Goal: Navigation & Orientation: Find specific page/section

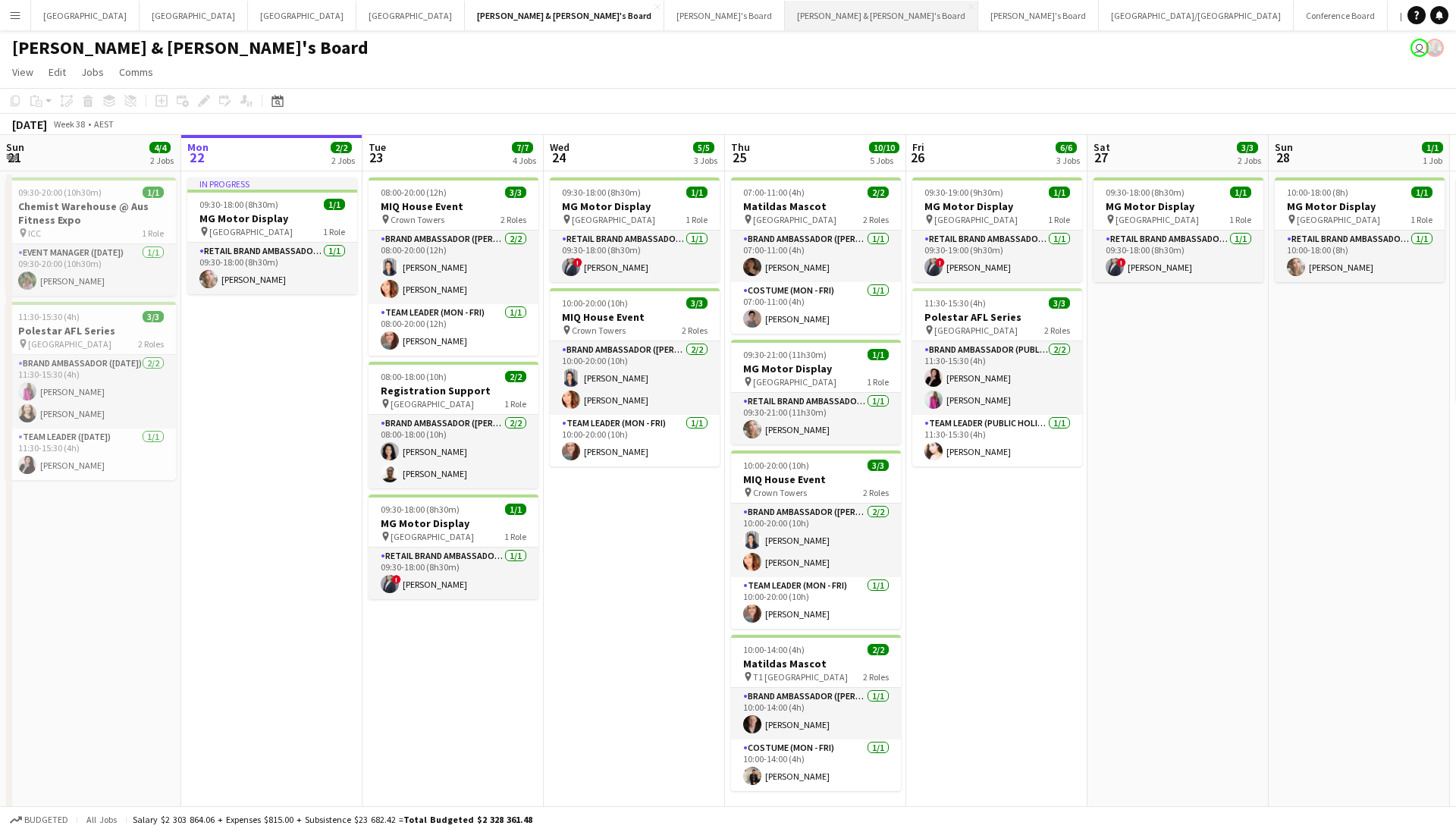
click at [785, 22] on button "[PERSON_NAME] & [PERSON_NAME]'s Board Close" at bounding box center [881, 15] width 193 height 30
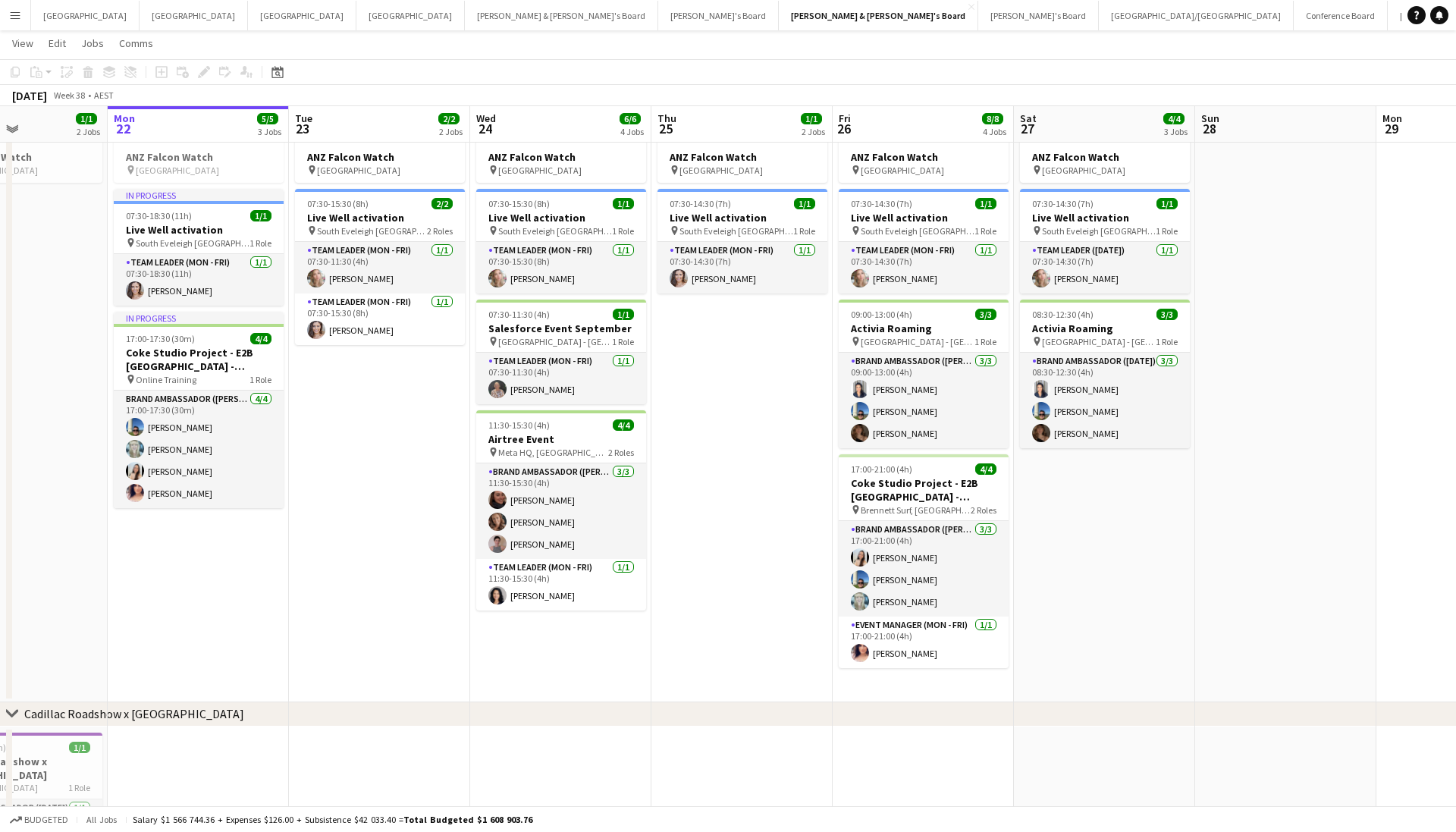
scroll to position [0, 437]
drag, startPoint x: 1140, startPoint y: 501, endPoint x: 1066, endPoint y: 545, distance: 86.1
click at [1066, 545] on app-calendar-viewport "Fri 19 2/2 3 Jobs Sat 20 2/2 3 Jobs Sun 21 1/1 2 Jobs Mon 22 5/5 3 Jobs Tue 23 …" at bounding box center [728, 447] width 1456 height 870
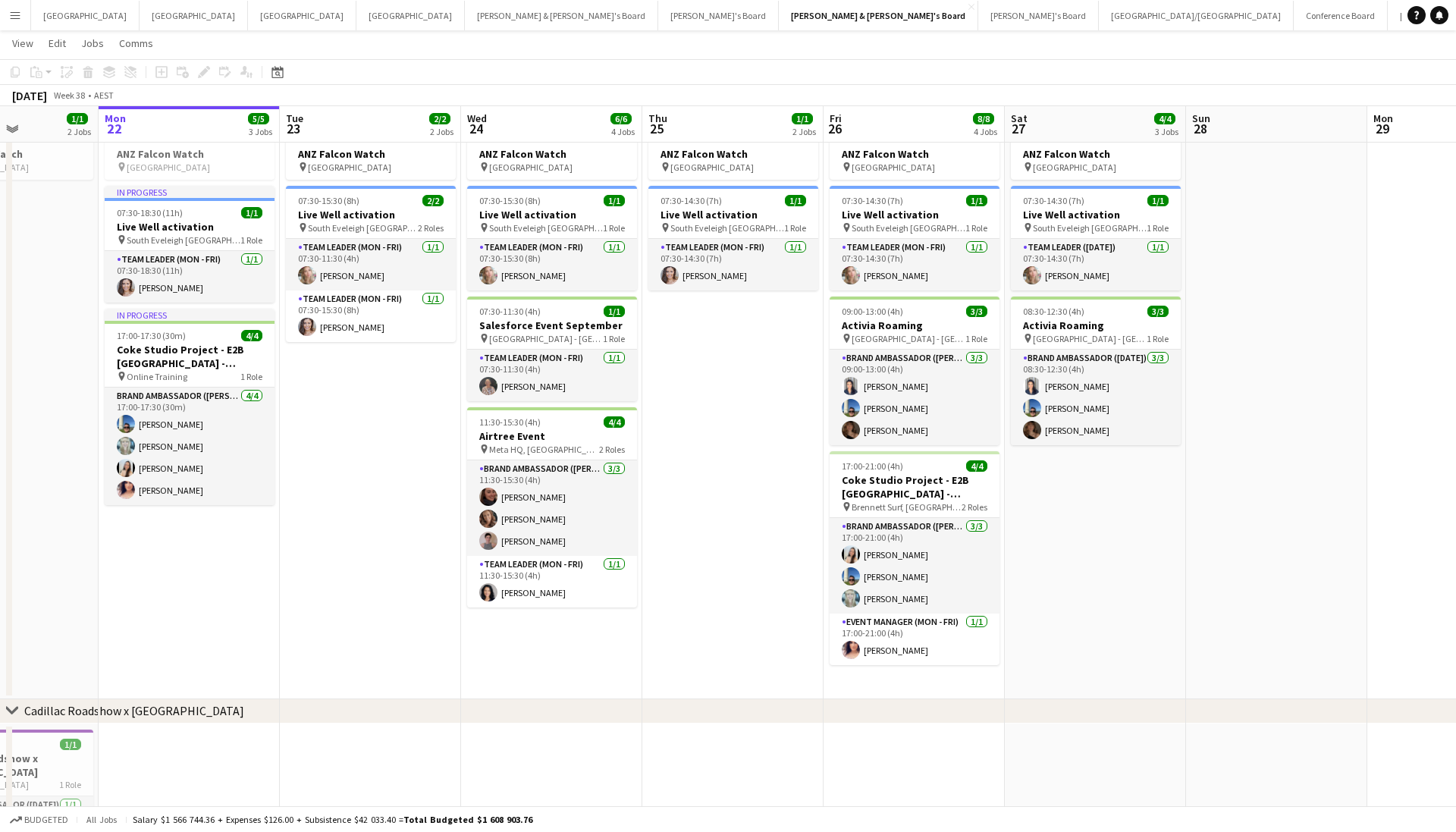
scroll to position [0, 445]
drag, startPoint x: 1051, startPoint y: 582, endPoint x: 1043, endPoint y: 610, distance: 29.1
click at [1043, 610] on app-calendar-viewport "Fri 19 2/2 3 Jobs Sat 20 2/2 3 Jobs Sun 21 1/1 2 Jobs Mon 22 5/5 3 Jobs Tue 23 …" at bounding box center [728, 444] width 1456 height 870
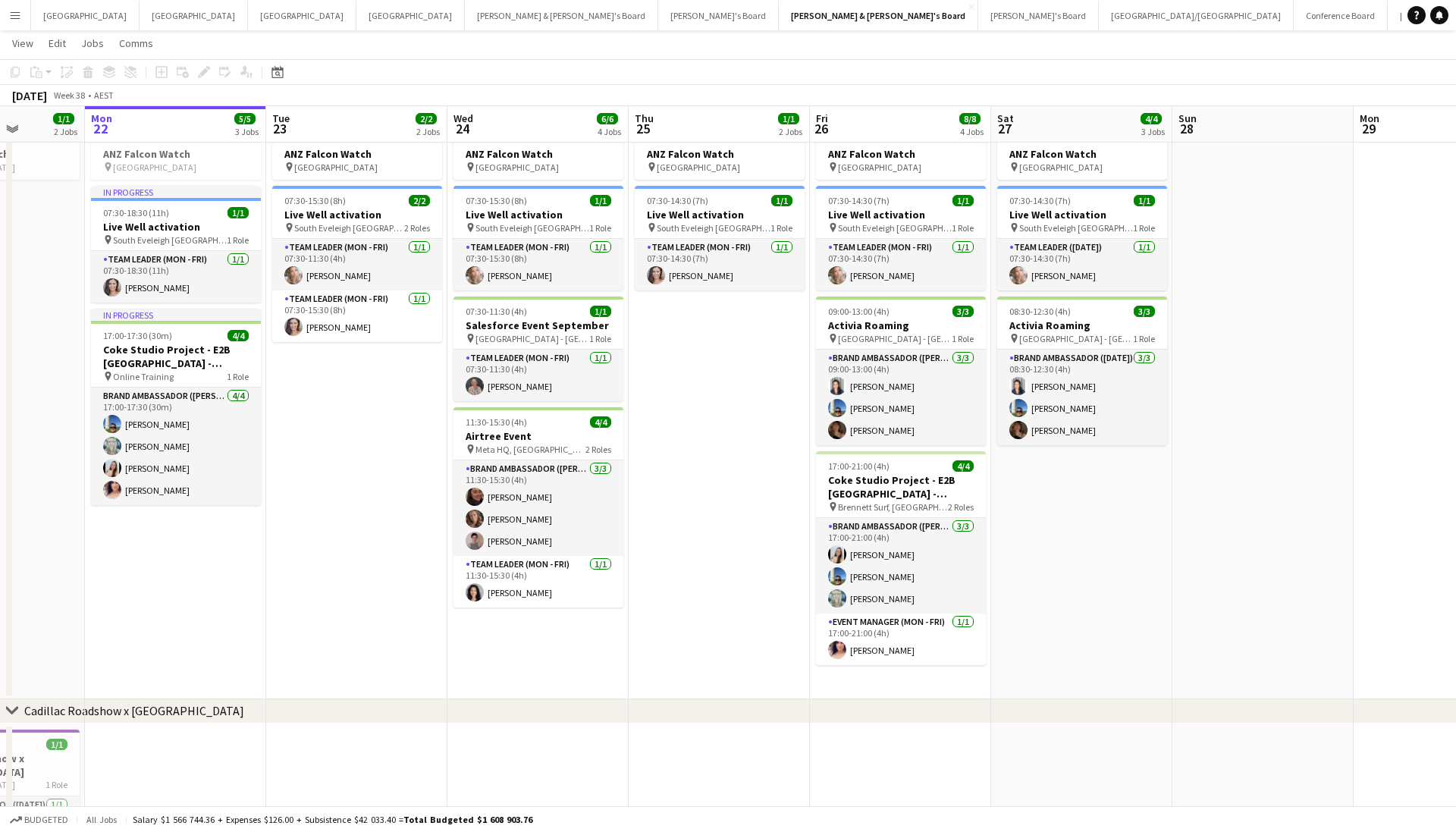
drag, startPoint x: 338, startPoint y: 554, endPoint x: 509, endPoint y: 549, distance: 171.1
click at [509, 549] on app-calendar-viewport "Fri 19 2/2 3 Jobs Sat 20 2/2 3 Jobs Sun 21 1/1 2 Jobs Mon 22 5/5 3 Jobs Tue 23 …" at bounding box center [728, 444] width 1456 height 870
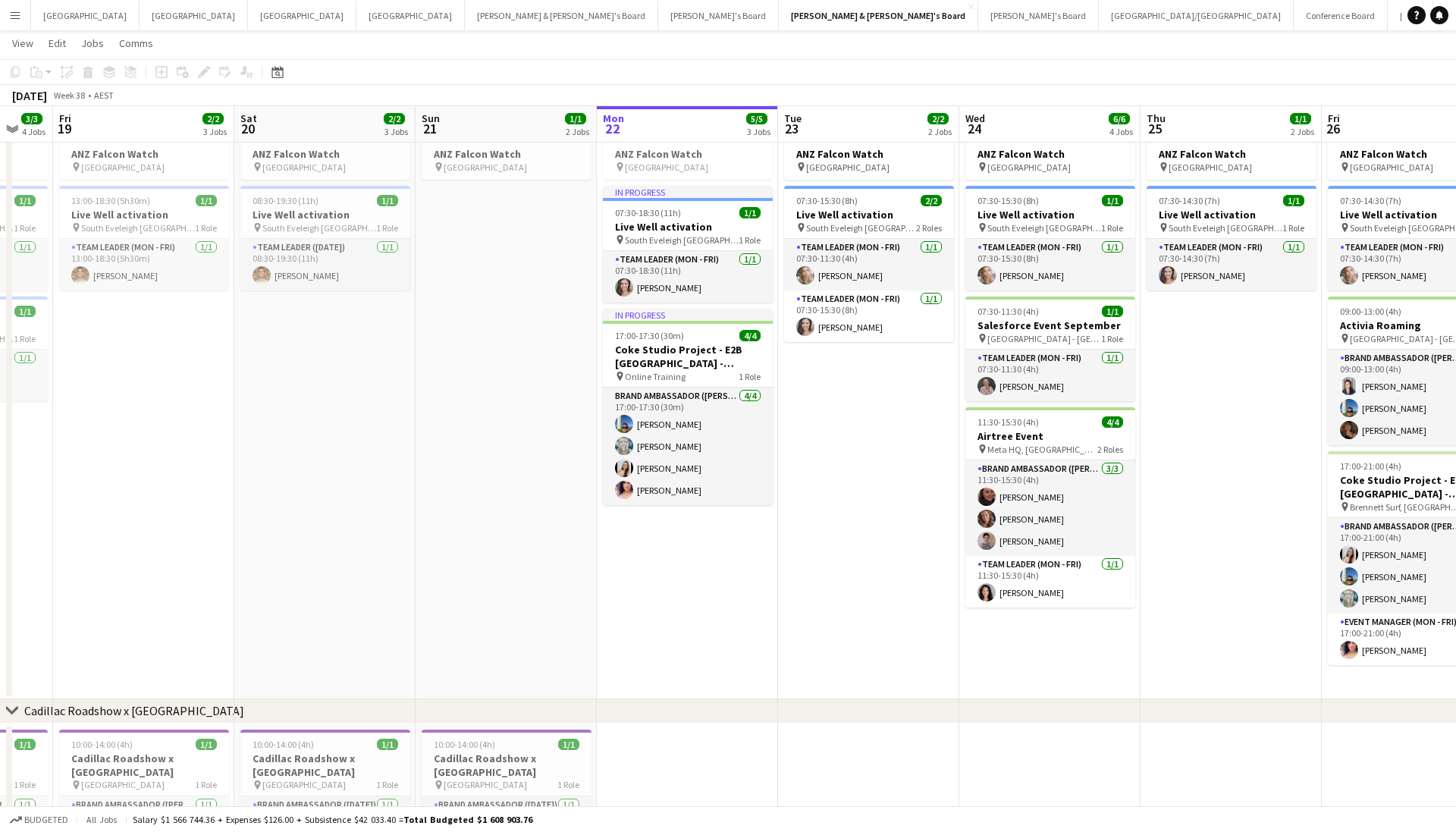
drag, startPoint x: 110, startPoint y: 560, endPoint x: 468, endPoint y: 579, distance: 358.5
click at [430, 585] on app-calendar-viewport "Tue 16 2/2 3 Jobs Wed 17 6/6 4 Jobs Thu 18 3/3 4 Jobs Fri 19 2/2 3 Jobs Sat 20 …" at bounding box center [728, 444] width 1456 height 870
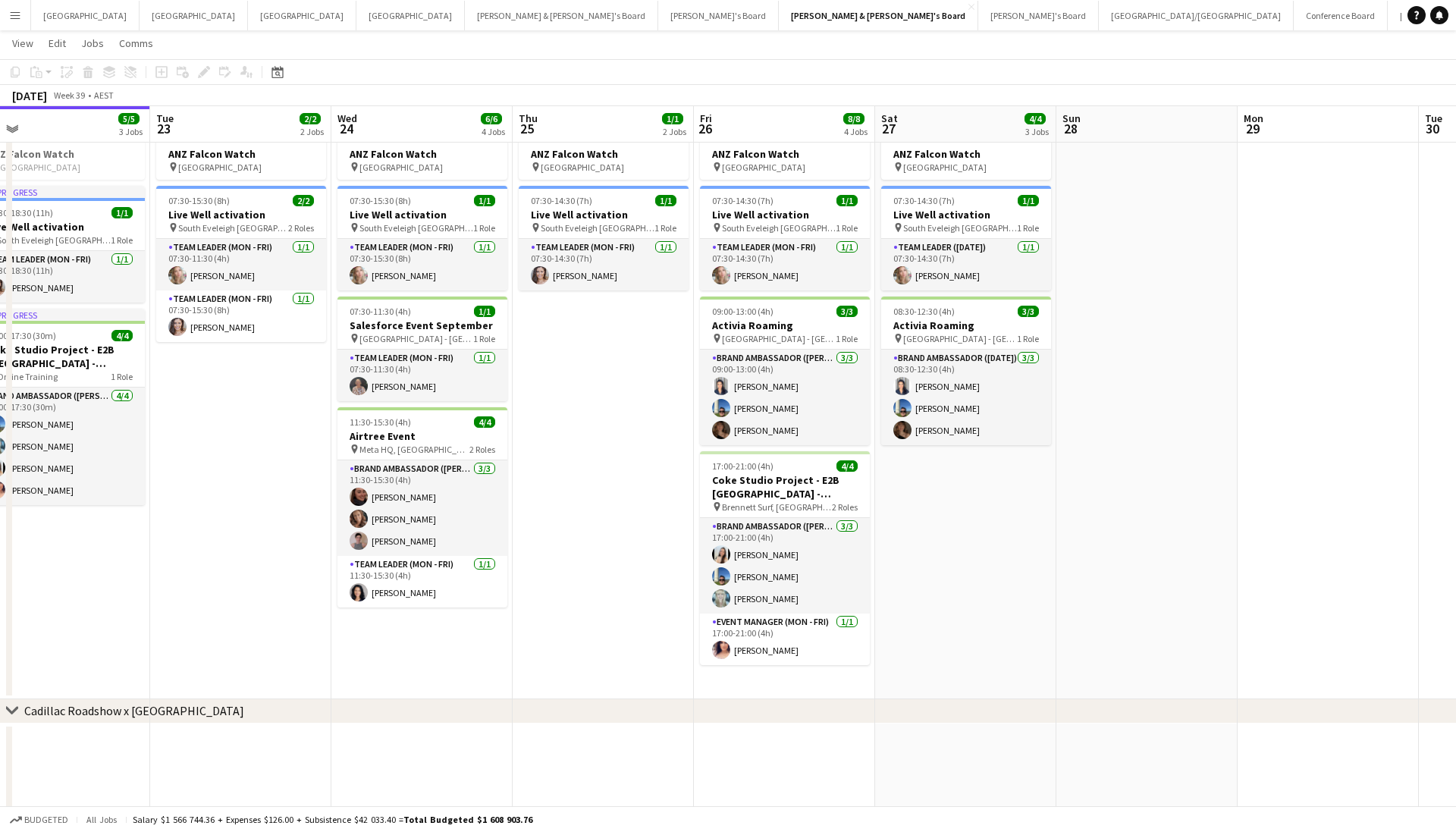
drag, startPoint x: 856, startPoint y: 608, endPoint x: 197, endPoint y: 620, distance: 659.1
click at [197, 620] on app-calendar-viewport "Thu 18 3/3 4 Jobs Fri 19 2/2 3 Jobs Sat 20 2/2 3 Jobs Sun 21 1/1 2 Jobs Mon 22 …" at bounding box center [728, 444] width 1456 height 870
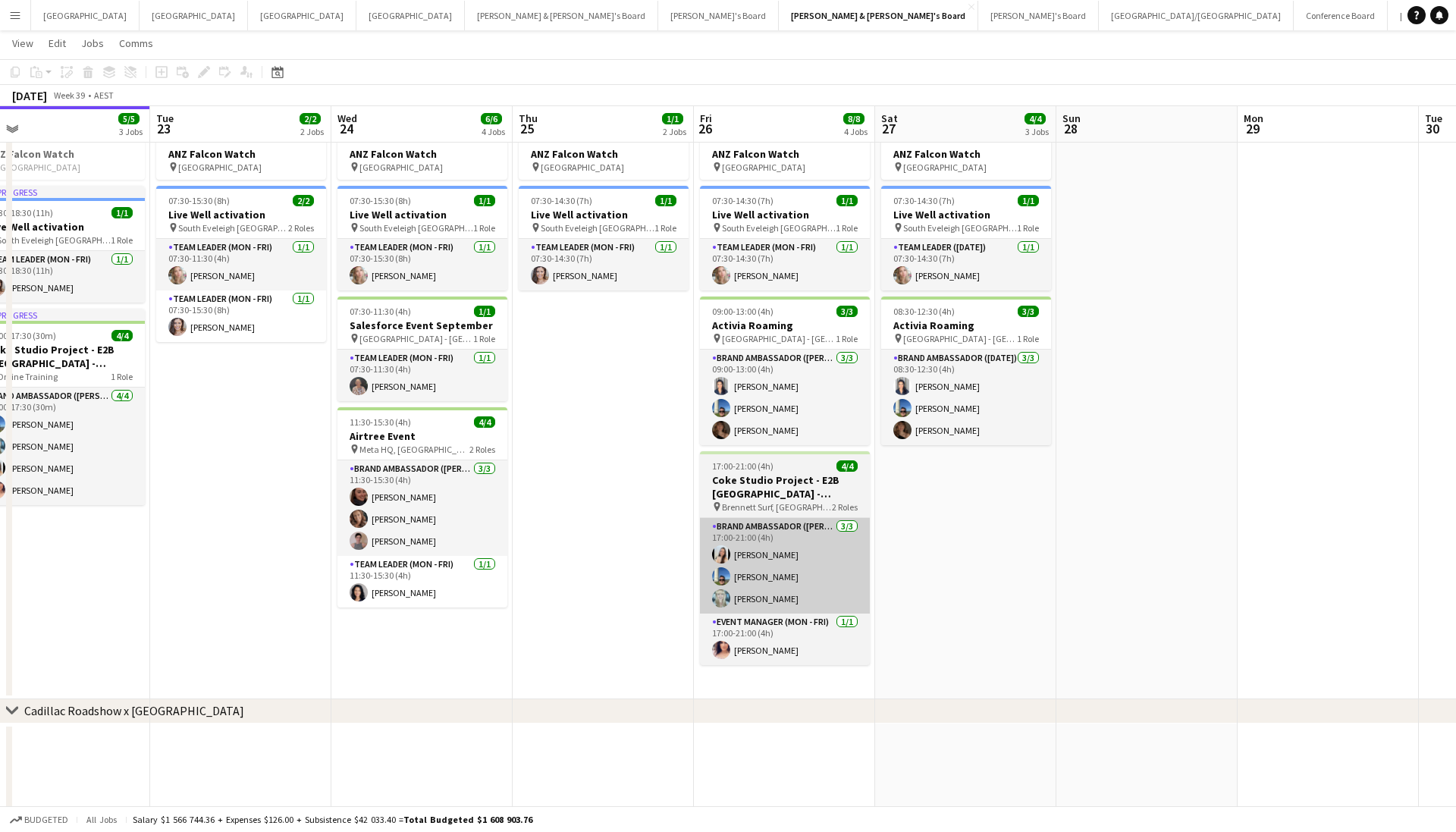
scroll to position [0, 751]
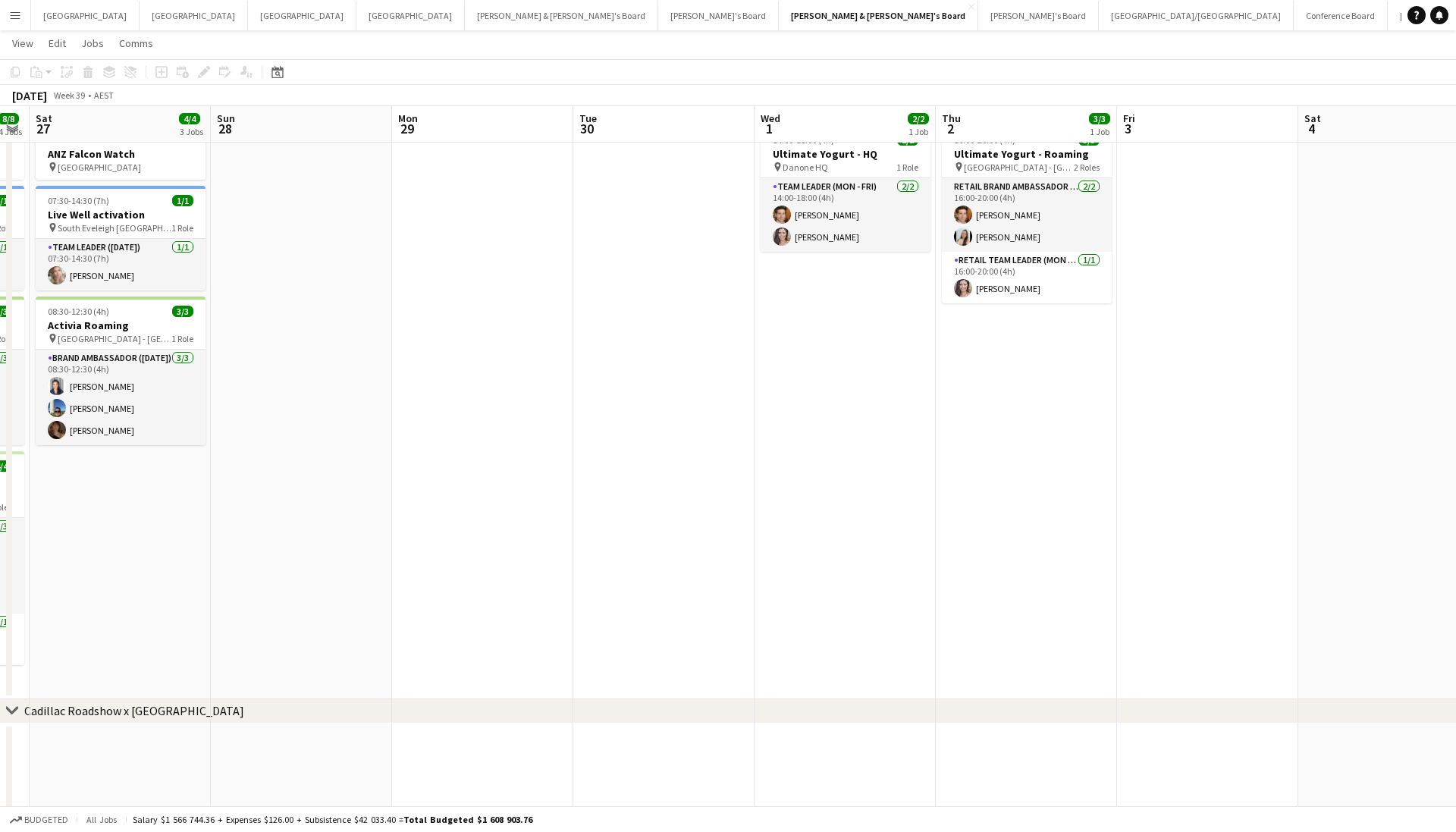
drag, startPoint x: 1061, startPoint y: 555, endPoint x: 267, endPoint y: 624, distance: 797.0
click at [225, 634] on app-calendar-viewport "Wed 24 6/6 4 Jobs Thu 25 1/1 2 Jobs Fri 26 8/8 4 Jobs Sat 27 4/4 3 Jobs Sun 28 …" at bounding box center [728, 444] width 1456 height 870
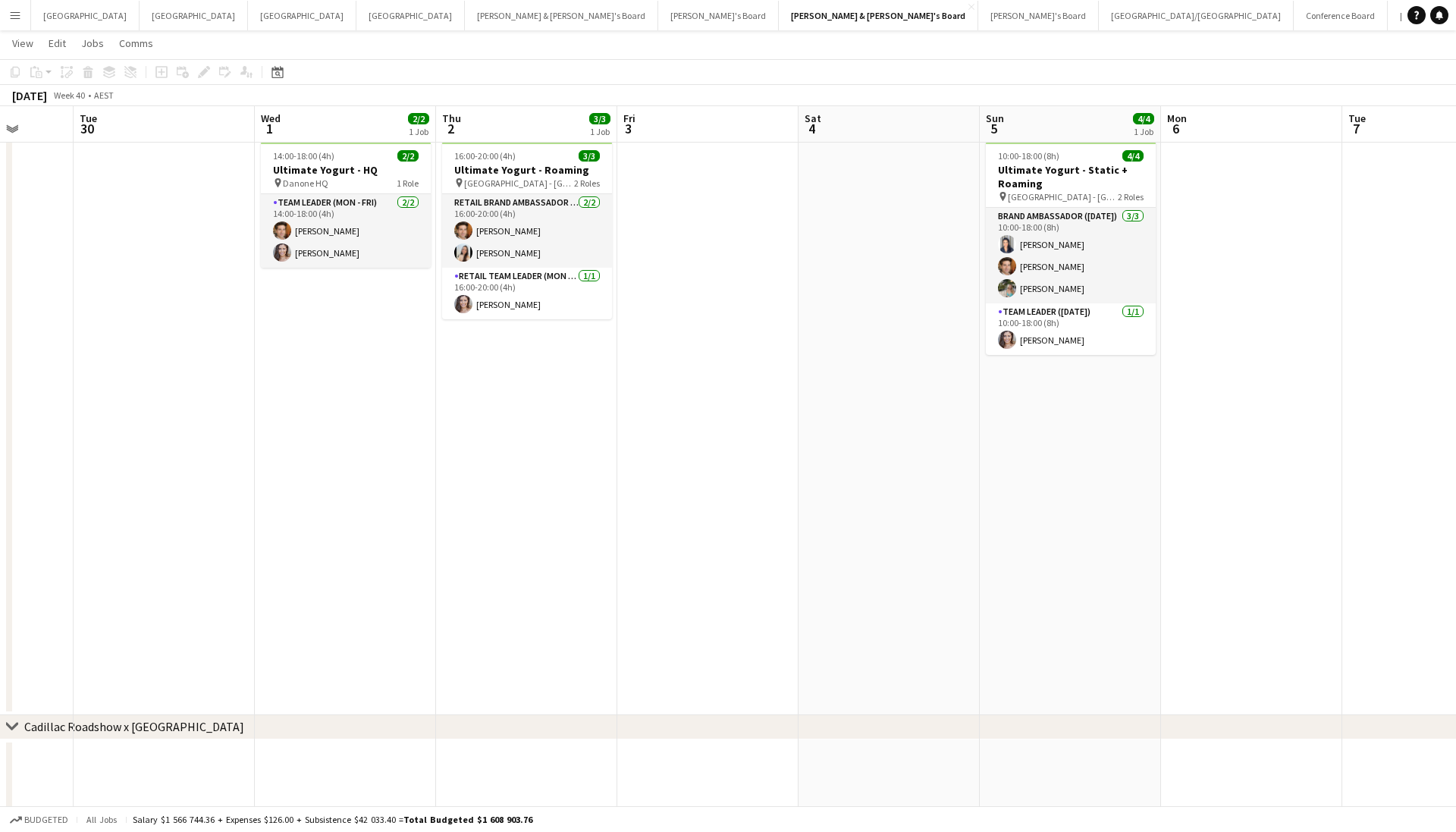
scroll to position [0, 494]
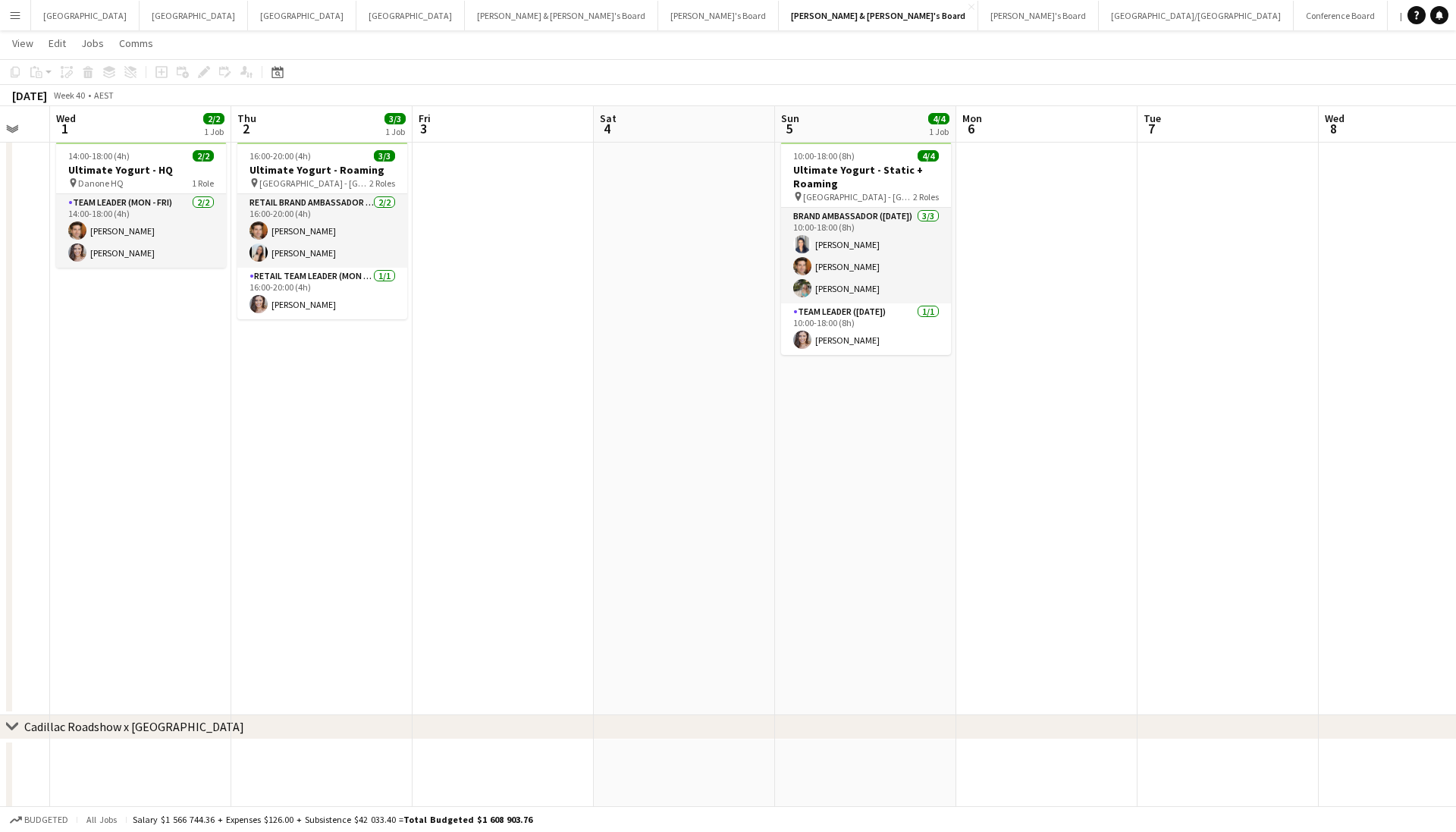
drag, startPoint x: 771, startPoint y: 466, endPoint x: 53, endPoint y: 594, distance: 729.3
click at [53, 594] on app-calendar-viewport "Sun 28 Mon 29 Tue 30 Wed 1 2/2 1 Job Thu 2 3/3 1 Job Fri 3 Sat 4 Sun 5 4/4 1 Jo…" at bounding box center [728, 459] width 1456 height 870
click at [139, 26] on button "Melbourne Close" at bounding box center [193, 15] width 109 height 30
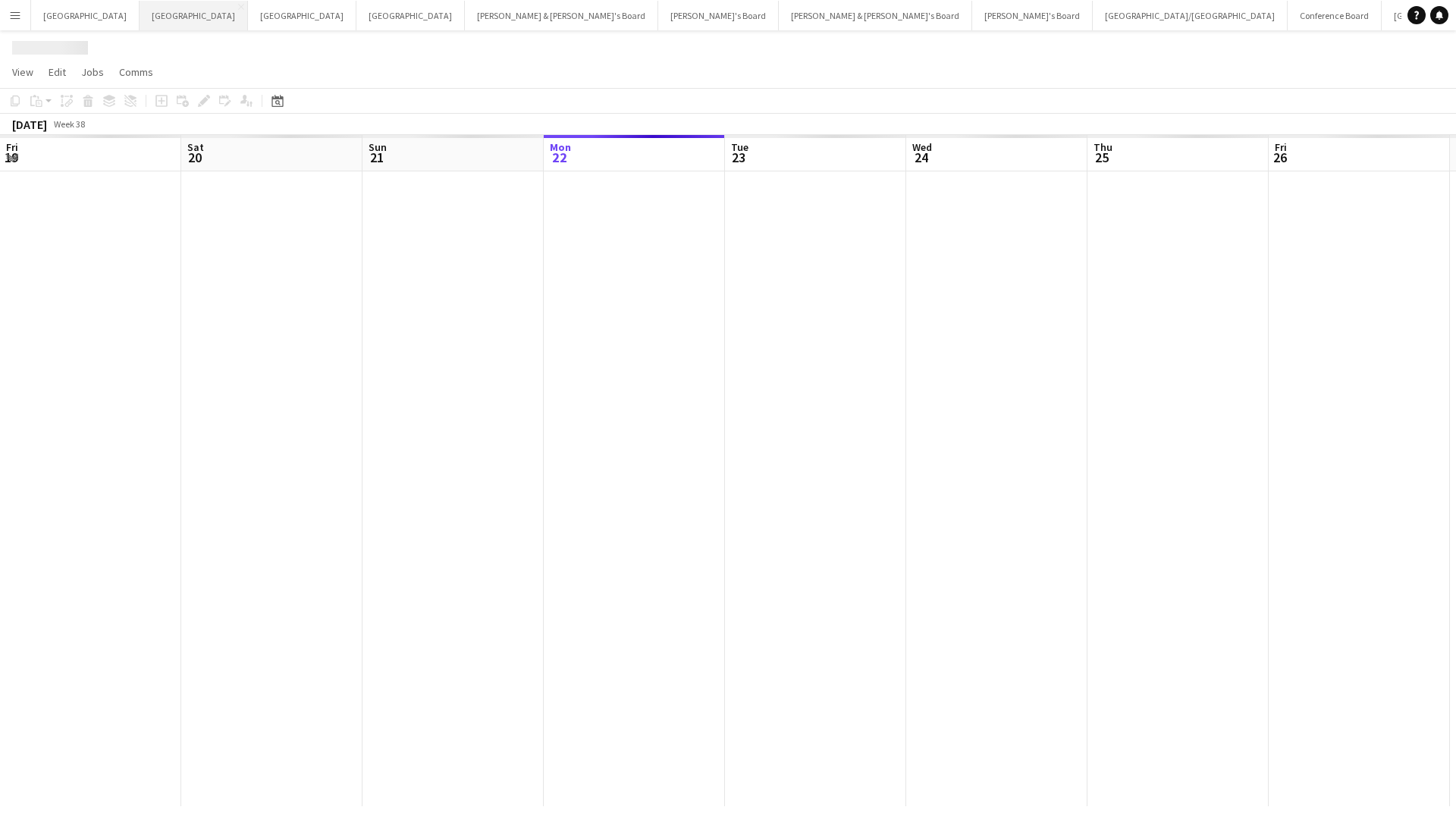
scroll to position [0, 362]
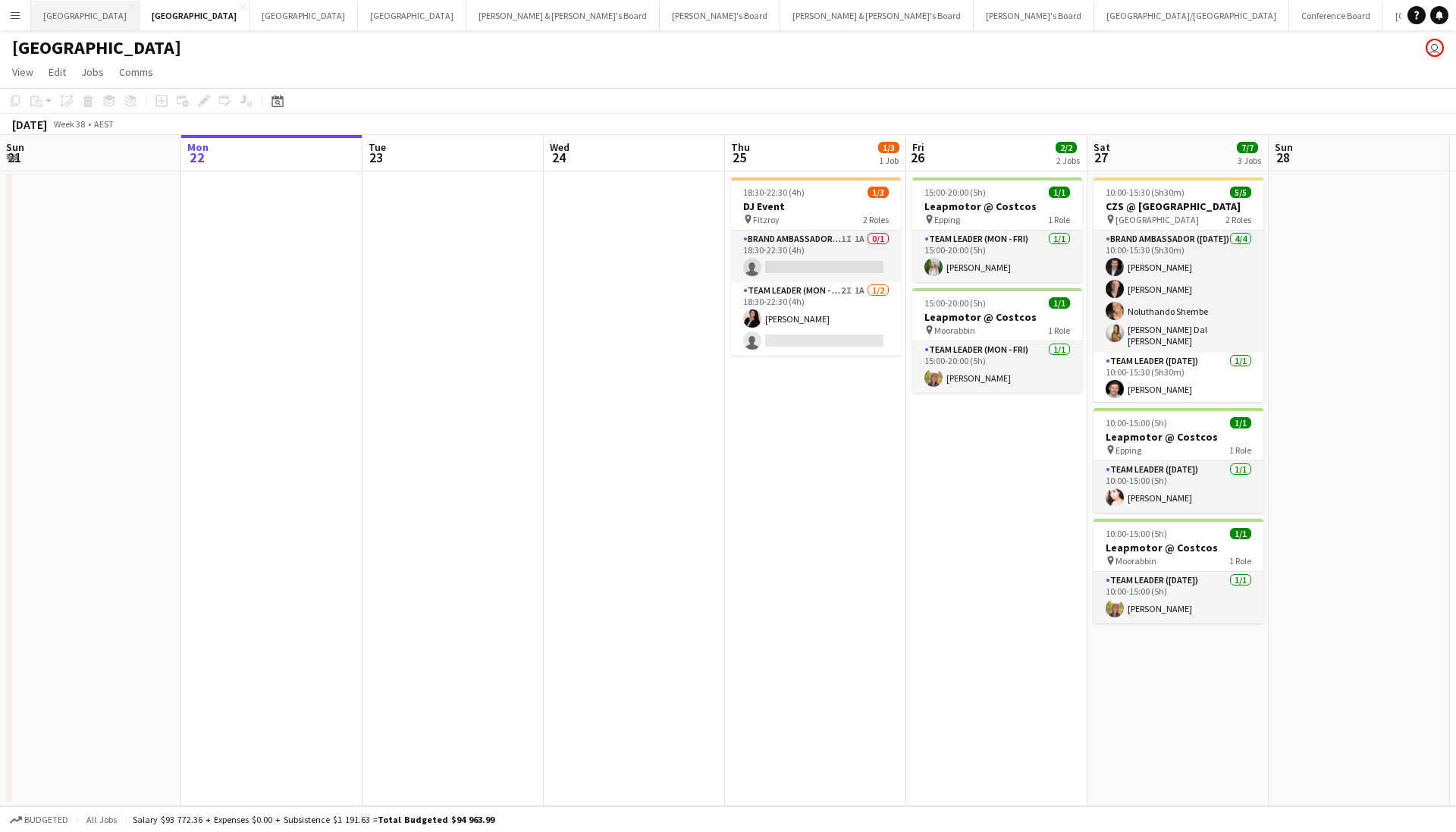
click at [59, 23] on button "Sydney Close" at bounding box center [85, 15] width 109 height 30
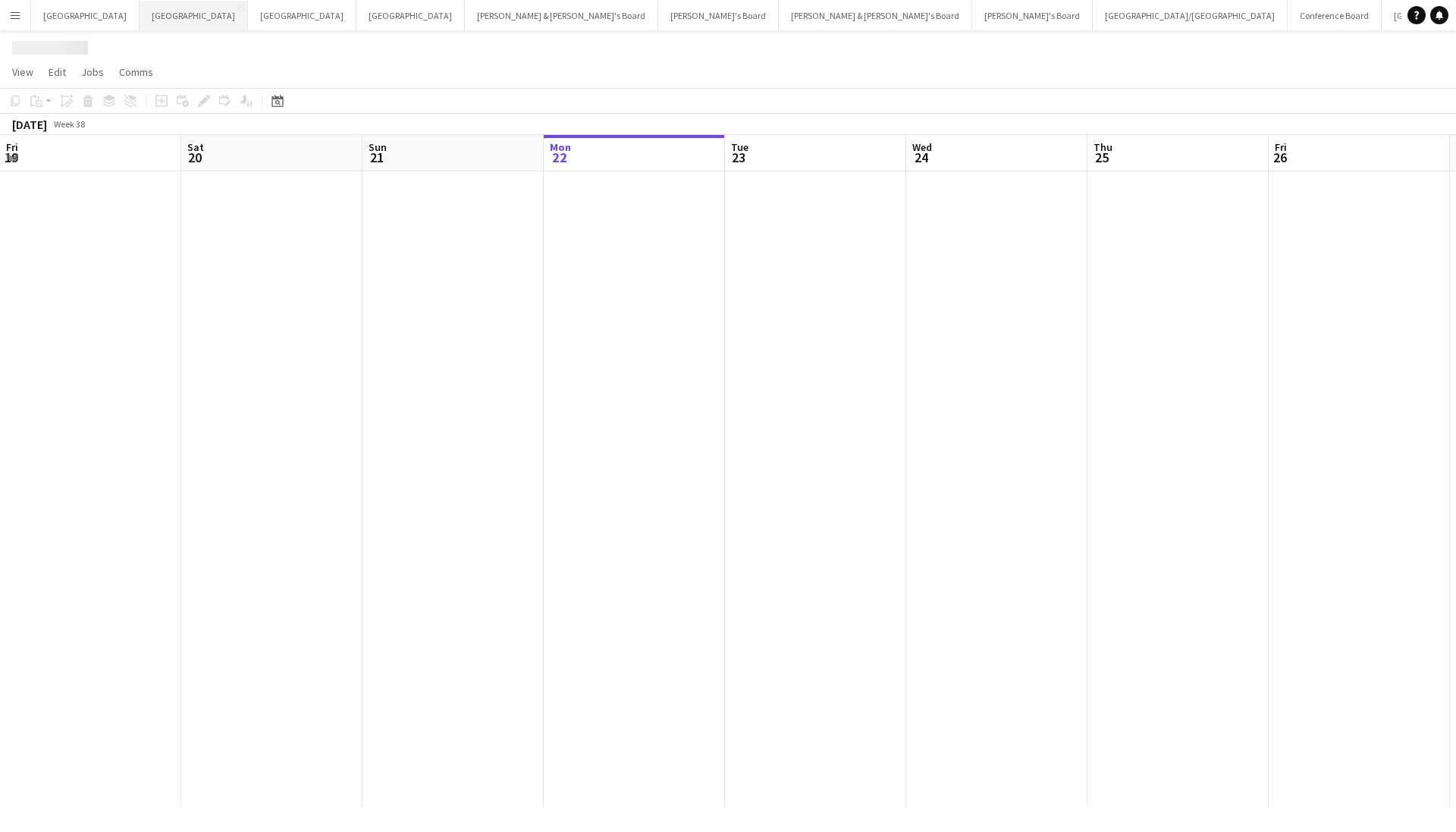
scroll to position [0, 362]
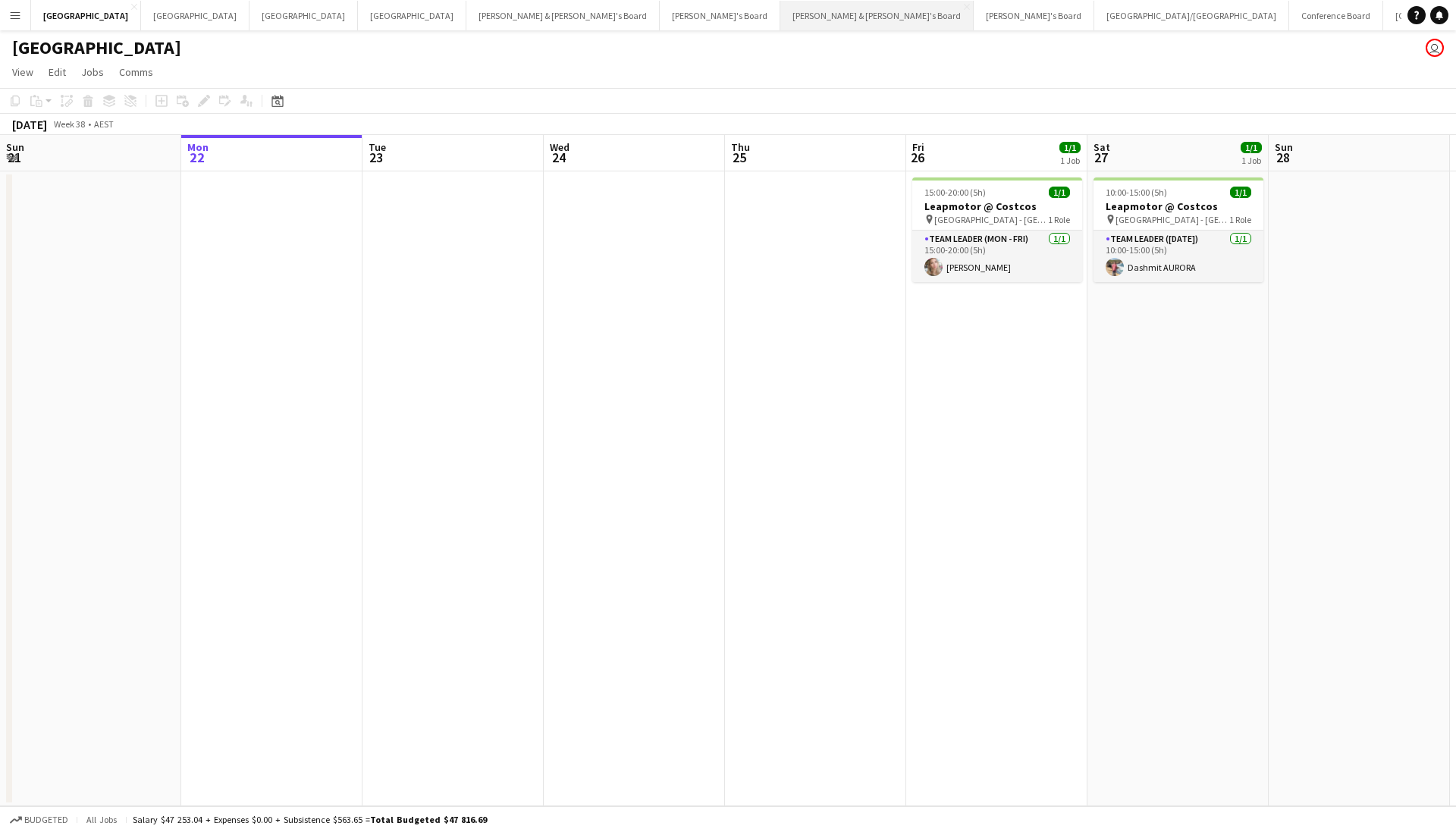
click at [780, 12] on button "[PERSON_NAME] & [PERSON_NAME]'s Board Close" at bounding box center [876, 15] width 193 height 30
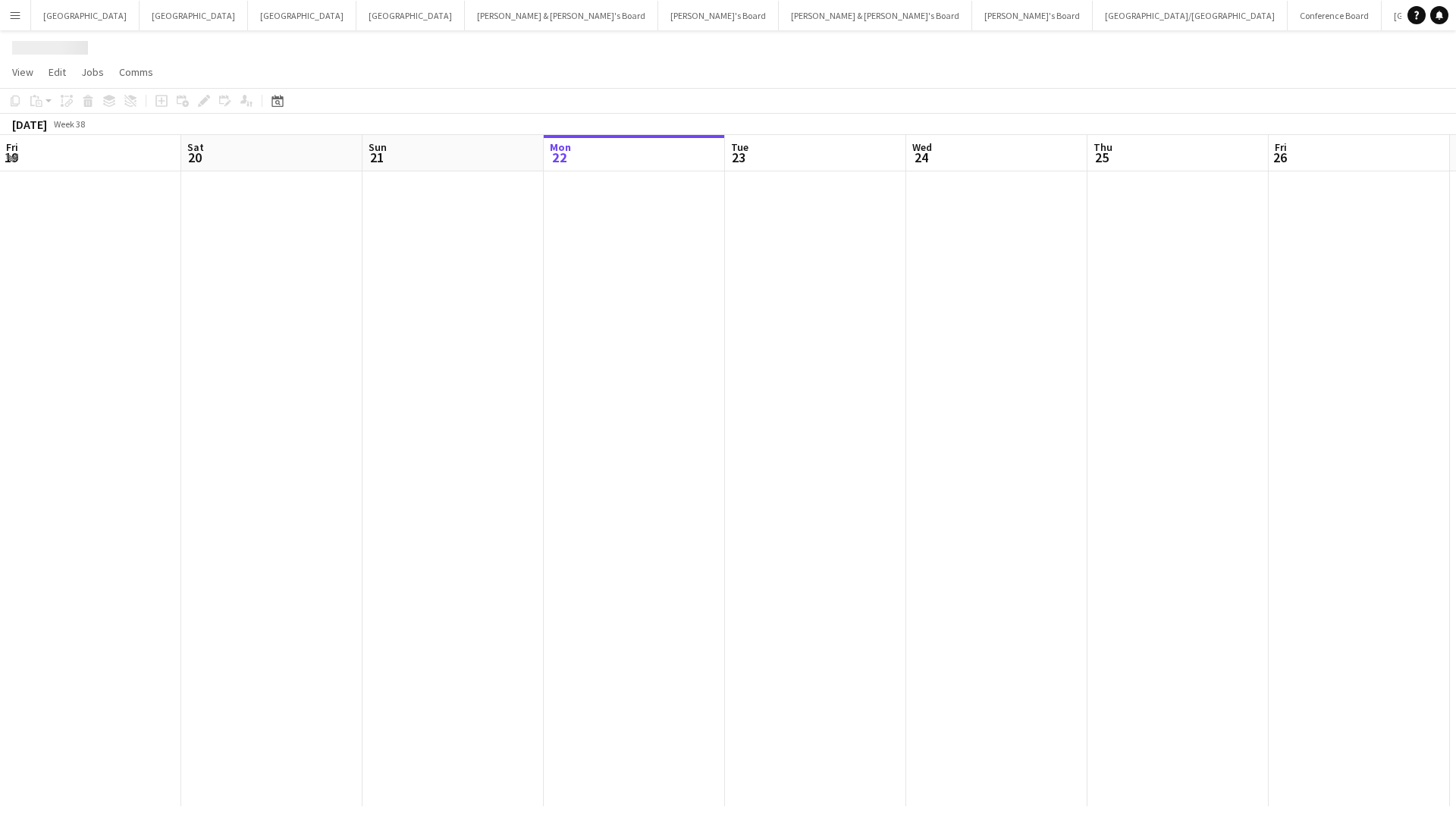
scroll to position [0, 362]
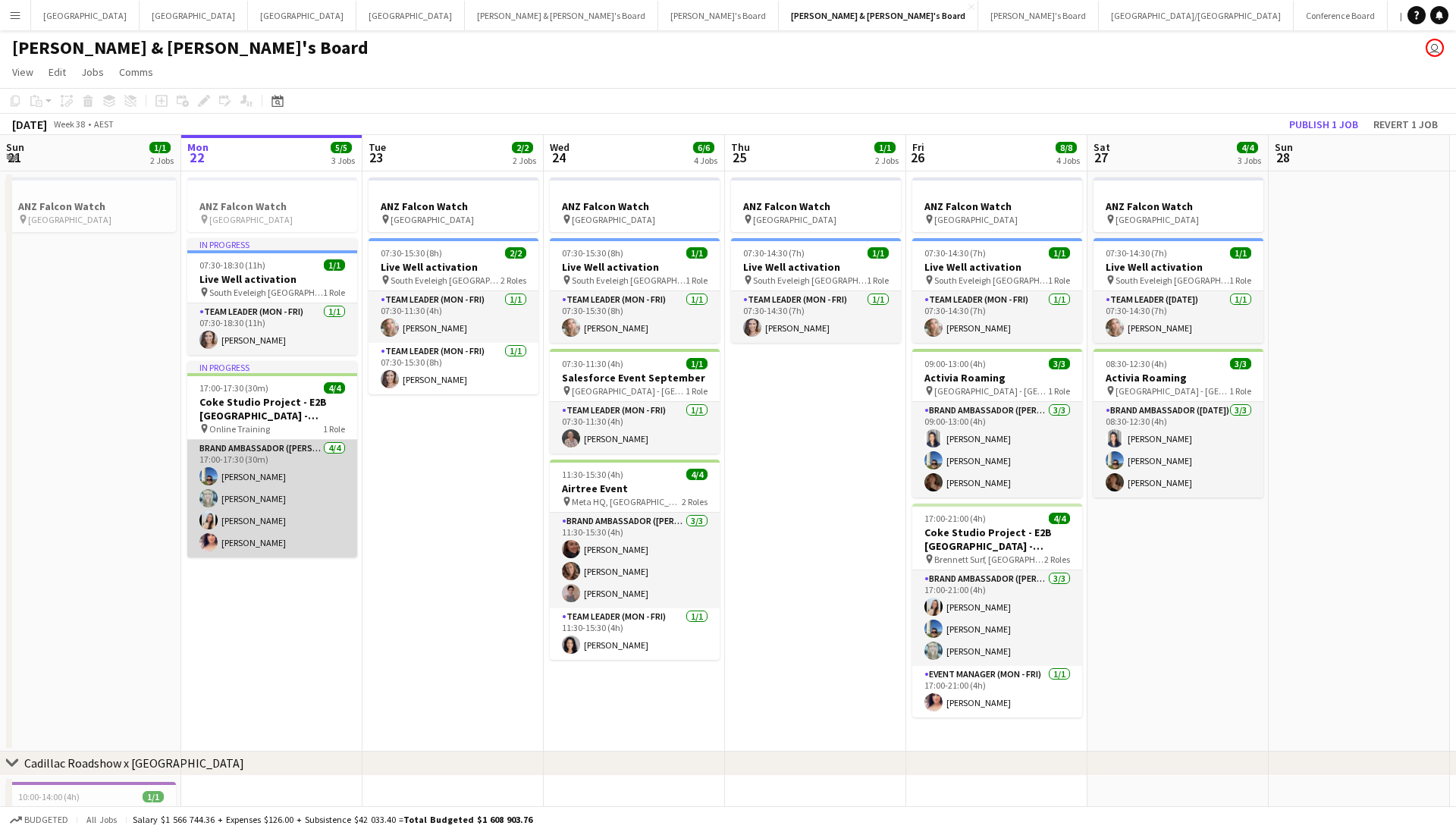
click at [229, 525] on app-card-role "Brand Ambassador ([PERSON_NAME]) [DATE] 17:00-17:30 (30m) [PERSON_NAME] [PERSON…" at bounding box center [272, 499] width 170 height 117
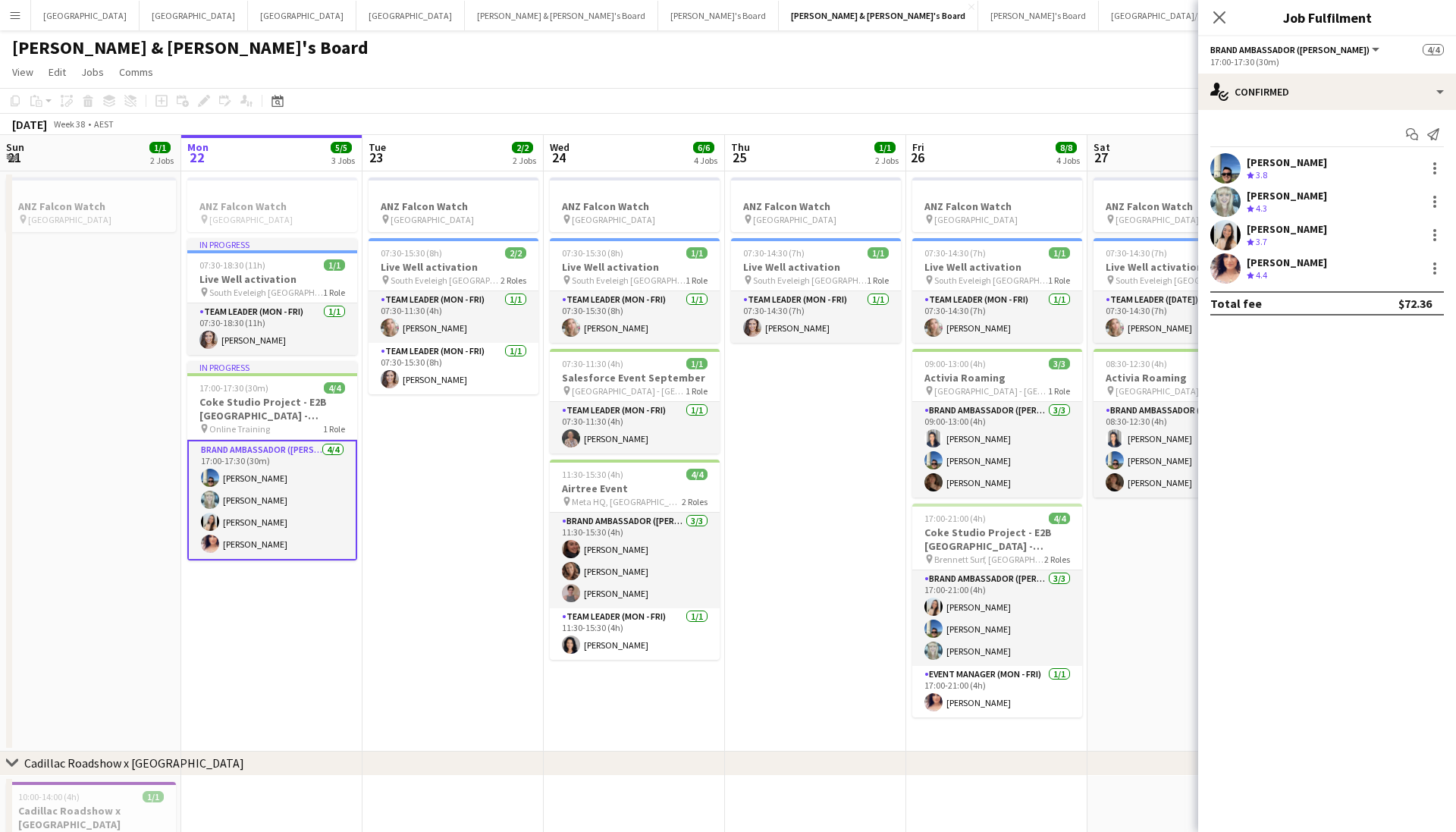
click at [1264, 204] on span "4.3" at bounding box center [1261, 208] width 12 height 12
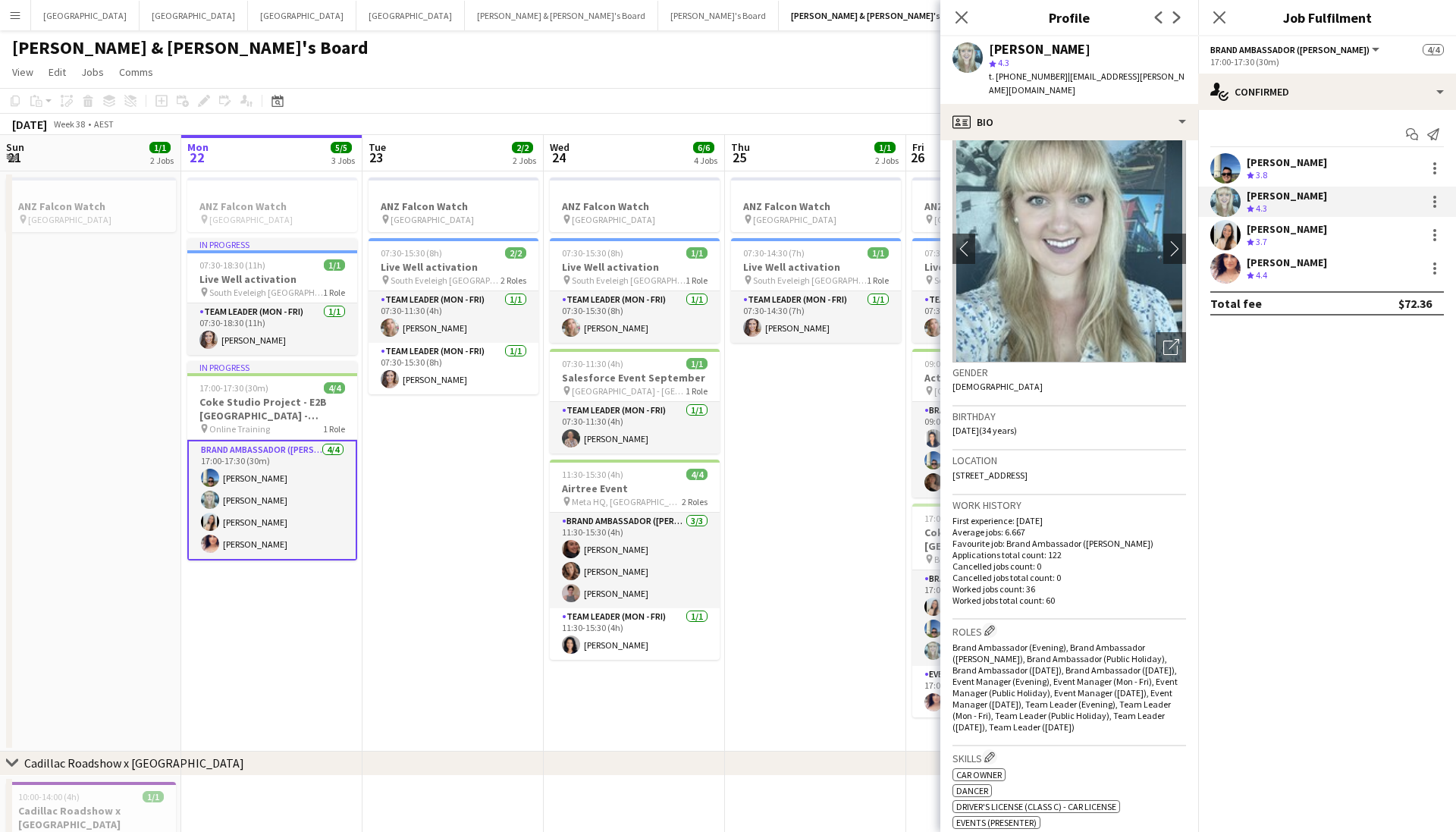
scroll to position [44, 0]
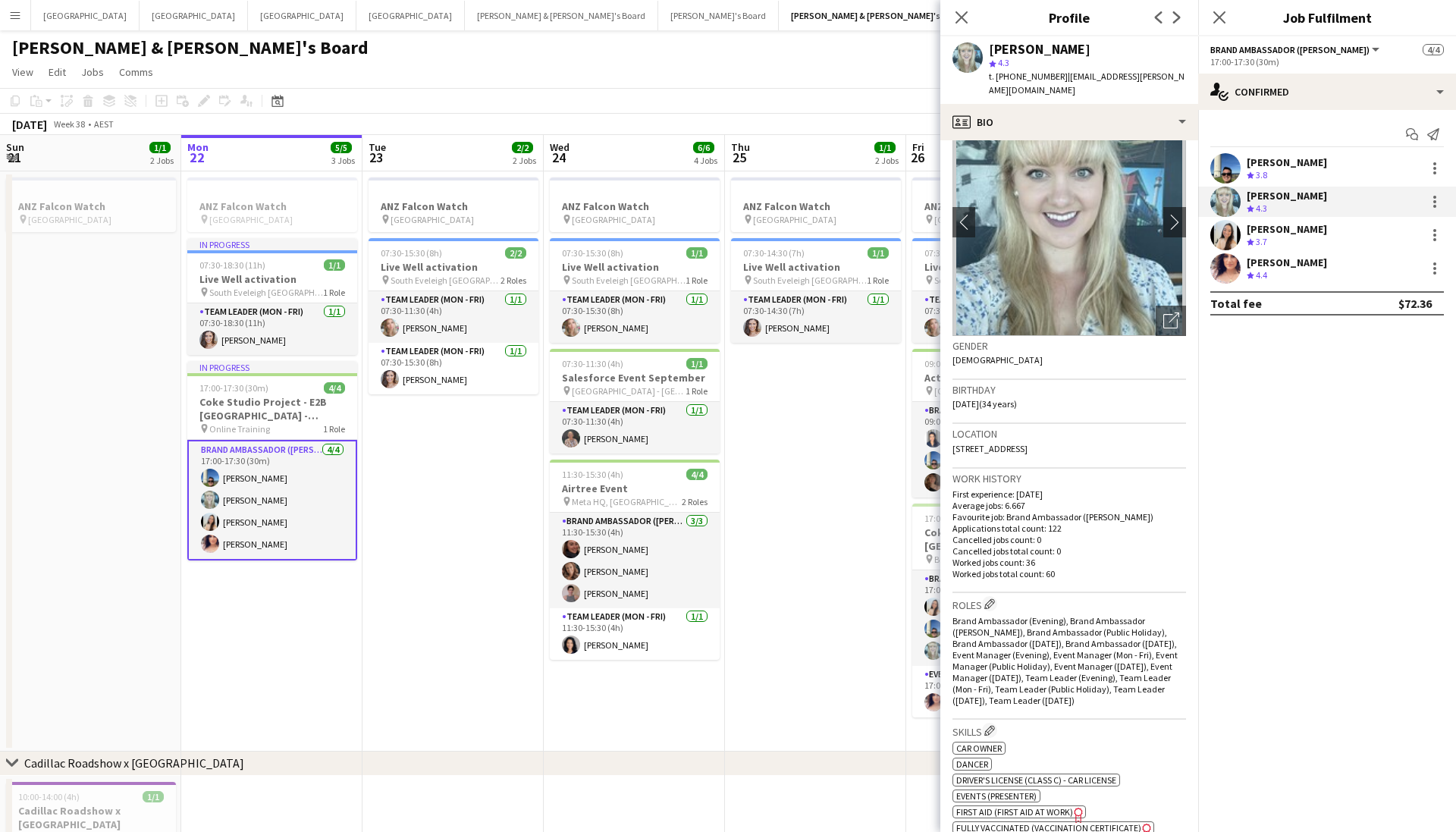
click at [1258, 231] on div "[PERSON_NAME]" at bounding box center [1287, 229] width 81 height 13
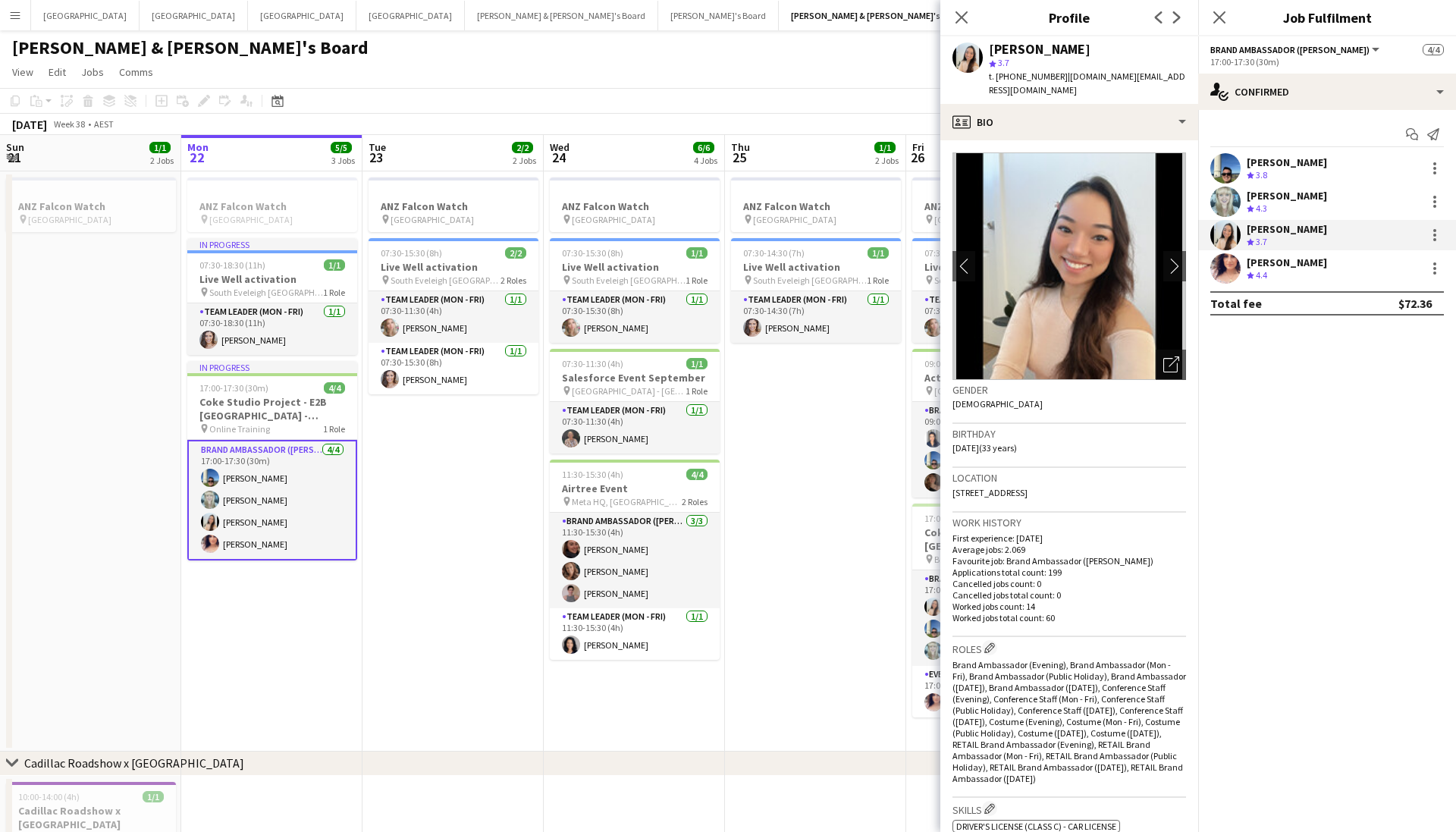
click at [1265, 274] on span "4.4" at bounding box center [1261, 275] width 12 height 12
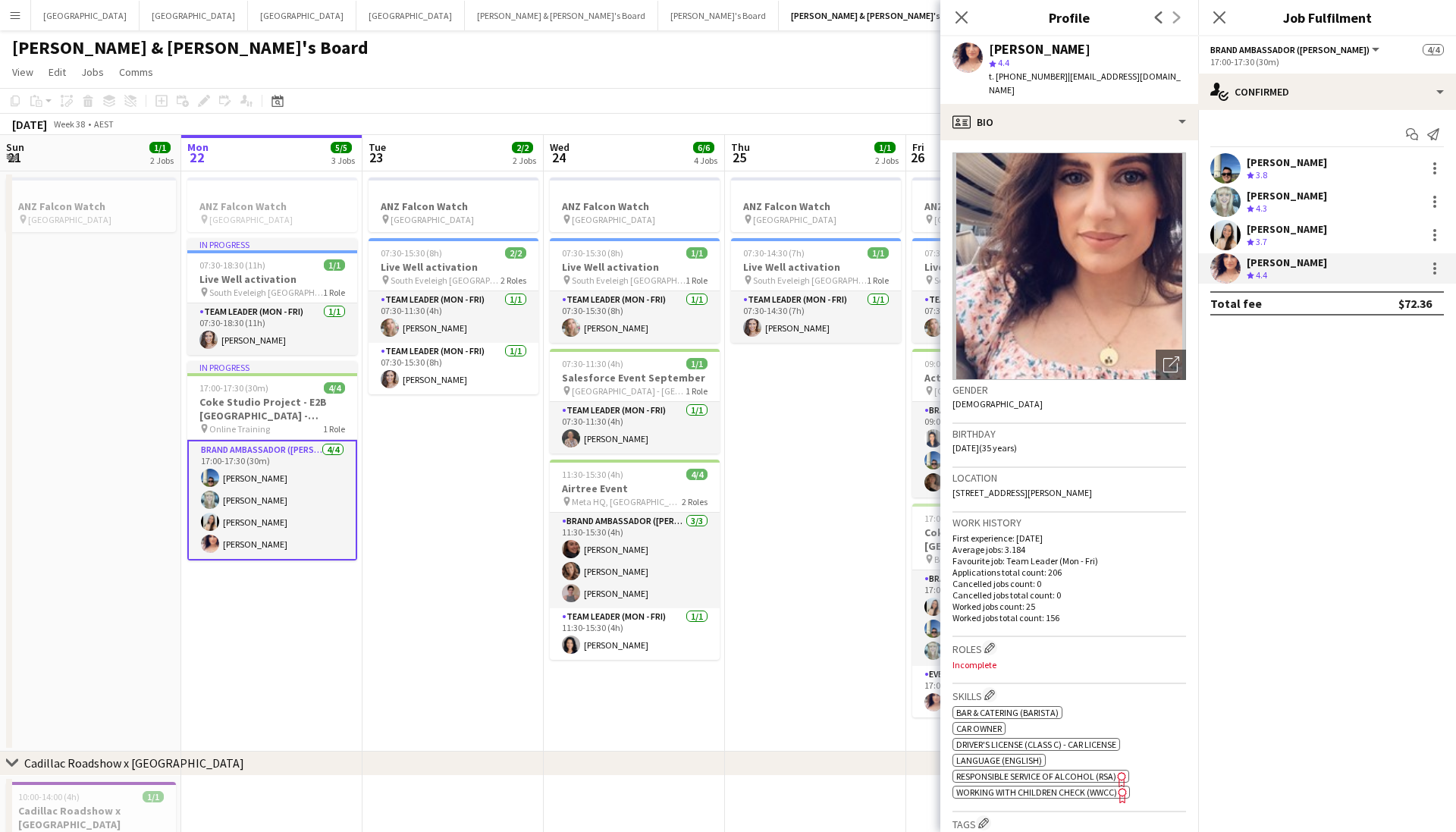
click at [1261, 230] on div "[PERSON_NAME]" at bounding box center [1287, 229] width 81 height 13
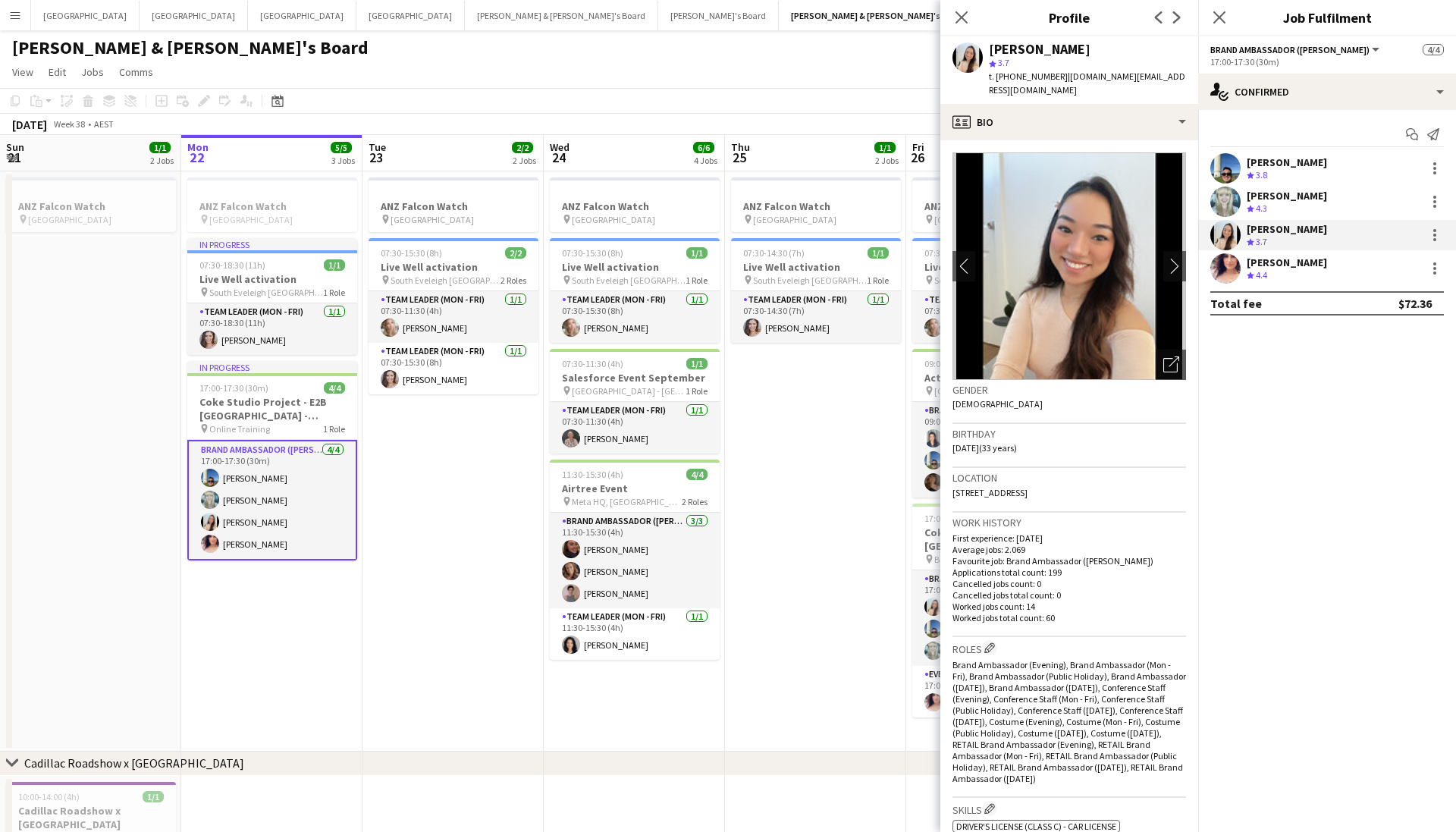
click at [1243, 156] on div "[PERSON_NAME] Crew rating 3.8" at bounding box center [1326, 168] width 257 height 31
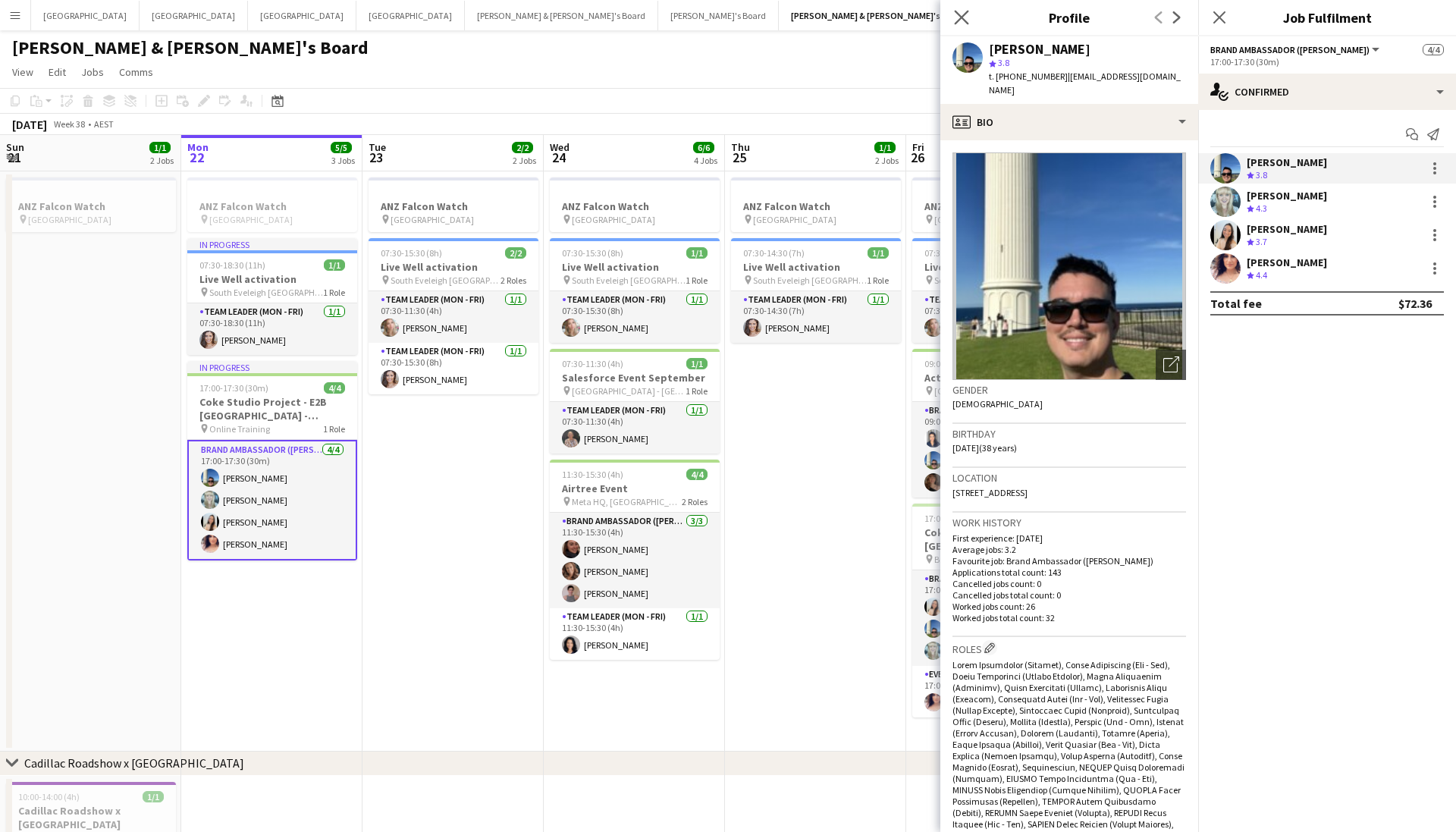
click at [962, 25] on app-icon "Close pop-in" at bounding box center [961, 17] width 22 height 22
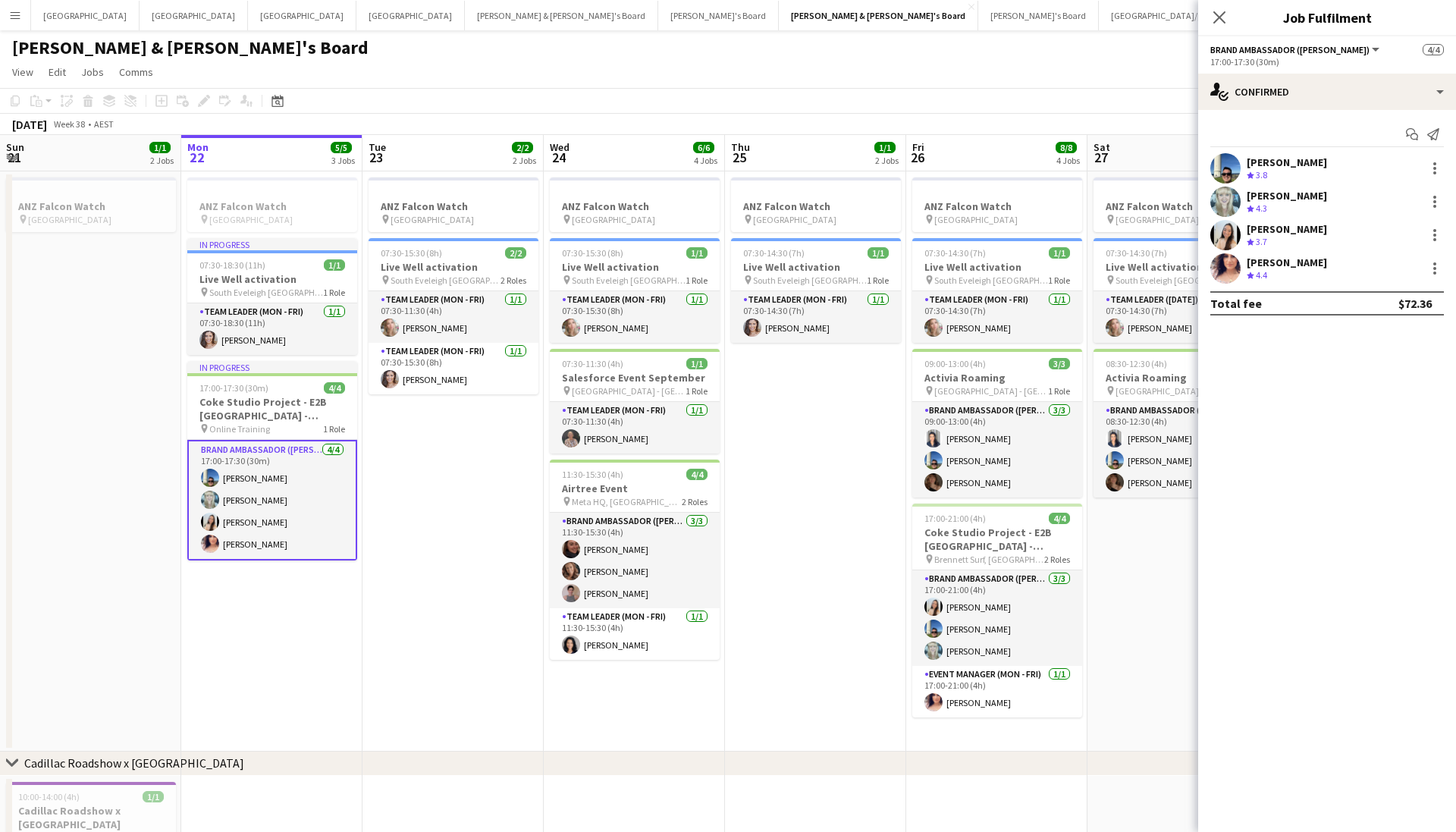
click at [1260, 250] on div "[PERSON_NAME] Crew rating 3.7" at bounding box center [1326, 235] width 257 height 31
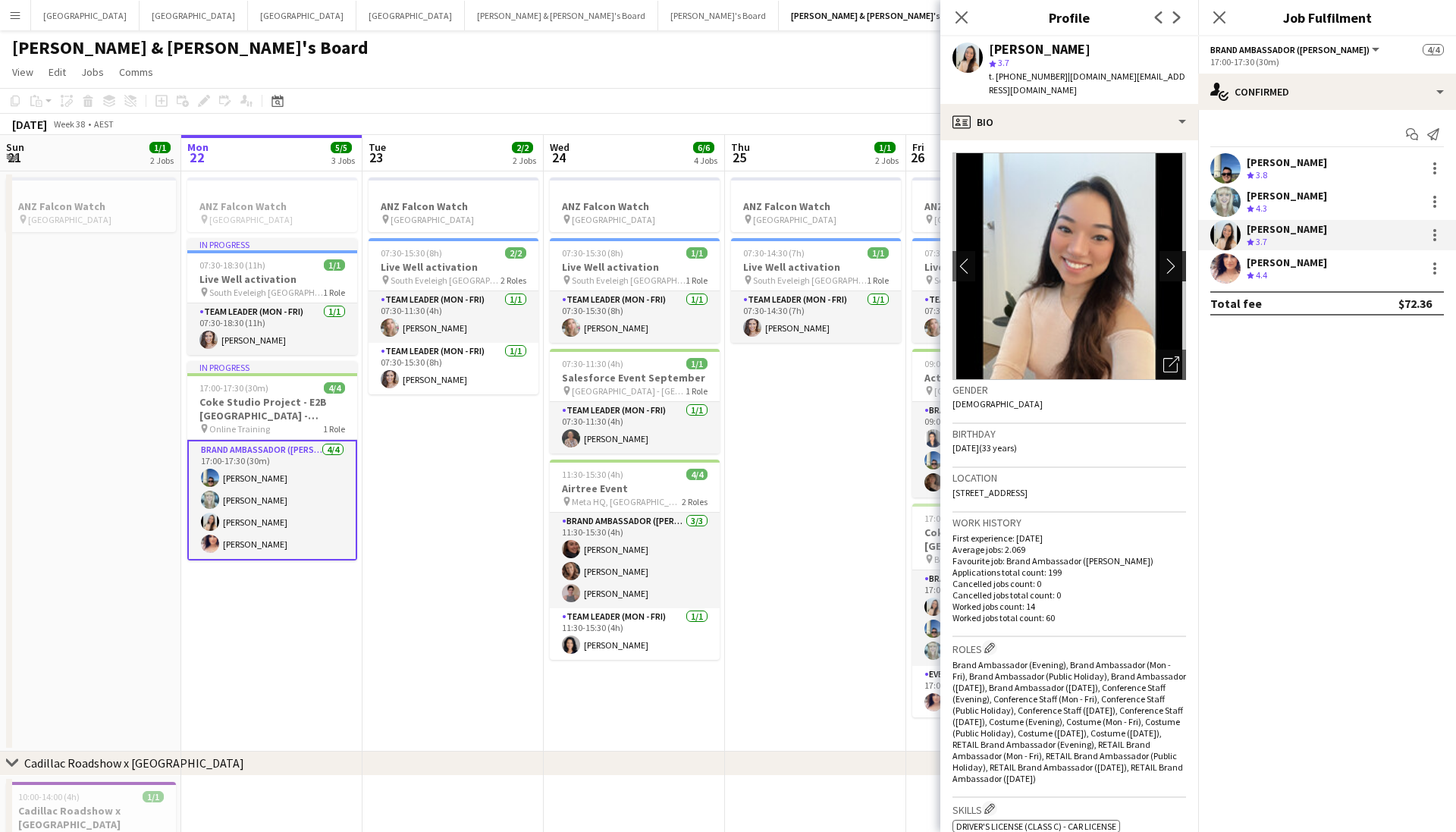
click at [1178, 257] on app-icon "chevron-right" at bounding box center [1175, 265] width 23 height 16
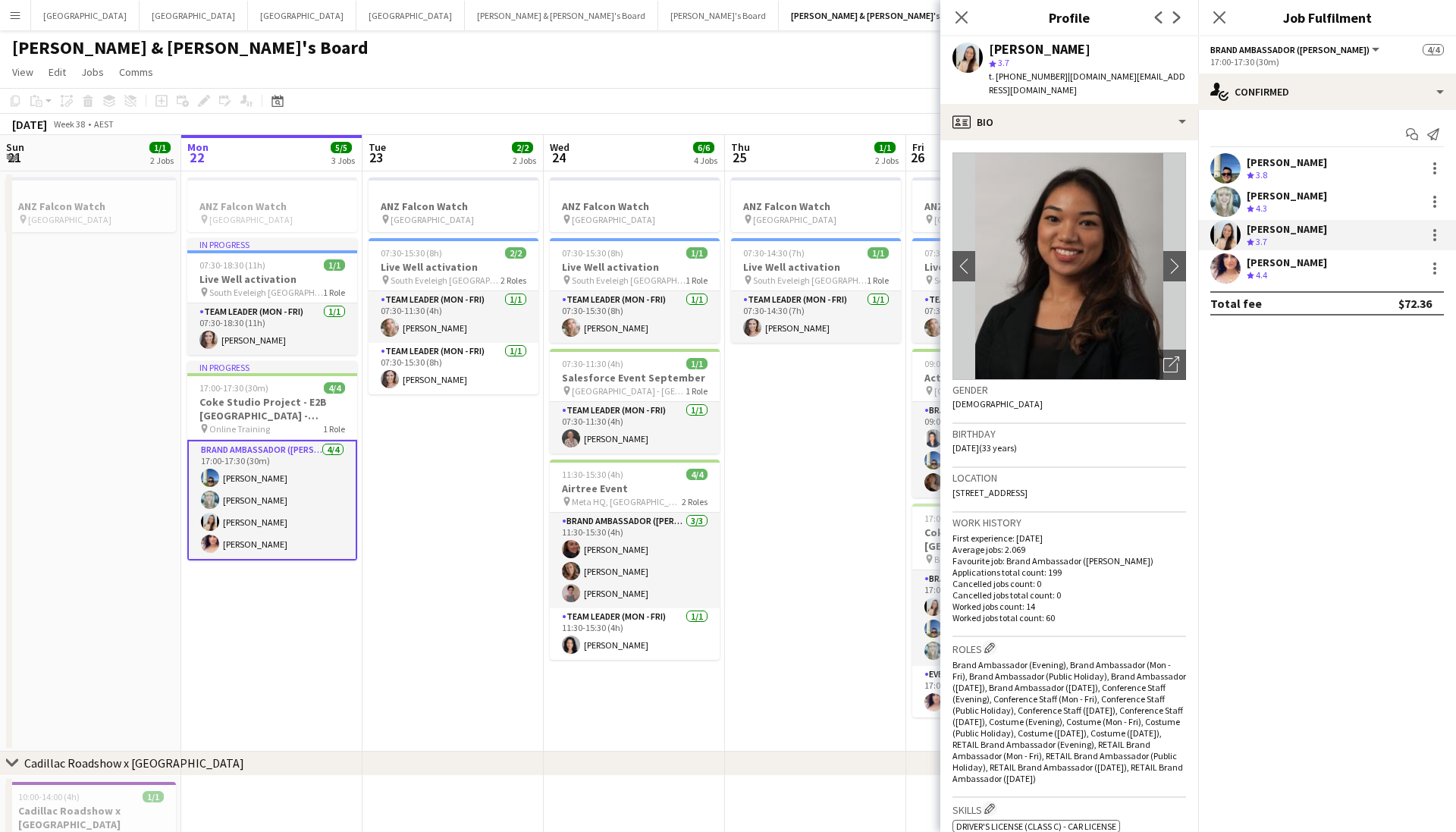
click at [558, 63] on app-page-menu "View Day view expanded Day view collapsed Month view Date picker Jump to [DATE]…" at bounding box center [728, 74] width 1456 height 29
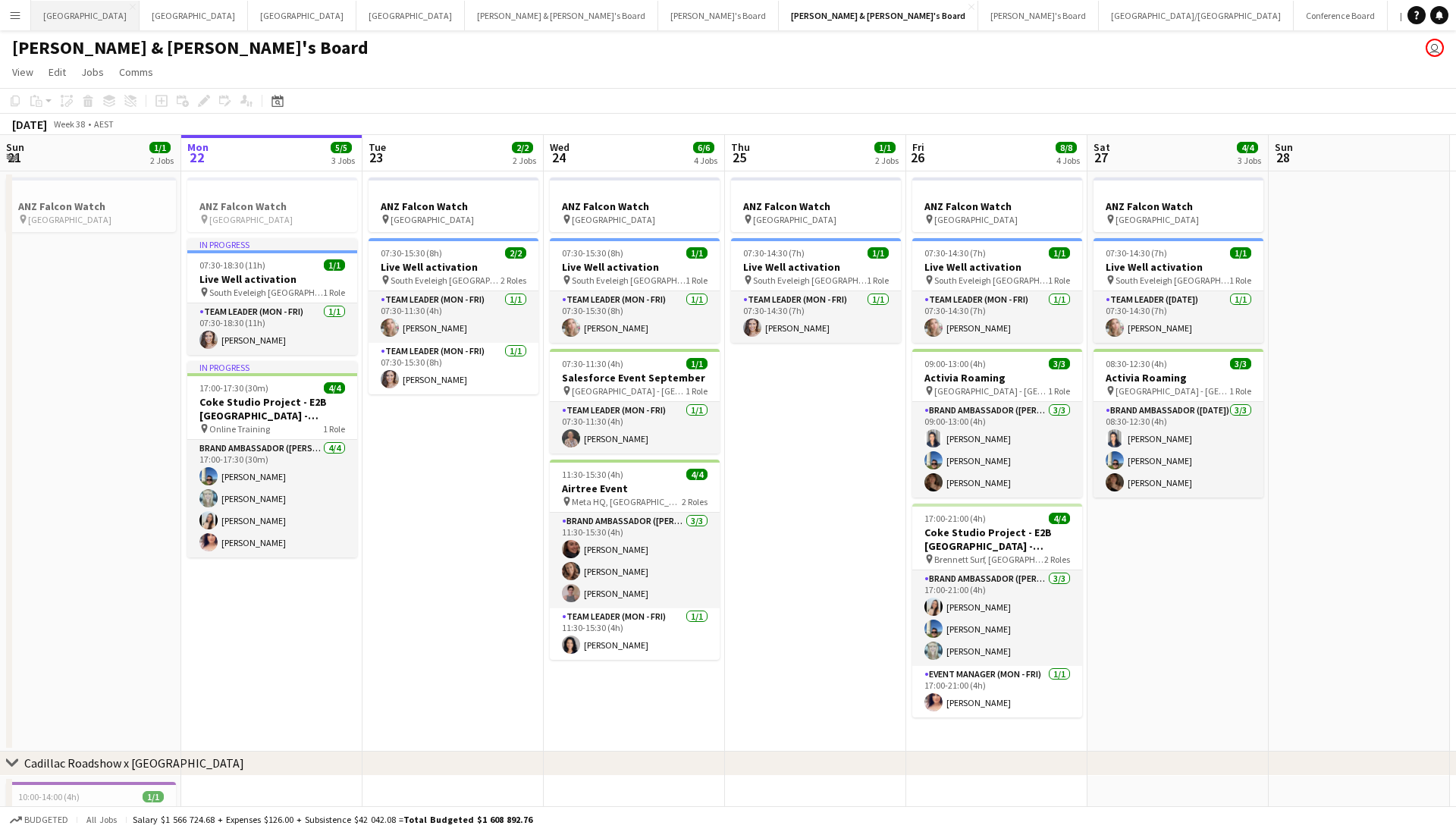
click at [49, 10] on button "Sydney Close" at bounding box center [85, 15] width 109 height 30
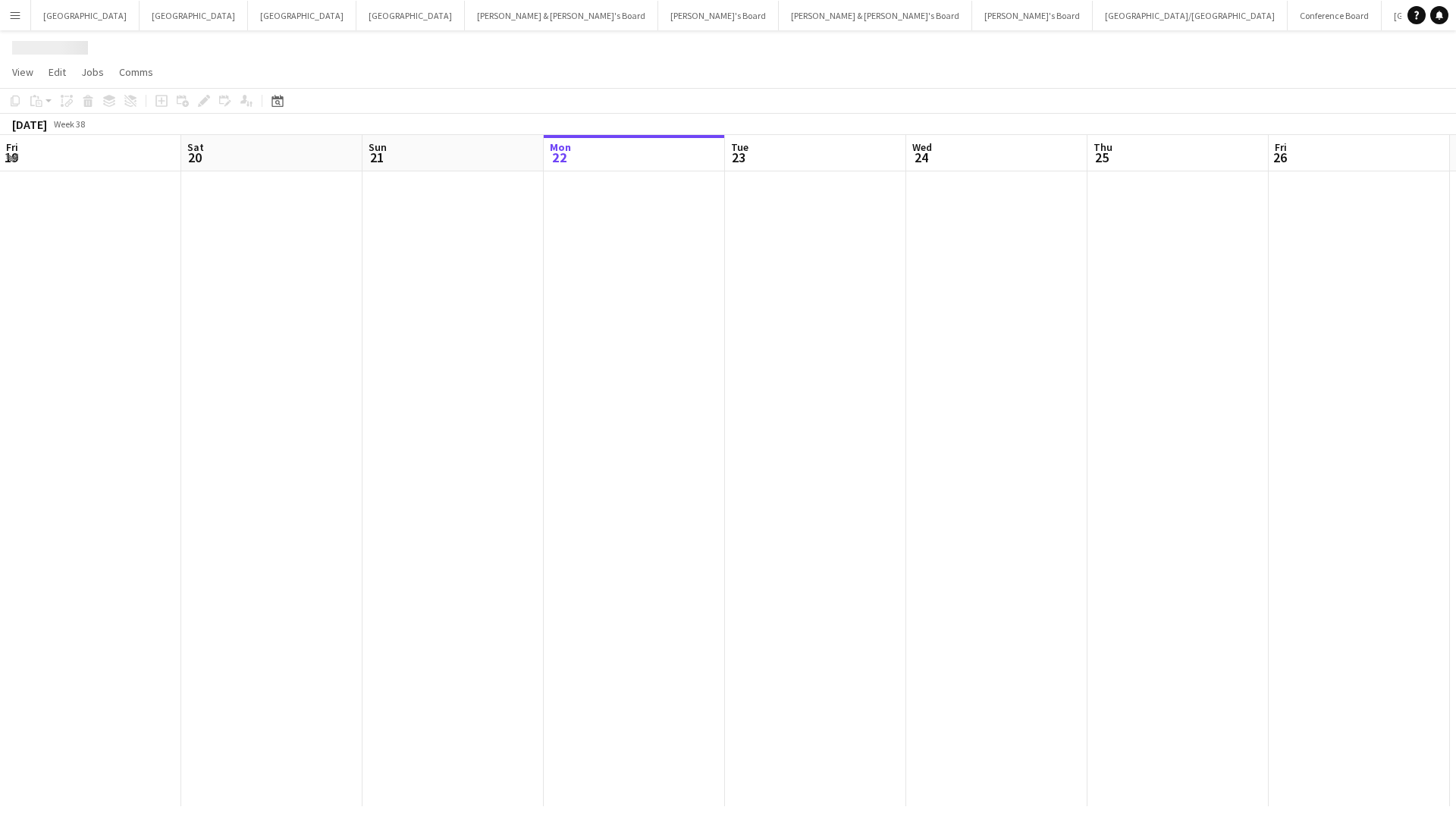
scroll to position [0, 362]
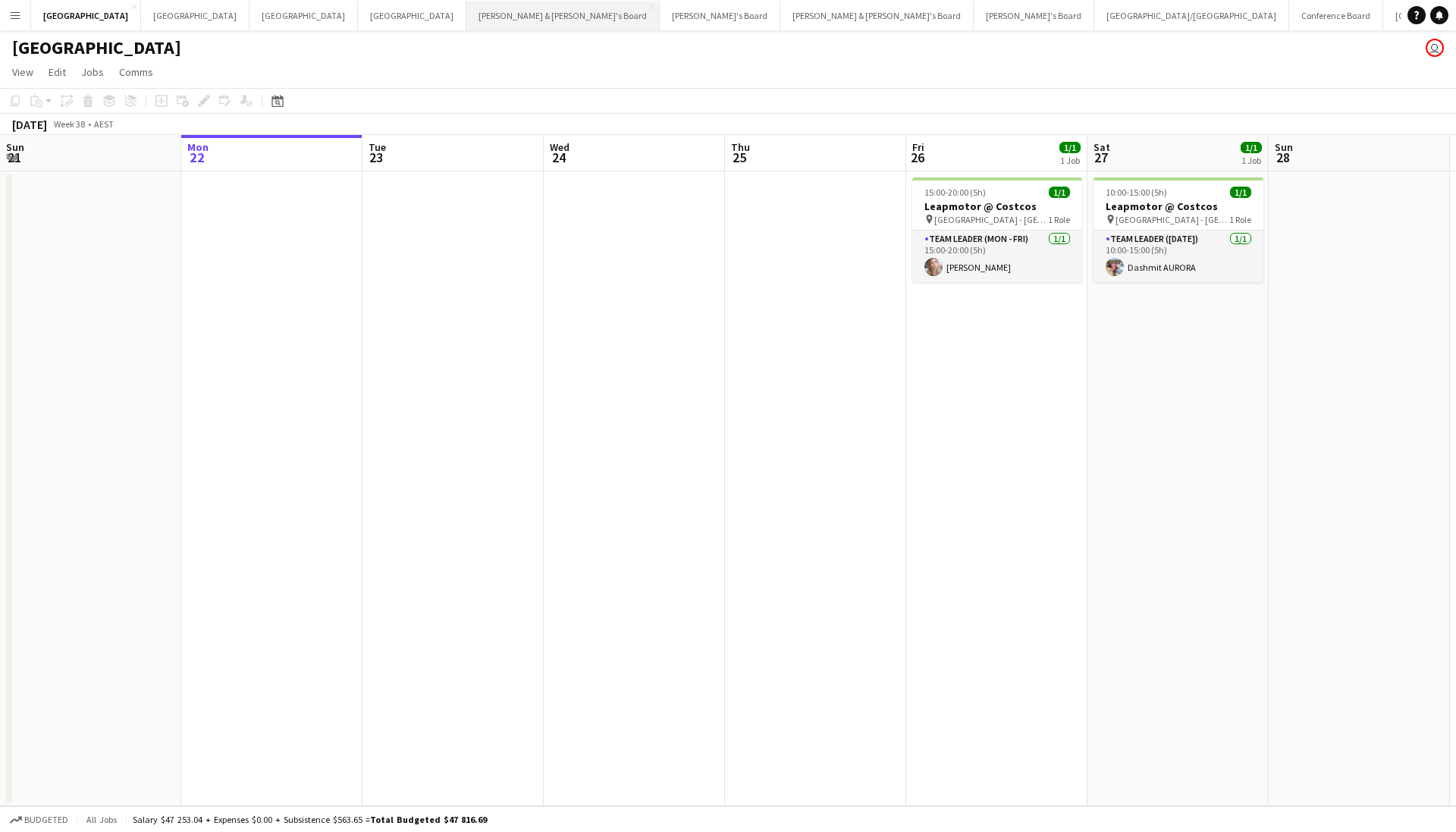
click at [466, 20] on button "[PERSON_NAME] & [PERSON_NAME]'s Board Close" at bounding box center [562, 15] width 193 height 30
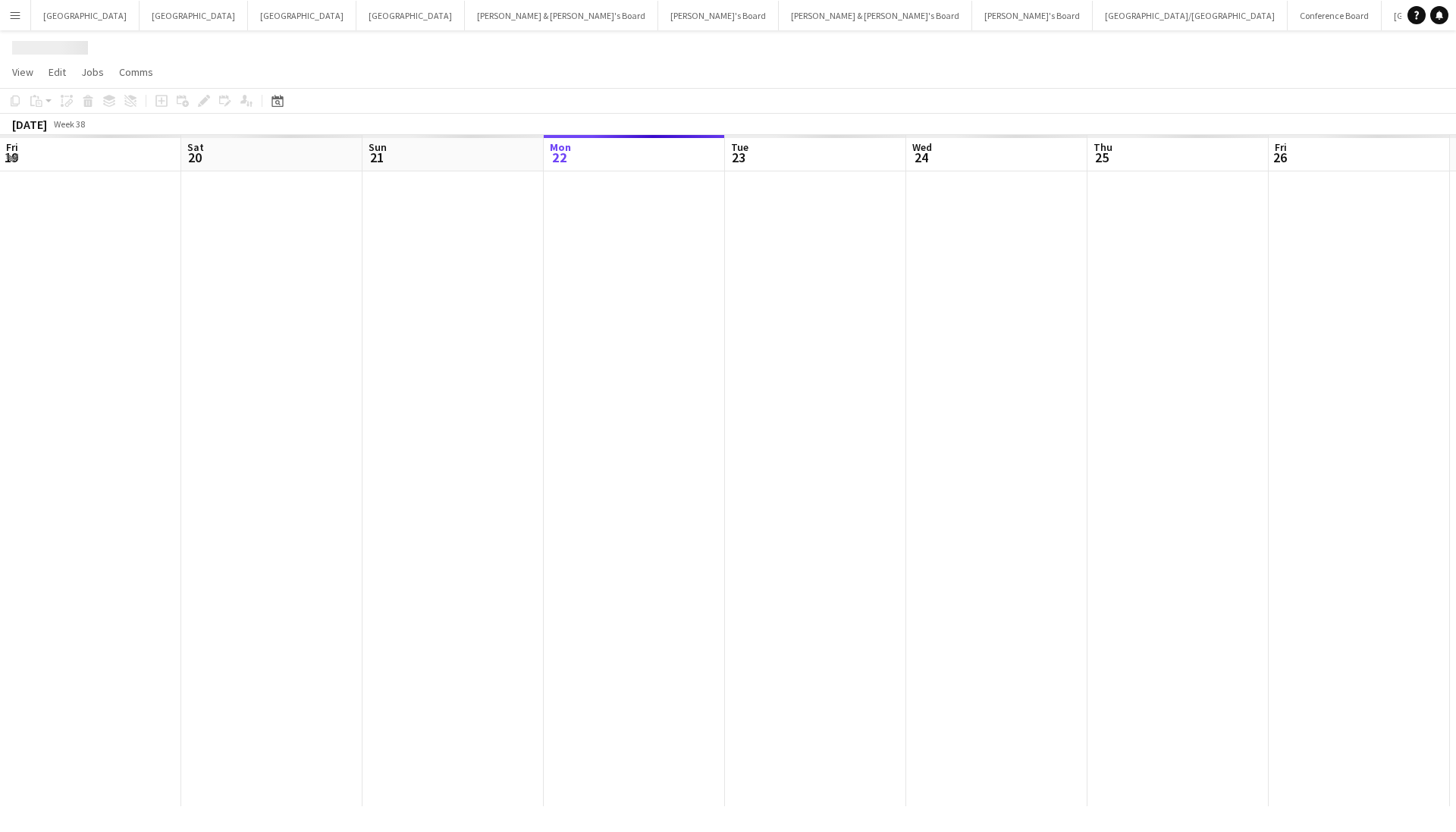
scroll to position [0, 362]
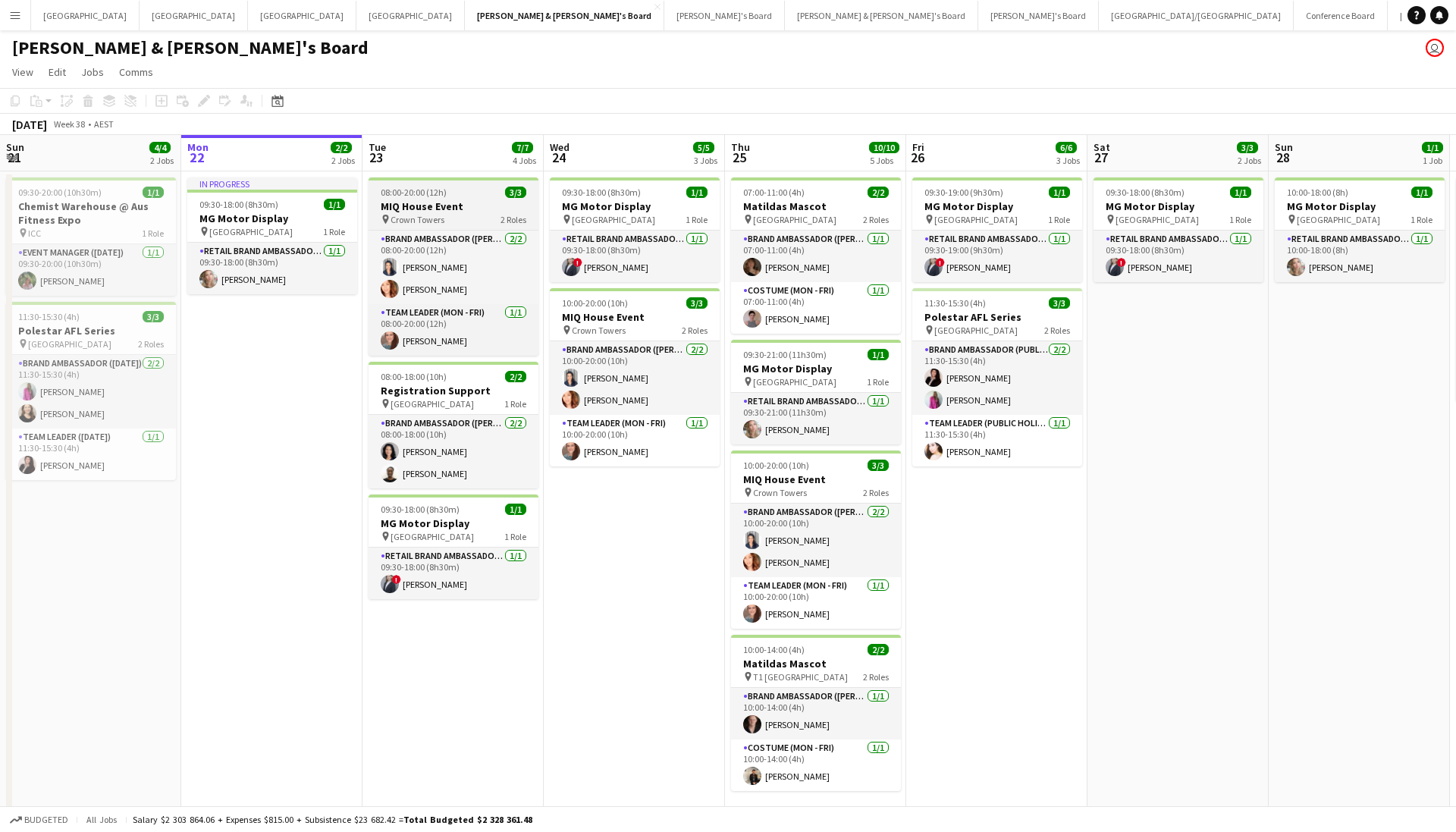
click at [455, 210] on h3 "MIQ House Event" at bounding box center [453, 207] width 170 height 13
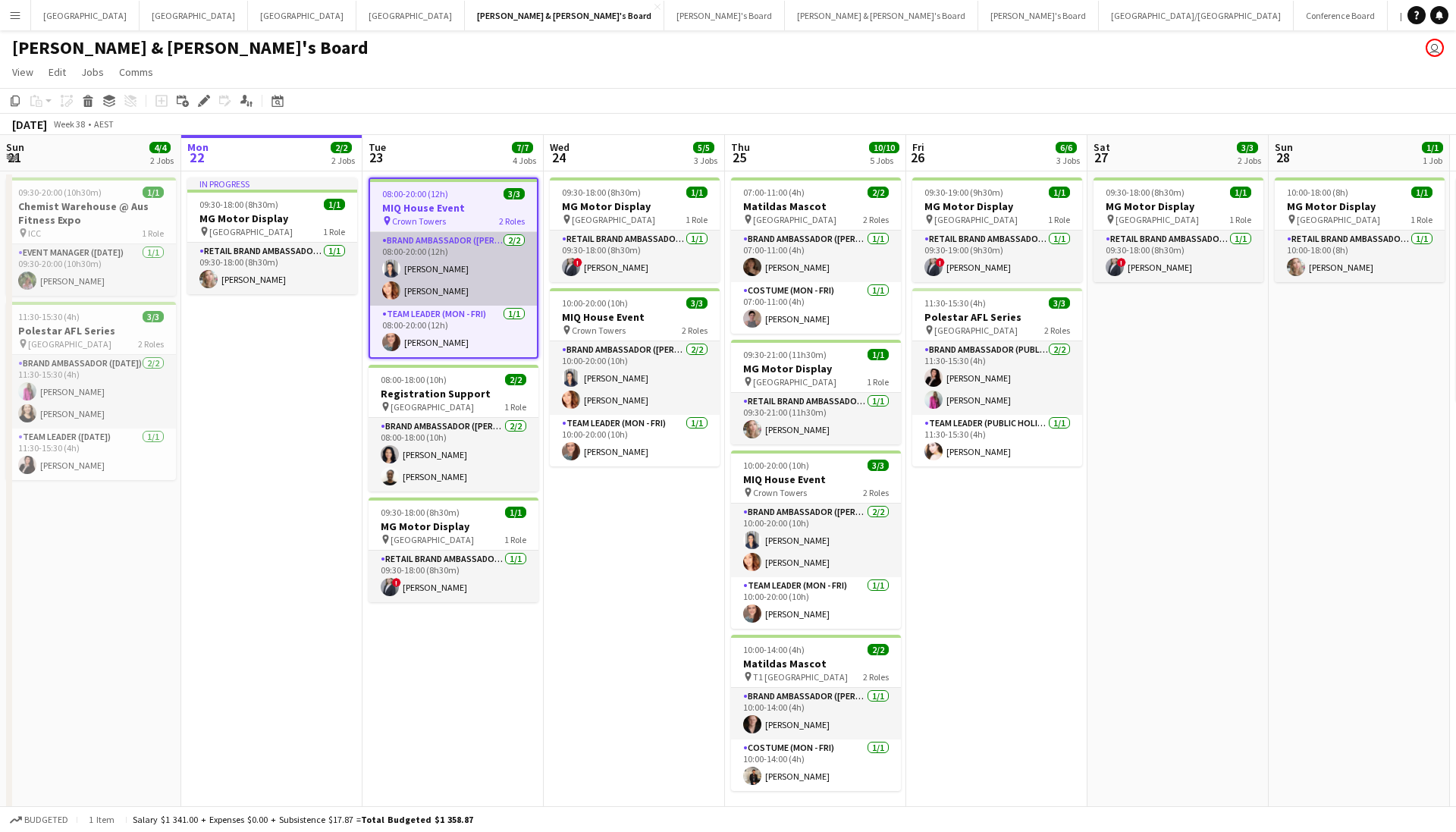
click at [474, 291] on app-card-role "Brand Ambassador (Mon - Fri) [DATE] 08:00-20:00 (12h) [PERSON_NAME] [PERSON_NAM…" at bounding box center [453, 269] width 167 height 74
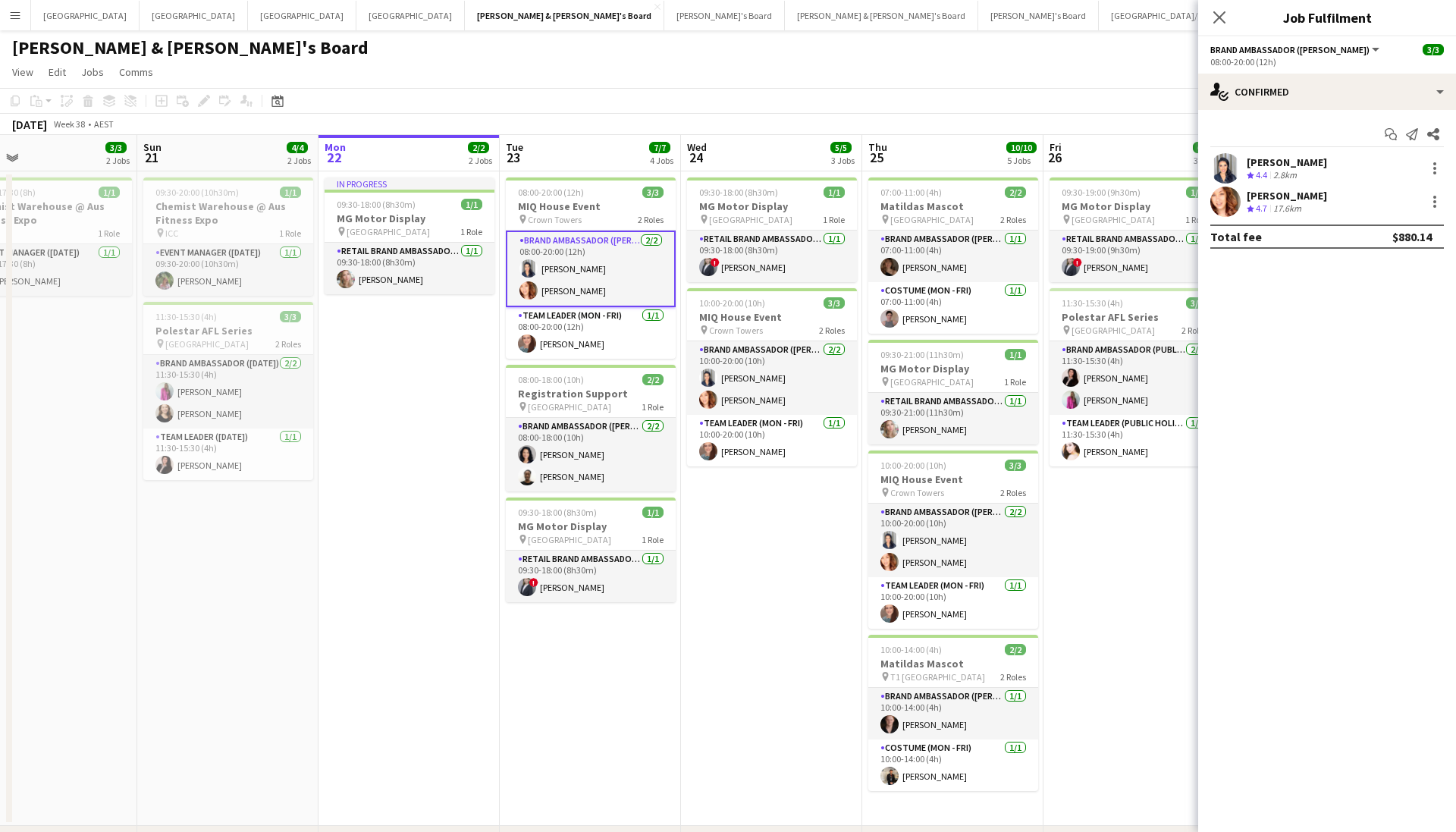
drag, startPoint x: 442, startPoint y: 444, endPoint x: 837, endPoint y: 431, distance: 395.2
click at [825, 431] on app-calendar-viewport "Thu 18 Fri 19 5/5 3 Jobs Sat 20 3/3 2 Jobs Sun 21 4/4 2 Jobs Mon 22 2/2 2 Jobs …" at bounding box center [728, 799] width 1456 height 1328
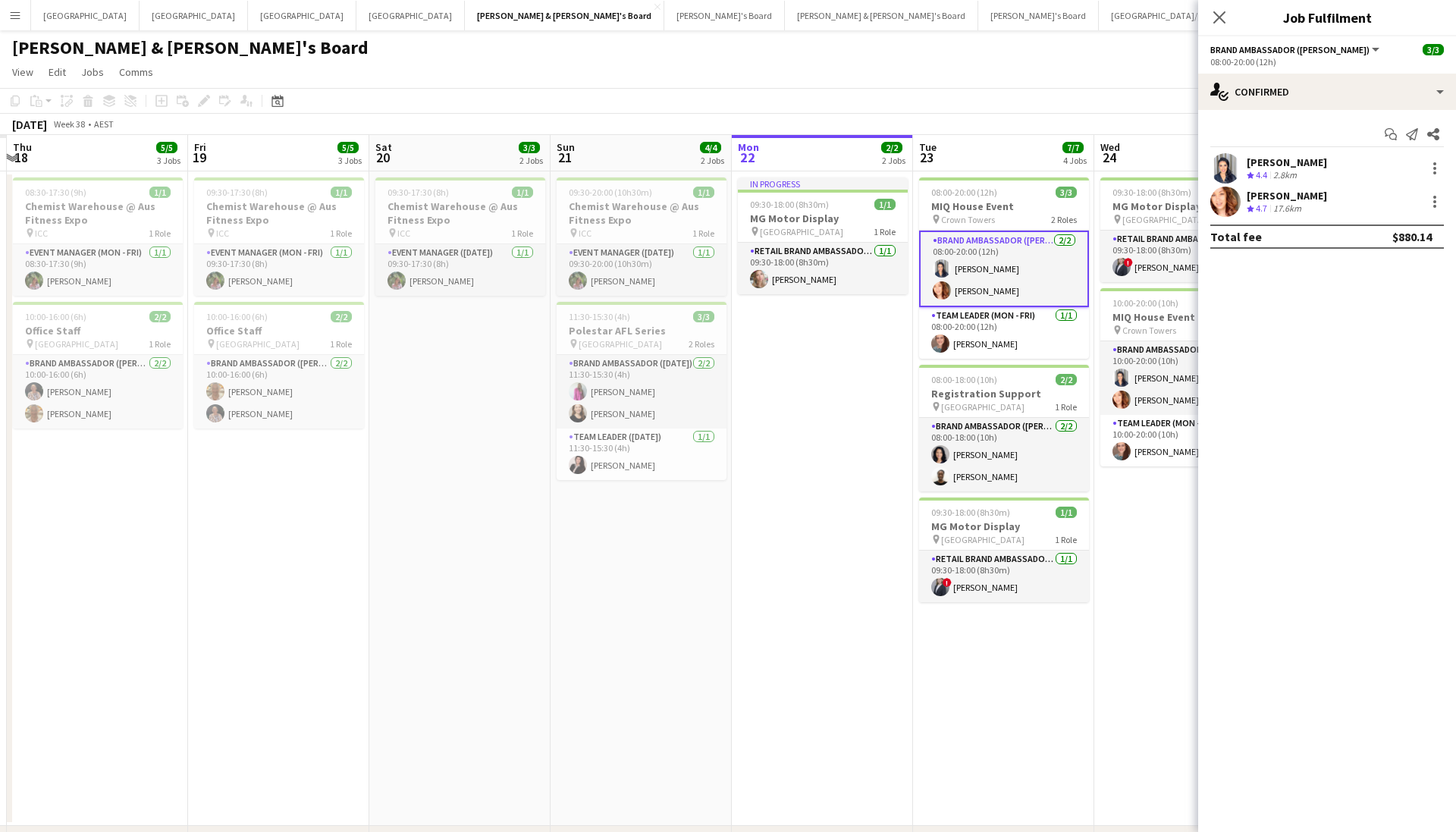
drag, startPoint x: 625, startPoint y: 525, endPoint x: 789, endPoint y: 544, distance: 165.1
click at [980, 532] on app-calendar-viewport "Tue 16 Wed 17 Thu 18 5/5 3 Jobs Fri 19 5/5 3 Jobs Sat 20 3/3 2 Jobs Sun 21 4/4 …" at bounding box center [728, 799] width 1456 height 1328
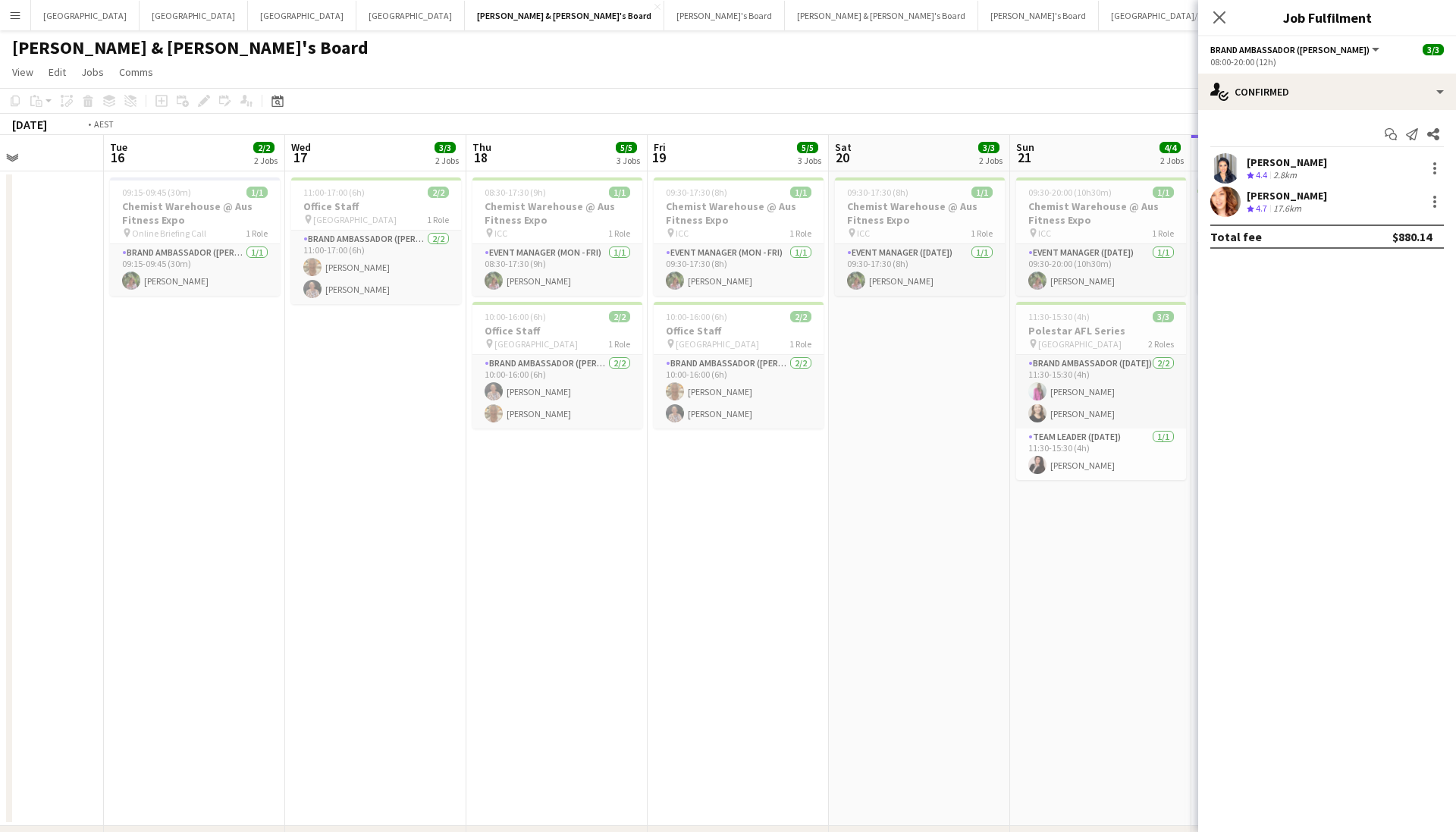
drag, startPoint x: 474, startPoint y: 546, endPoint x: 1118, endPoint y: 537, distance: 644.1
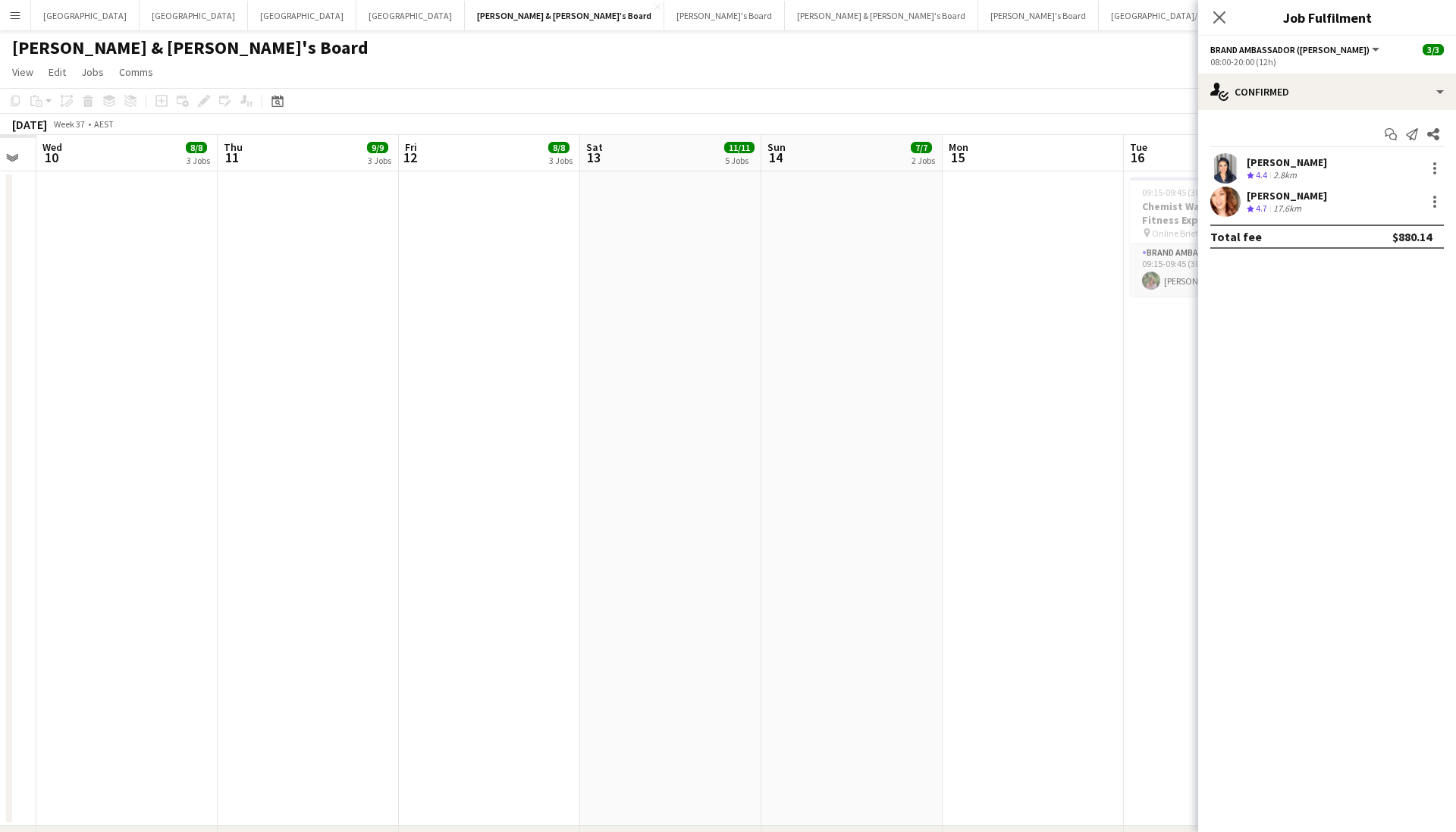
drag, startPoint x: 464, startPoint y: 570, endPoint x: 938, endPoint y: 593, distance: 474.6
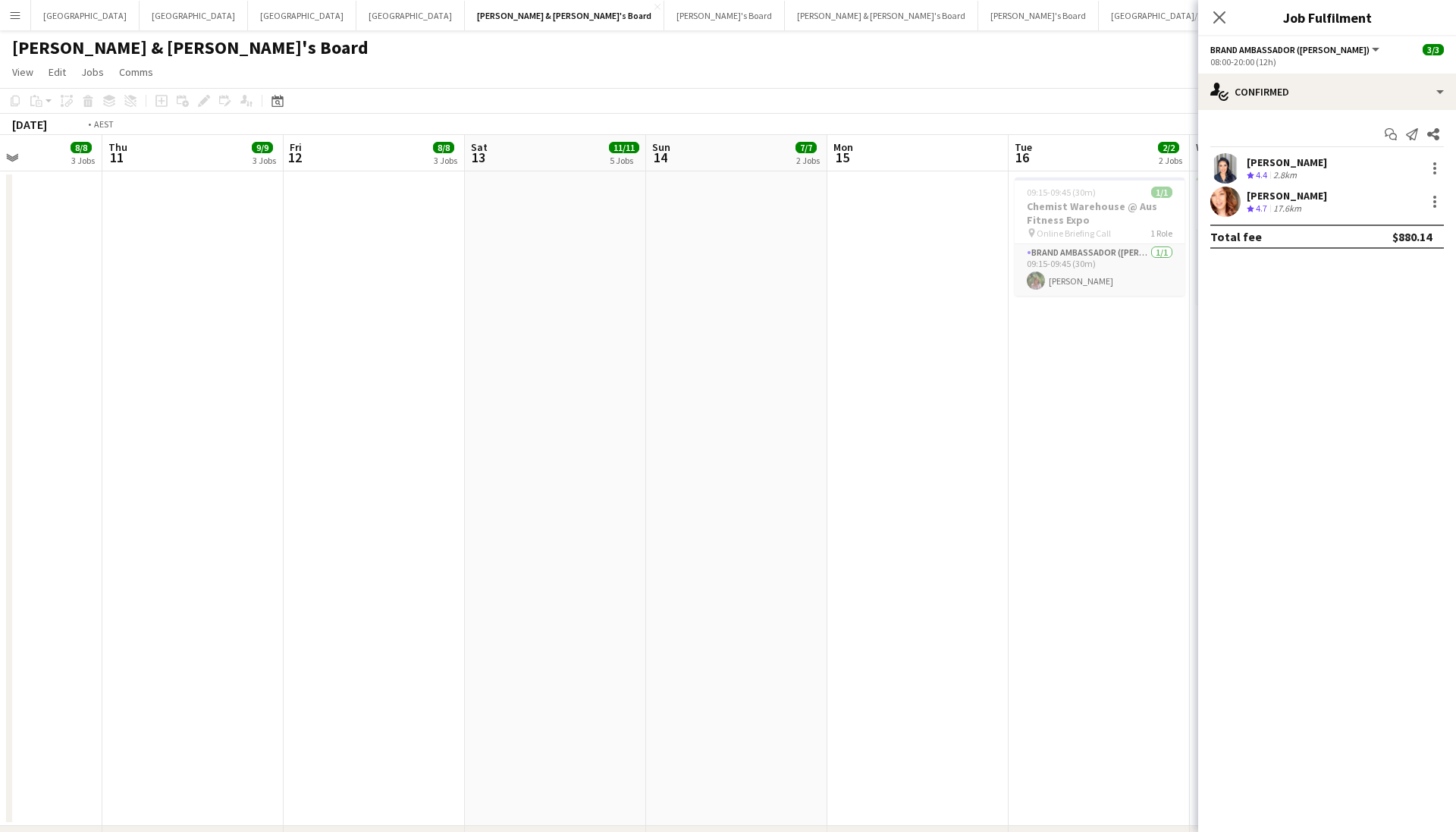
drag, startPoint x: 527, startPoint y: 581, endPoint x: 993, endPoint y: 565, distance: 466.3
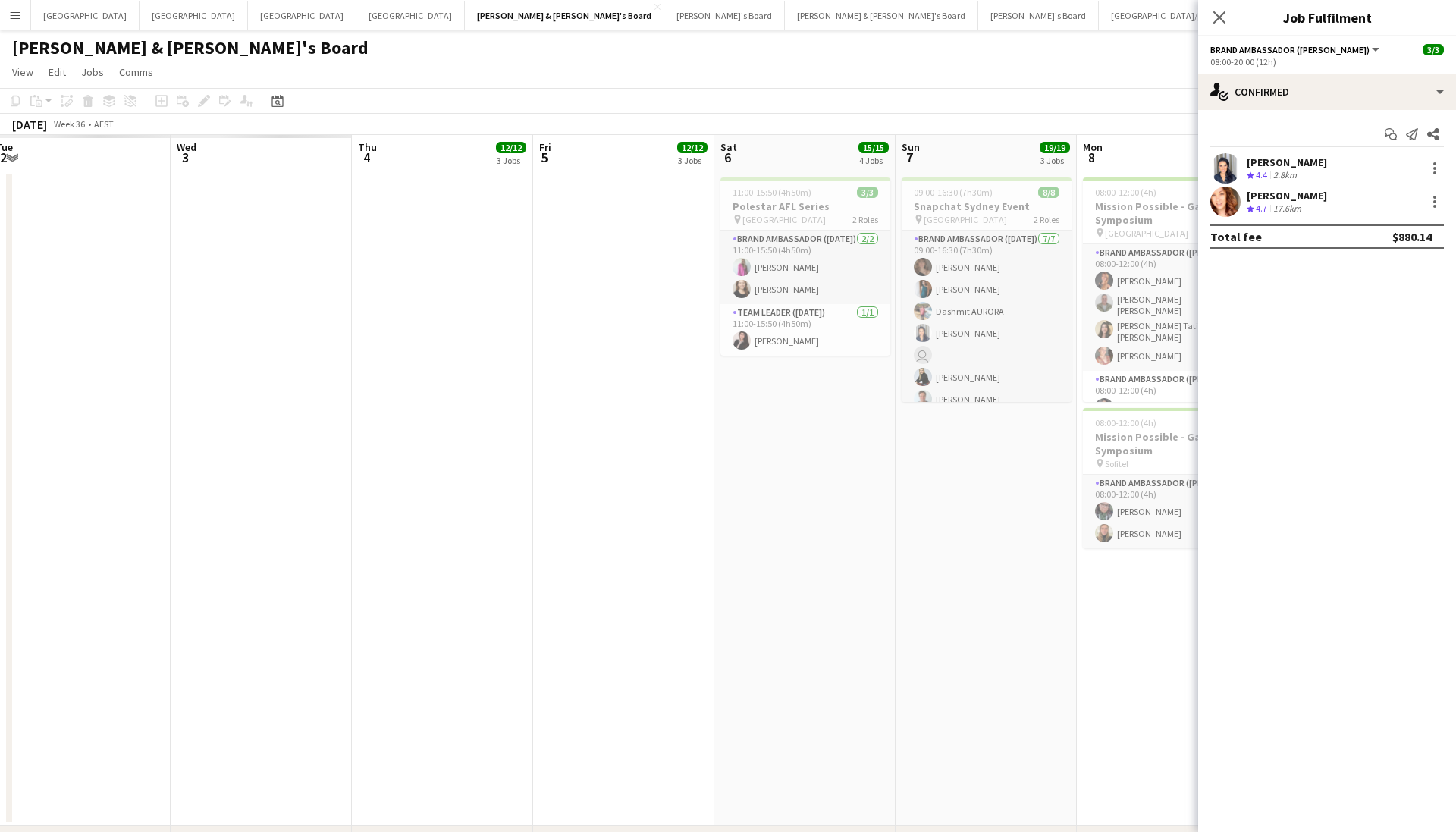
drag, startPoint x: 401, startPoint y: 542, endPoint x: 1142, endPoint y: 554, distance: 741.1
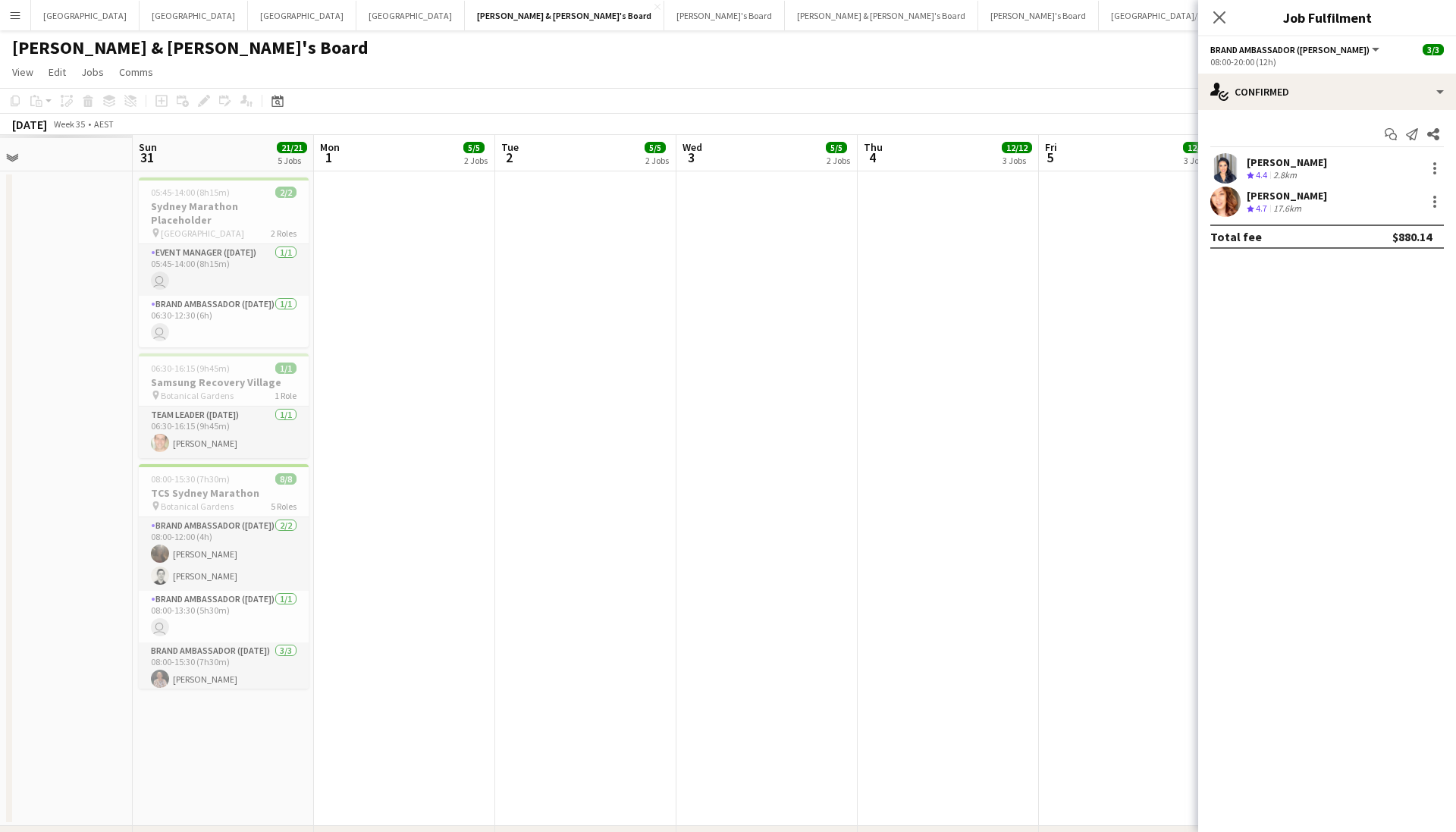
drag, startPoint x: 665, startPoint y: 554, endPoint x: 1170, endPoint y: 556, distance: 505.0
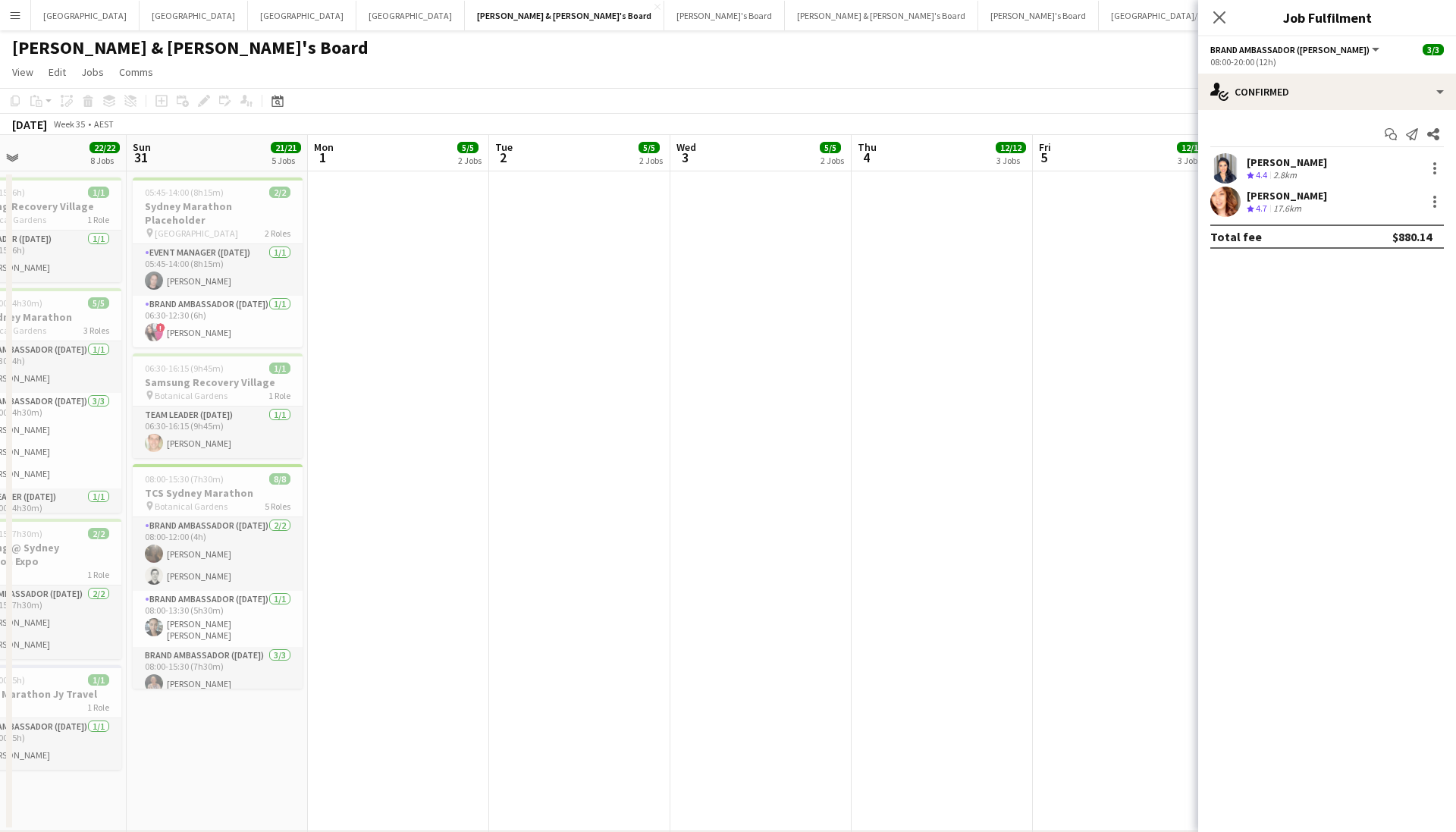
scroll to position [0, 417]
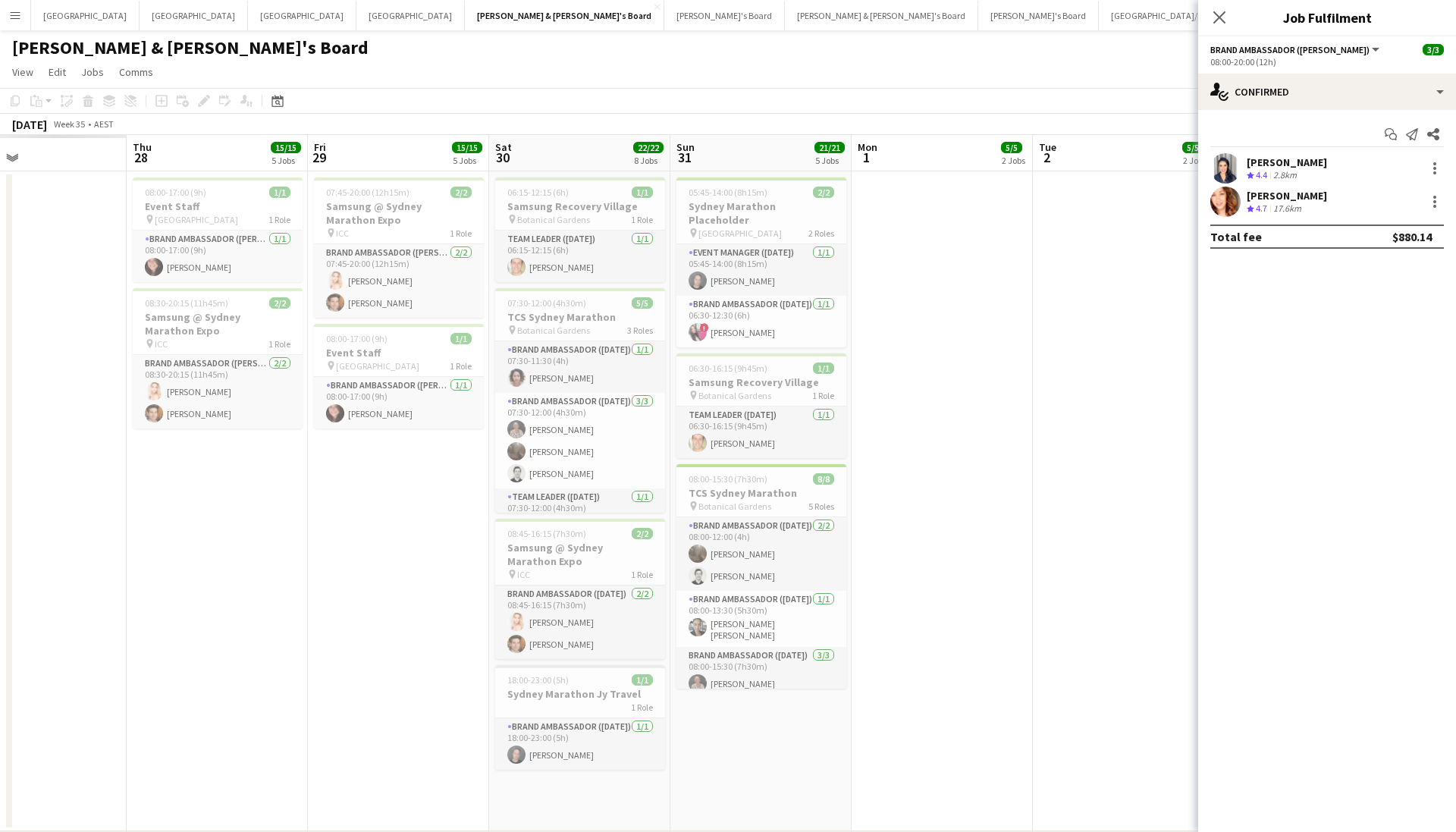
drag, startPoint x: 623, startPoint y: 532, endPoint x: 1161, endPoint y: 528, distance: 538.0
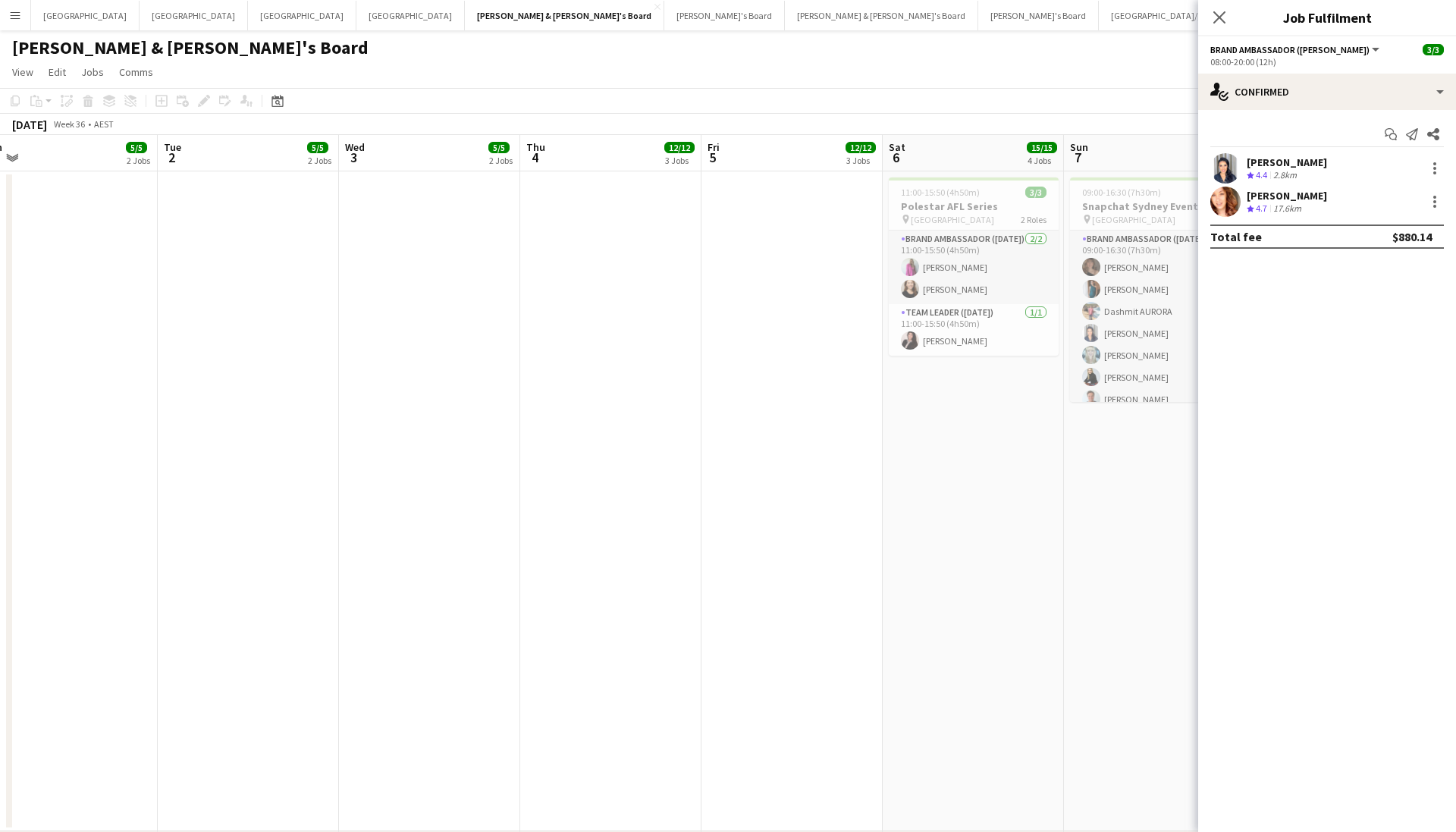
drag, startPoint x: 281, startPoint y: 587, endPoint x: 484, endPoint y: 520, distance: 213.8
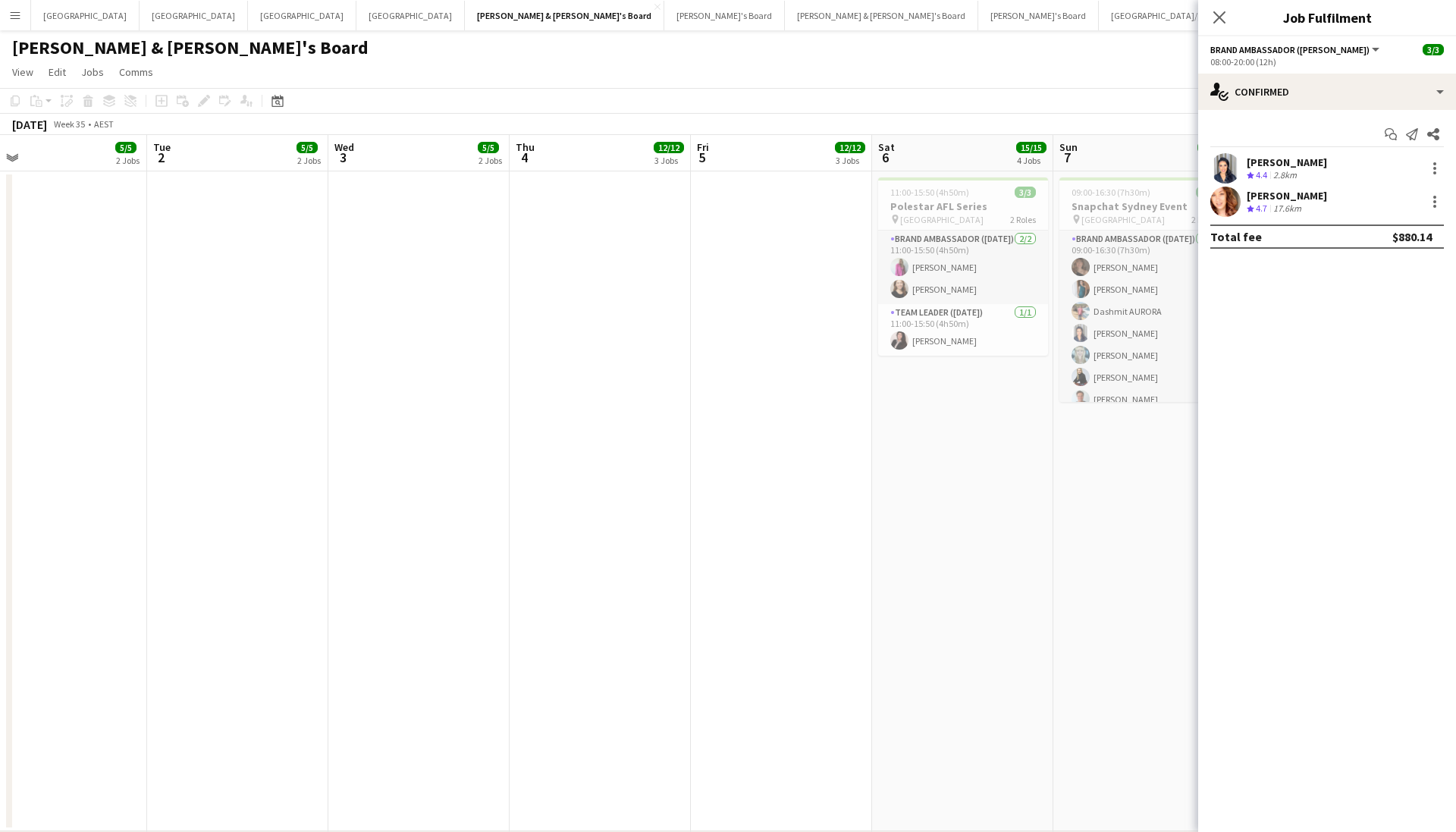
scroll to position [0, 540]
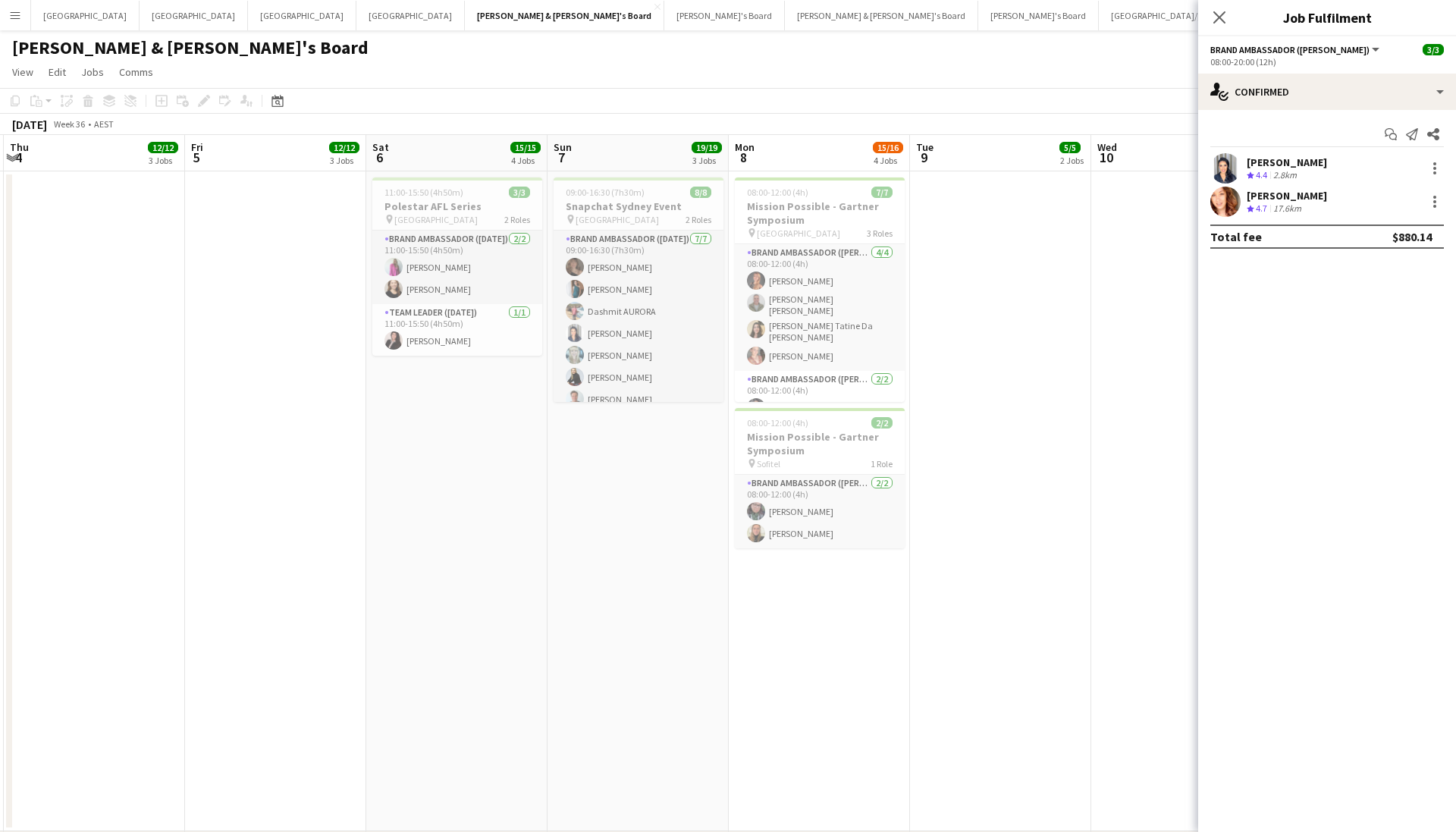
drag, startPoint x: 1066, startPoint y: 486, endPoint x: 549, endPoint y: 506, distance: 517.4
click at [785, 10] on button "[PERSON_NAME] & [PERSON_NAME]'s Board Close" at bounding box center [881, 15] width 193 height 30
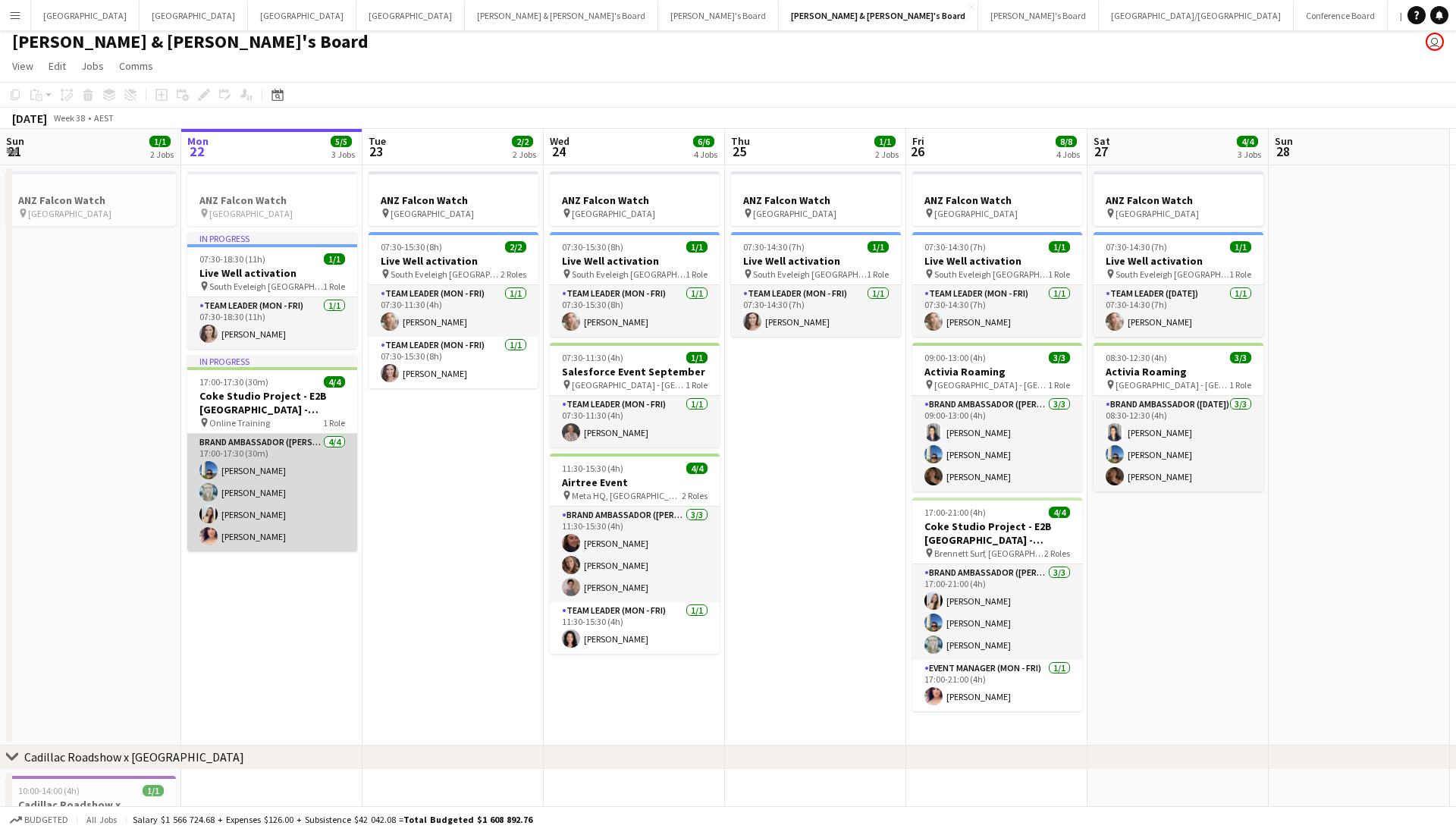
scroll to position [9, 0]
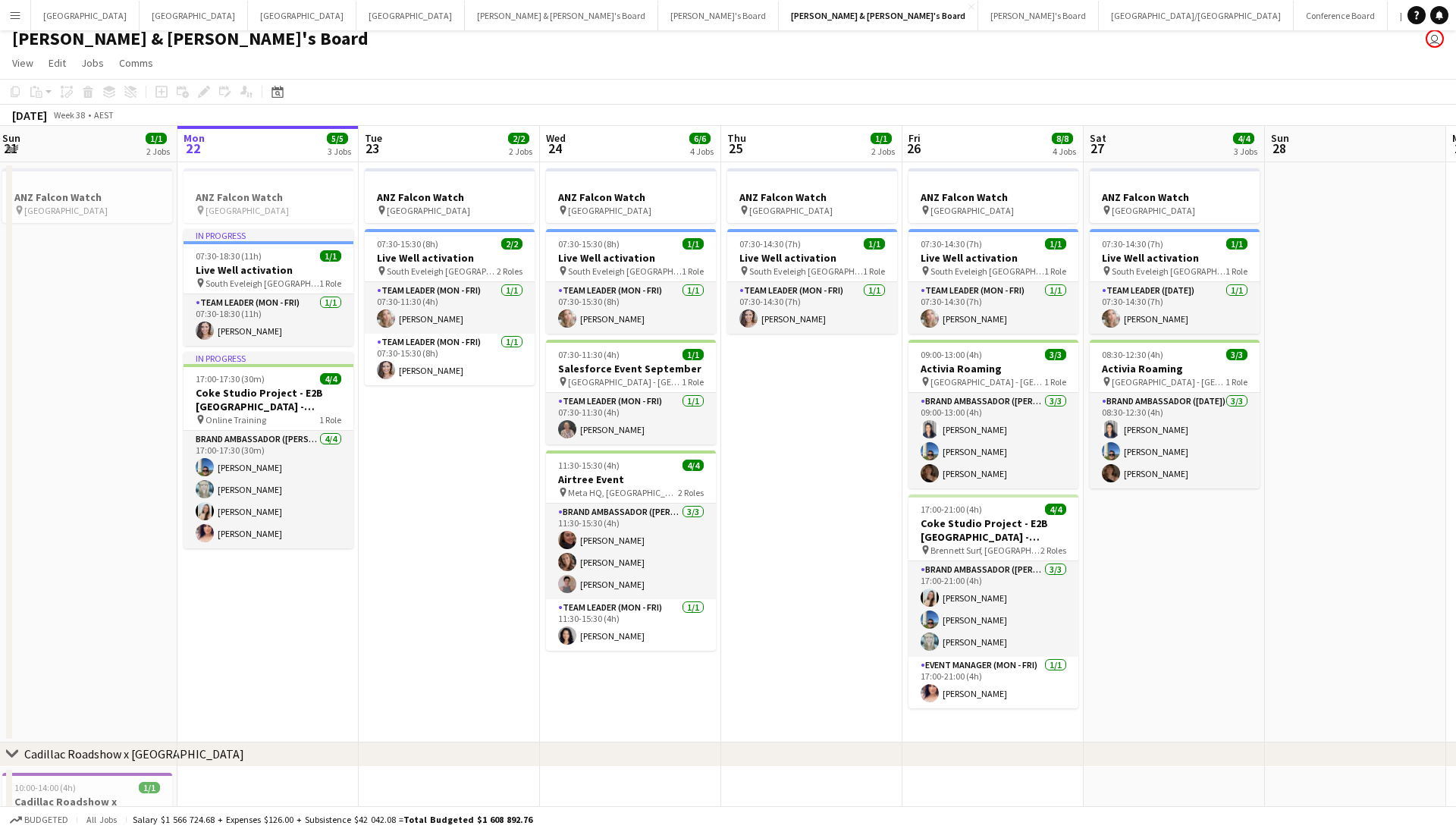
drag, startPoint x: 389, startPoint y: 453, endPoint x: 553, endPoint y: 488, distance: 167.7
click at [567, 486] on app-calendar-viewport "Fri 19 2/2 3 Jobs Sat 20 2/2 3 Jobs Sun 21 1/1 2 Jobs Mon 22 5/5 3 Jobs Tue 23 …" at bounding box center [728, 524] width 1456 height 796
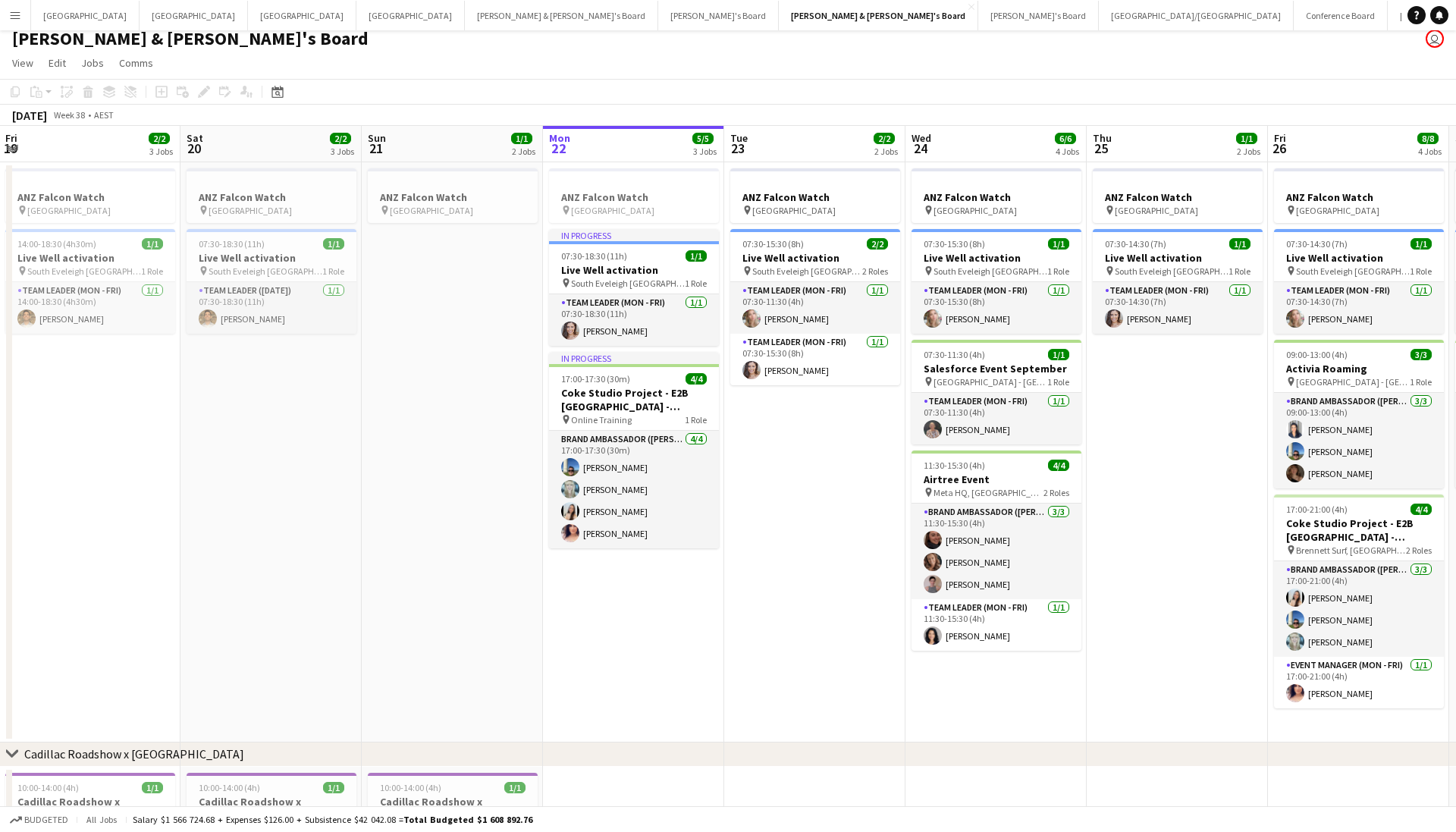
drag, startPoint x: 419, startPoint y: 519, endPoint x: 1186, endPoint y: 513, distance: 767.0
click at [1187, 513] on app-calendar-viewport "Wed 17 Thu 18 3/3 4 Jobs Fri 19 2/2 3 Jobs Sat 20 2/2 3 Jobs Sun 21 1/1 2 Jobs …" at bounding box center [728, 524] width 1456 height 796
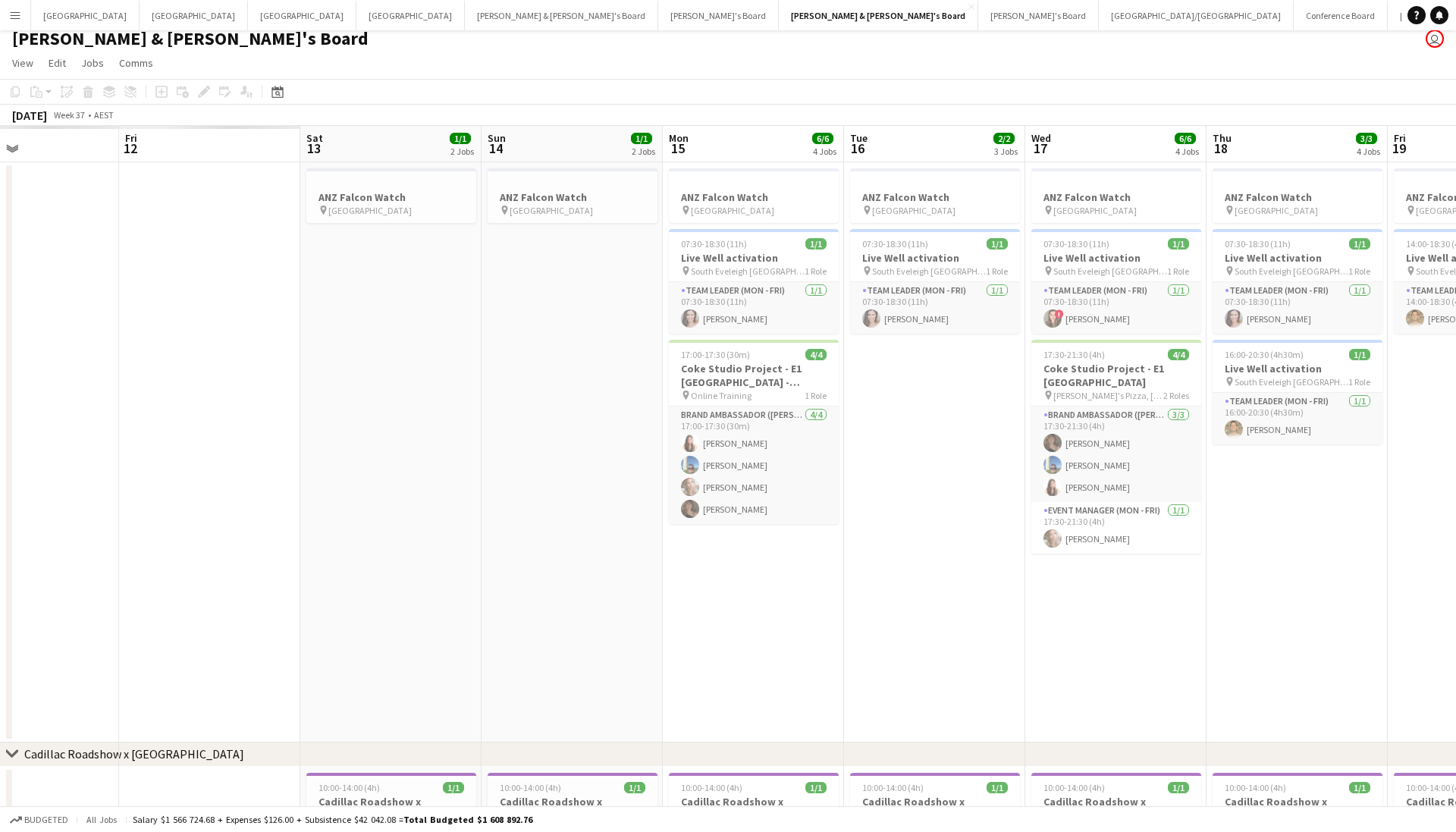
scroll to position [0, 426]
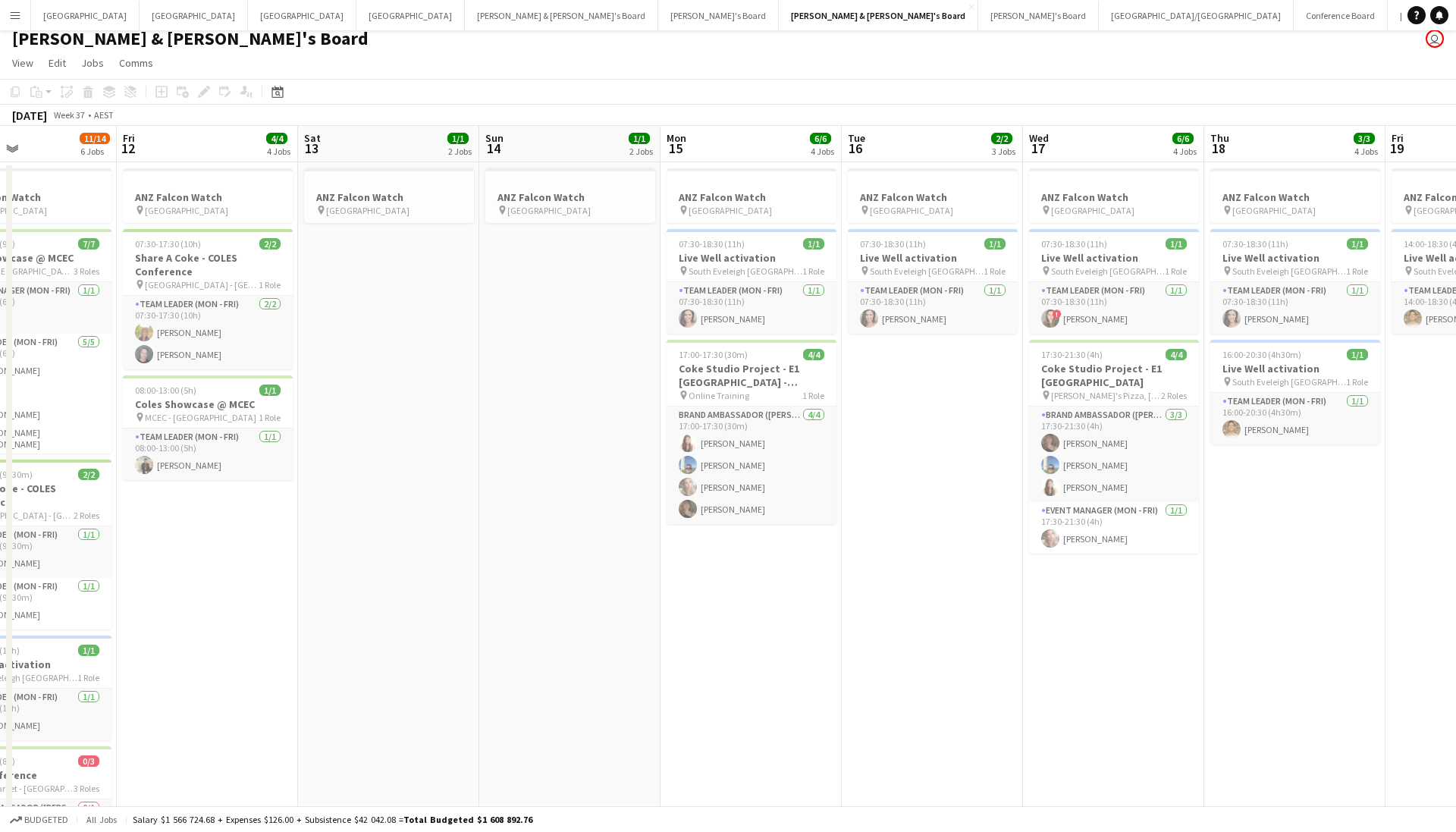
drag, startPoint x: 531, startPoint y: 515, endPoint x: 1193, endPoint y: 526, distance: 662.1
click at [1193, 526] on app-calendar-viewport "Tue 9 20/20 9 Jobs Wed 10 4/4 4 Jobs Thu 11 11/14 6 Jobs Fri 12 4/4 4 Jobs Sat …" at bounding box center [728, 843] width 1456 height 1433
click at [1266, 600] on app-date-cell "ANZ Falcon Watch pin [GEOGRAPHIC_DATA] 07:30-18:30 (11h) 1/1 Live Well activati…" at bounding box center [1295, 771] width 182 height 1216
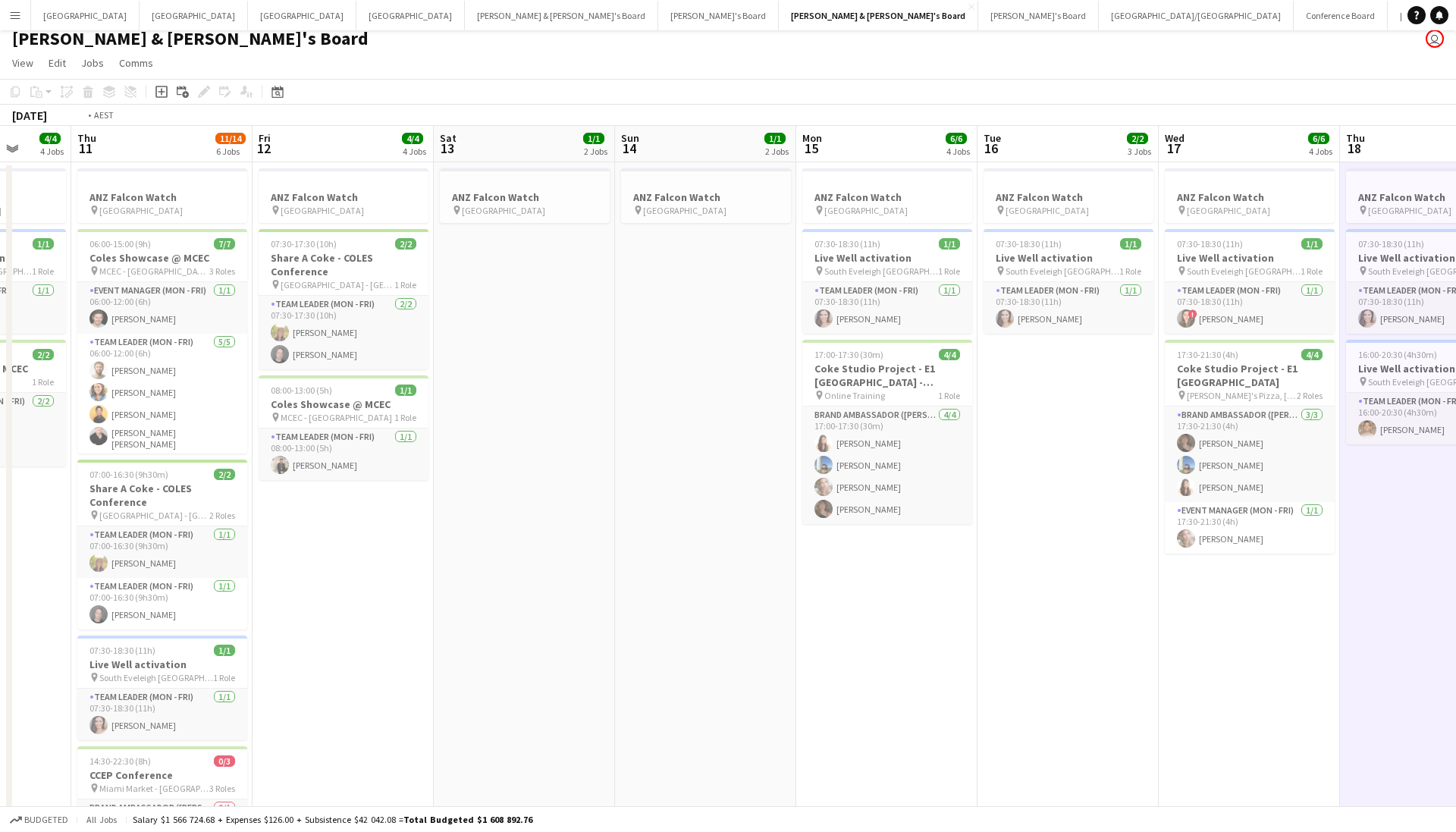
drag, startPoint x: 426, startPoint y: 420, endPoint x: 1177, endPoint y: 443, distance: 751.4
click at [1177, 443] on app-calendar-viewport "Tue 9 20/20 9 Jobs Wed 10 4/4 4 Jobs Thu 11 11/14 6 Jobs Fri 12 4/4 4 Jobs Sat …" at bounding box center [728, 843] width 1456 height 1433
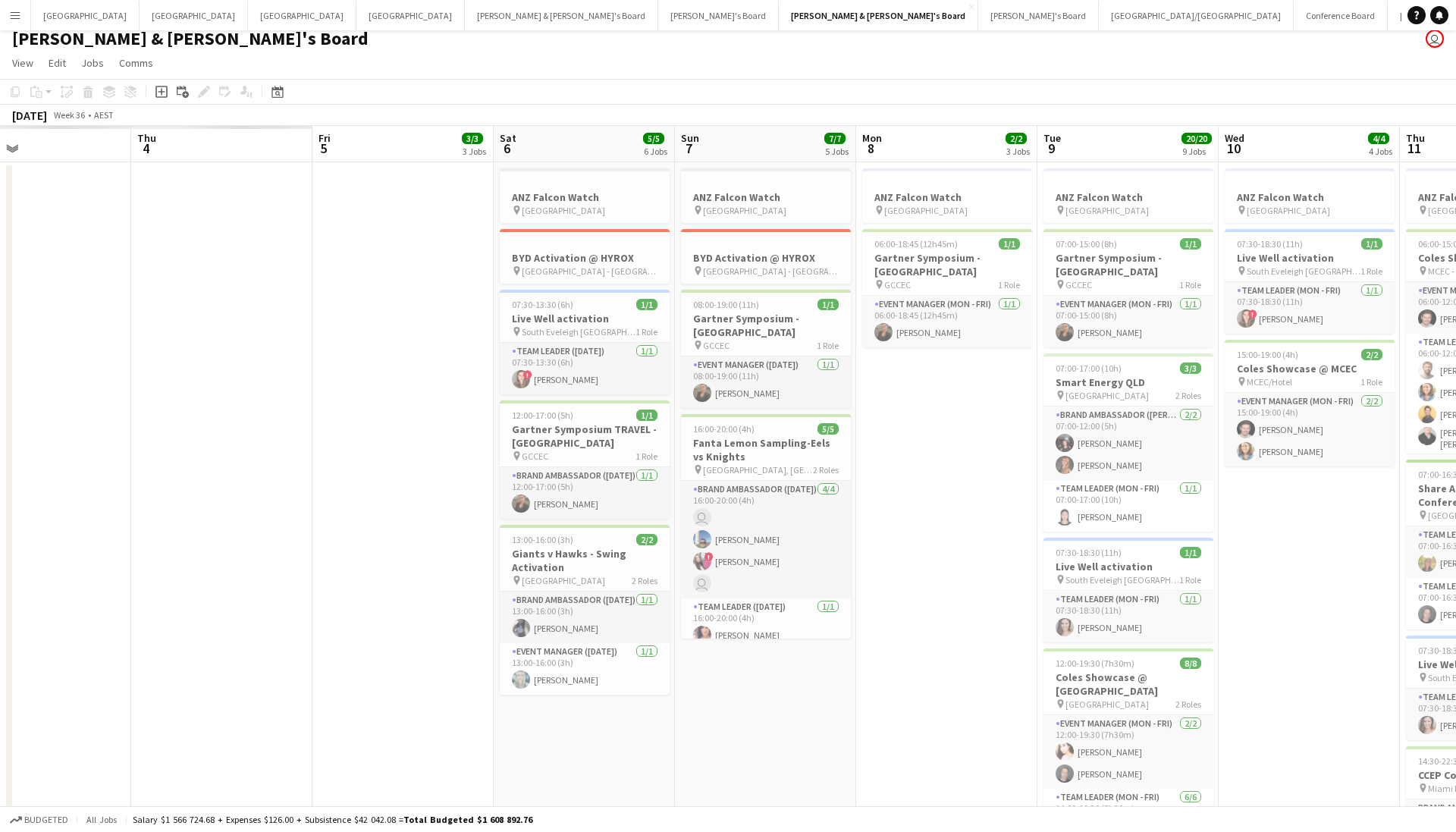
drag, startPoint x: 267, startPoint y: 469, endPoint x: 982, endPoint y: 467, distance: 715.0
click at [982, 467] on app-calendar-viewport "Wed 3 Thu 4 Fri 5 3/3 3 Jobs Sat 6 5/5 6 Jobs Sun 7 7/7 5 Jobs Mon 8 2/2 3 Jobs…" at bounding box center [728, 843] width 1456 height 1433
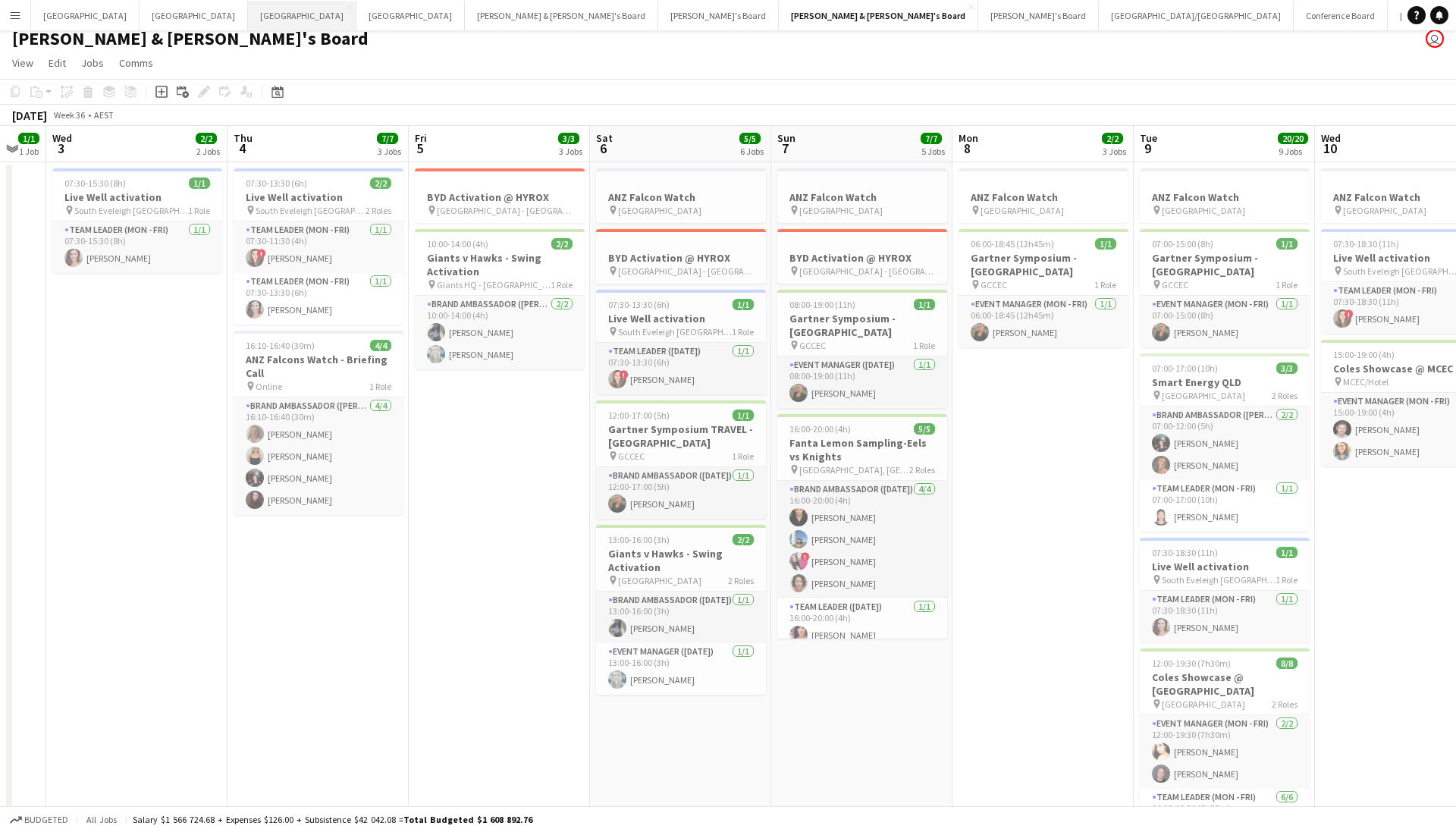
drag, startPoint x: 159, startPoint y: 16, endPoint x: 164, endPoint y: 28, distance: 13.0
click at [248, 16] on button "Adelaide Close" at bounding box center [302, 15] width 109 height 30
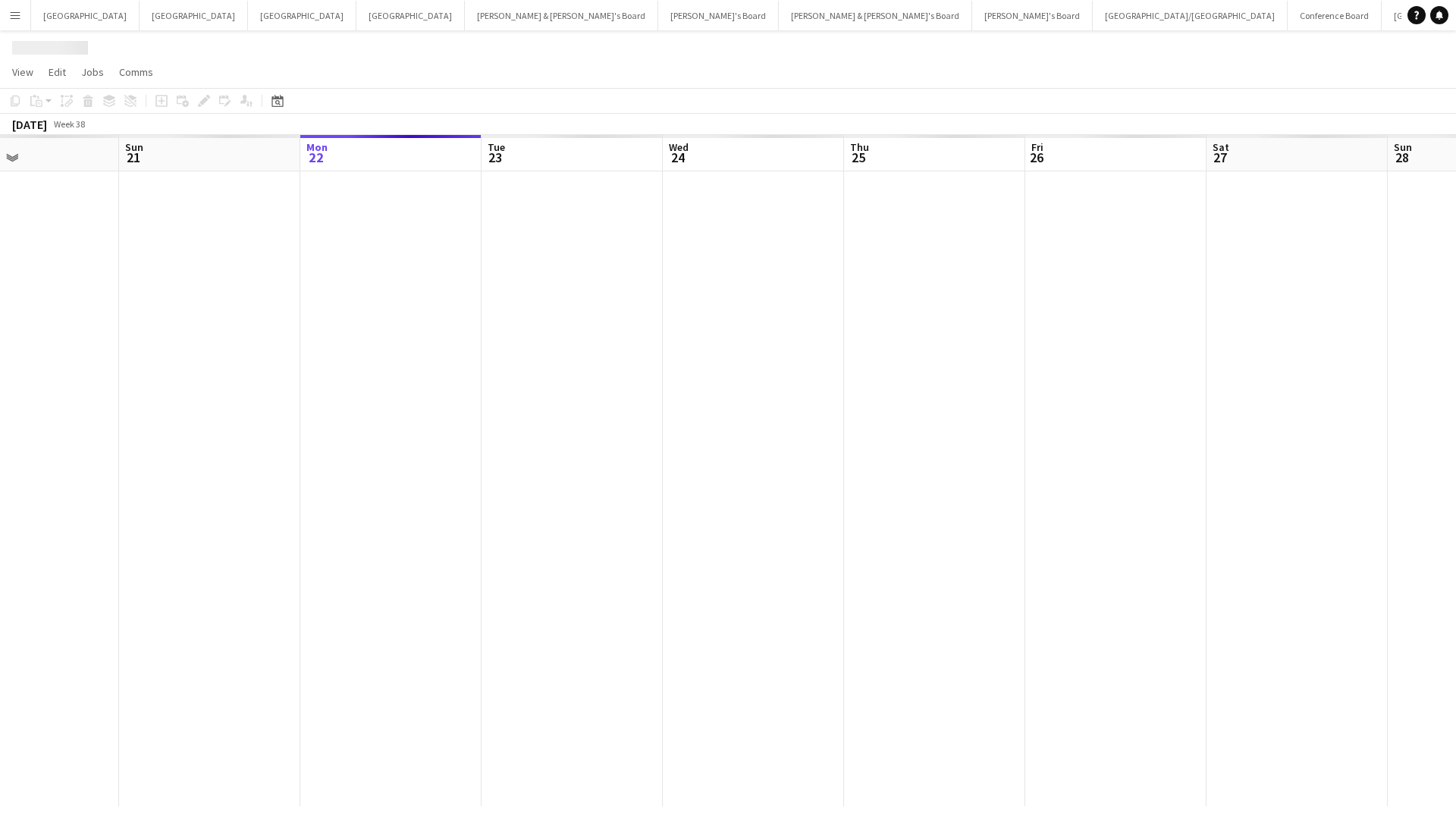
drag, startPoint x: 255, startPoint y: 399, endPoint x: 979, endPoint y: 446, distance: 725.5
click at [979, 446] on app-calendar-viewport "Fri 19 Sat 20 Sun 21 Mon 22 Tue 23 Wed 24 Thu 25 Fri 26 Sat 27 Sun 28 Mon 29 Tu…" at bounding box center [728, 471] width 1456 height 672
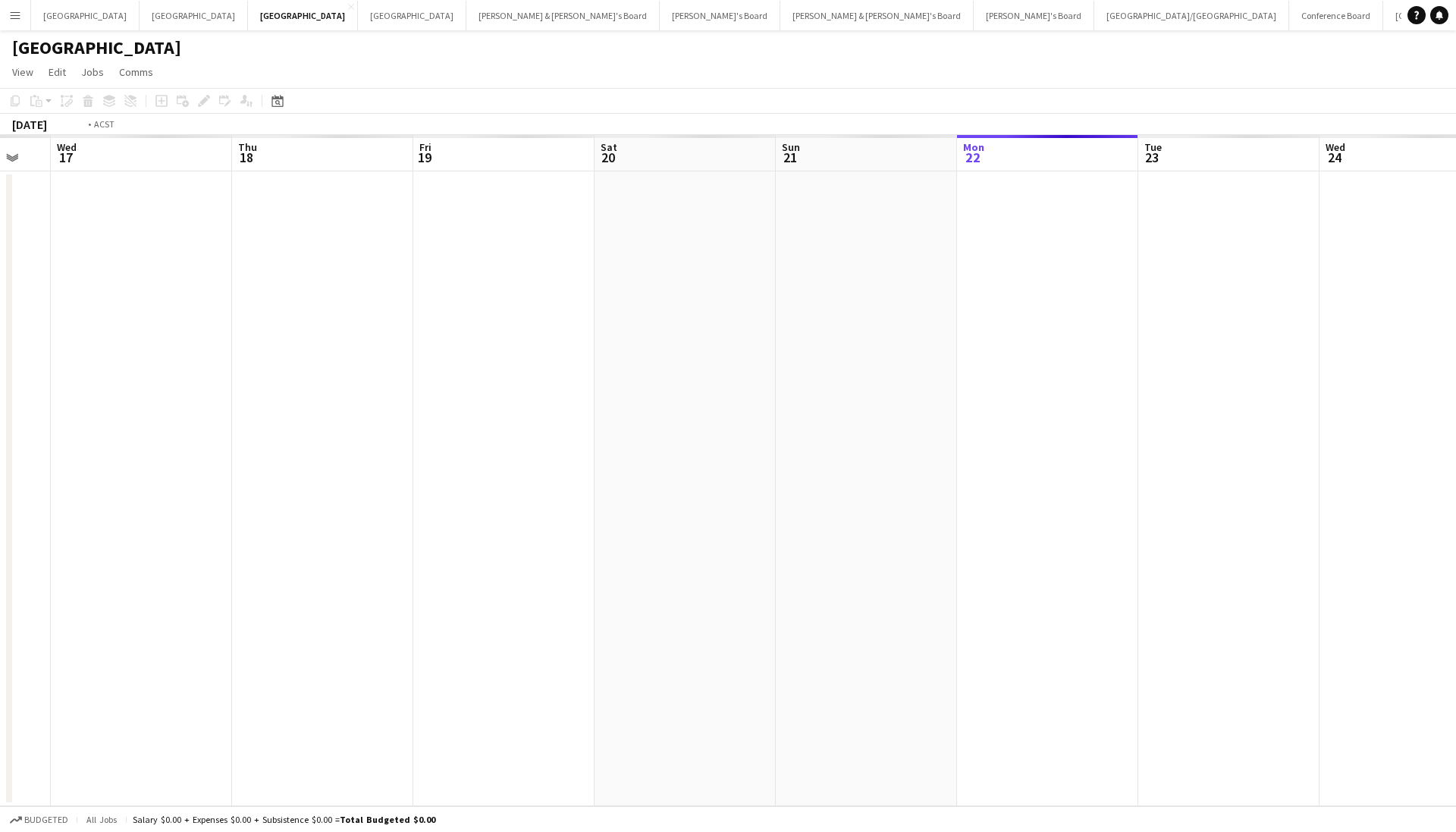
scroll to position [0, 370]
drag, startPoint x: 607, startPoint y: 466, endPoint x: 1264, endPoint y: 451, distance: 657.2
click at [1273, 445] on app-calendar-viewport "Mon 15 Tue 16 Wed 17 Thu 18 Fri 19 Sat 20 Sun 21 Mon 22 Tue 23 Wed 24 Thu 25 Fr…" at bounding box center [728, 471] width 1456 height 672
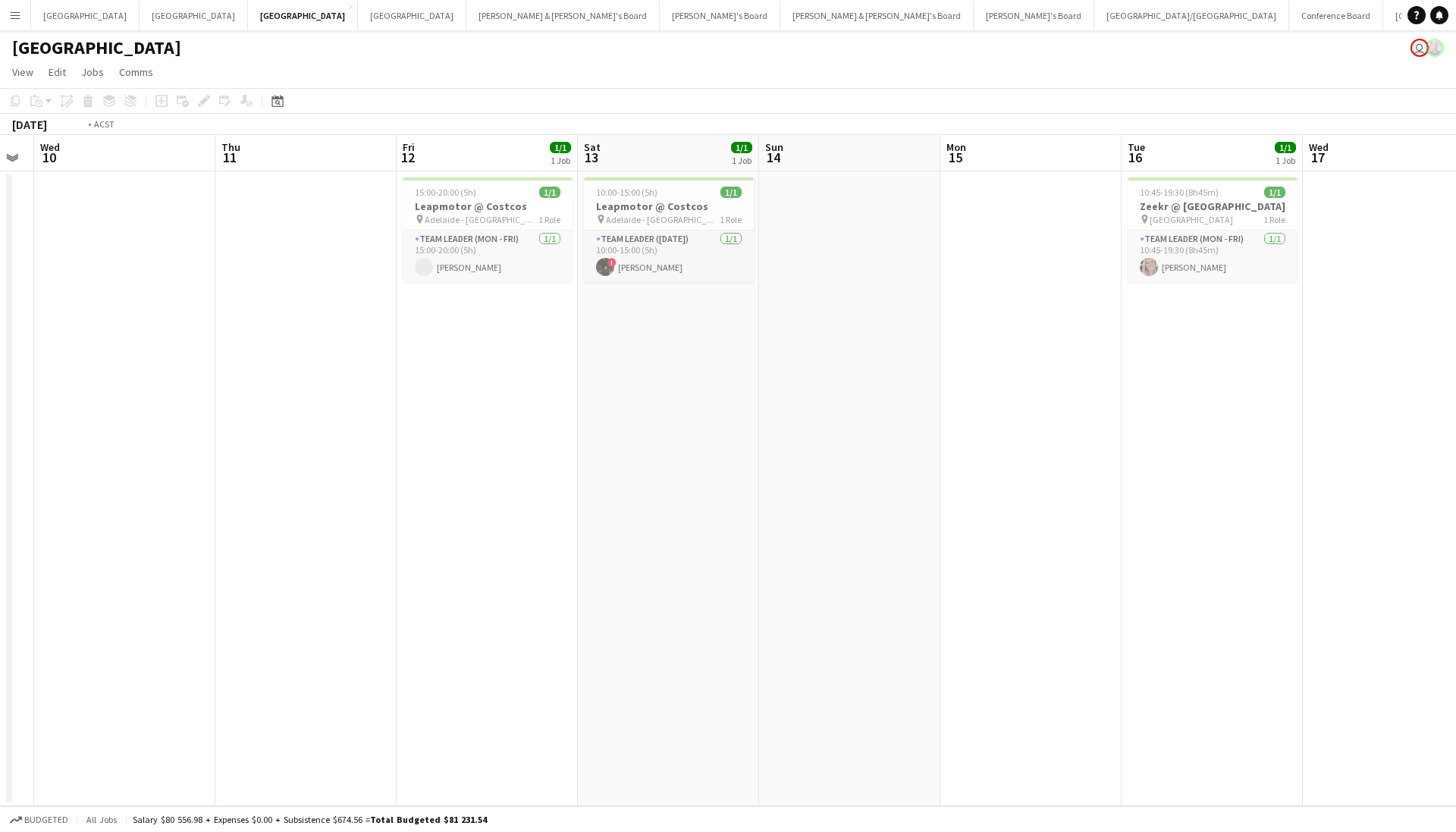
drag, startPoint x: 388, startPoint y: 470, endPoint x: 1336, endPoint y: 489, distance: 948.2
click at [1336, 489] on app-calendar-viewport "Mon 8 Tue 9 Wed 10 Thu 11 Fri 12 1/1 1 Job Sat 13 1/1 1 Job Sun 14 Mon 15 Tue 1…" at bounding box center [728, 471] width 1456 height 672
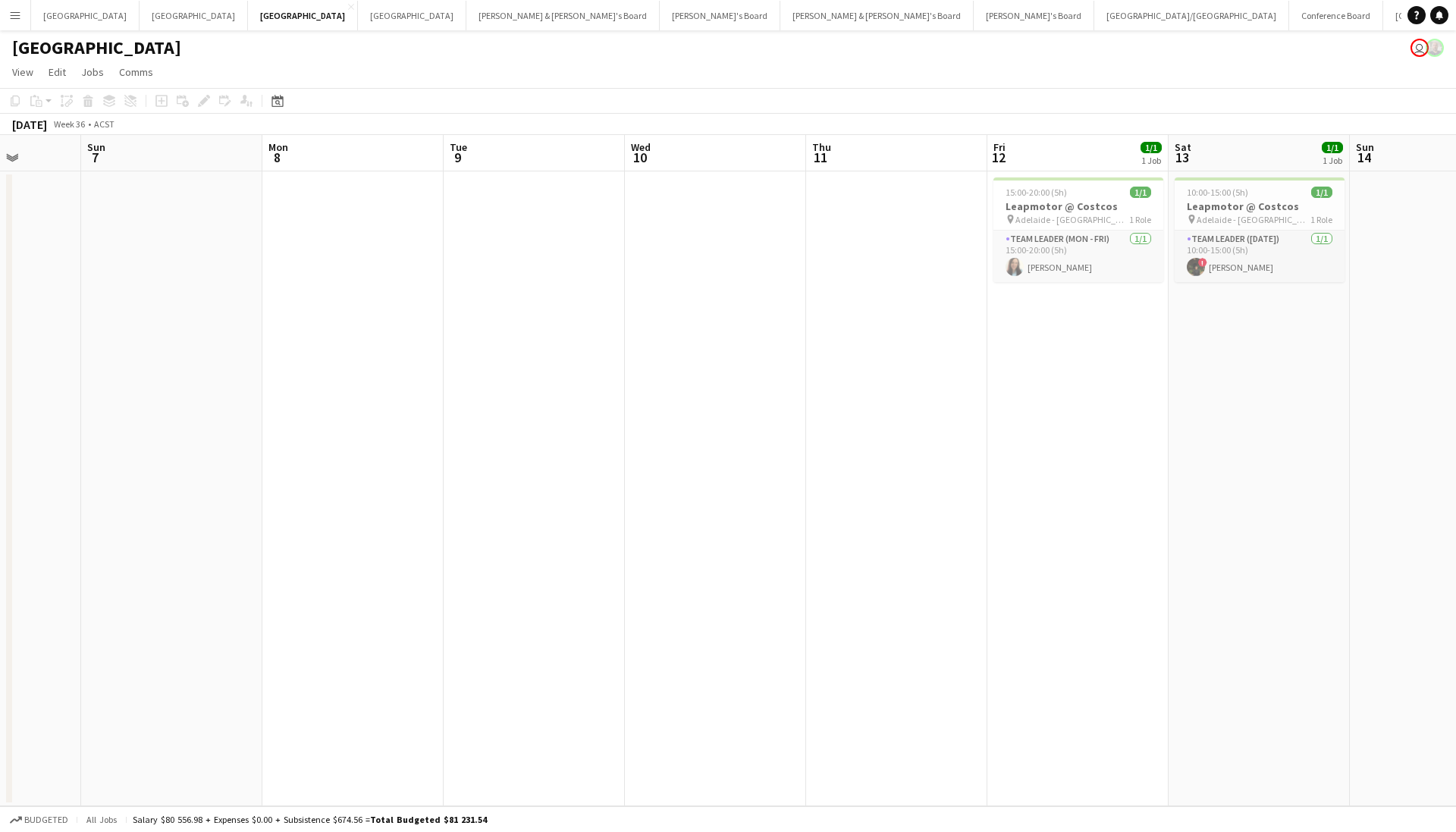
drag, startPoint x: 320, startPoint y: 467, endPoint x: 885, endPoint y: 445, distance: 565.4
click at [885, 445] on app-calendar-viewport "Thu 4 Fri 5 Sat 6 Sun 7 Mon 8 Tue 9 Wed 10 Thu 11 Fri 12 1/1 1 Job Sat 13 1/1 1…" at bounding box center [728, 471] width 1456 height 672
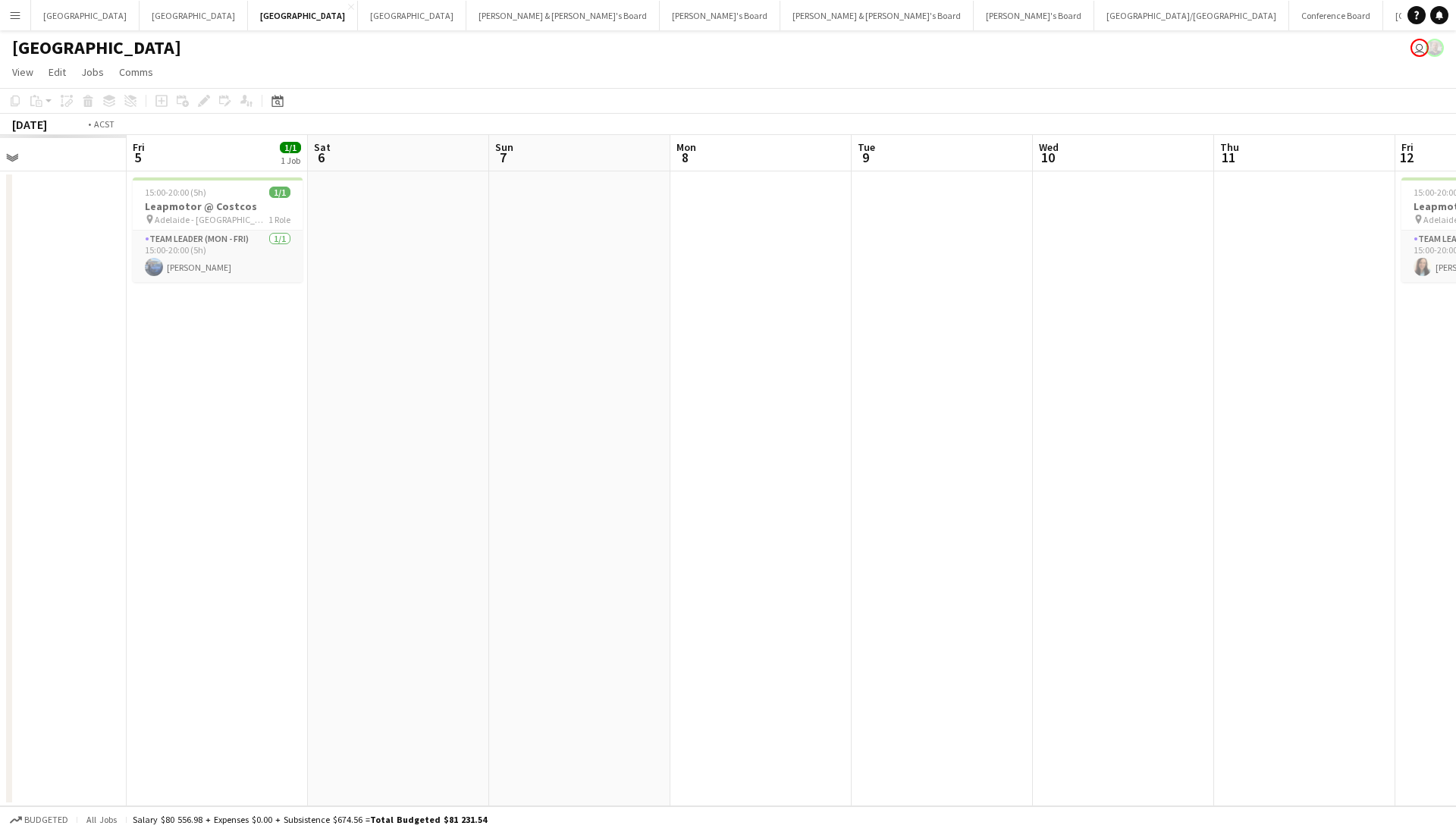
drag, startPoint x: 850, startPoint y: 449, endPoint x: 422, endPoint y: 489, distance: 429.9
click at [853, 449] on app-calendar-viewport "Tue 2 Wed 3 Thu 4 Fri 5 1/1 1 Job Sat 6 Sun 7 Mon 8 Tue 9 Wed 10 Thu 11 Fri 12 …" at bounding box center [728, 471] width 1456 height 672
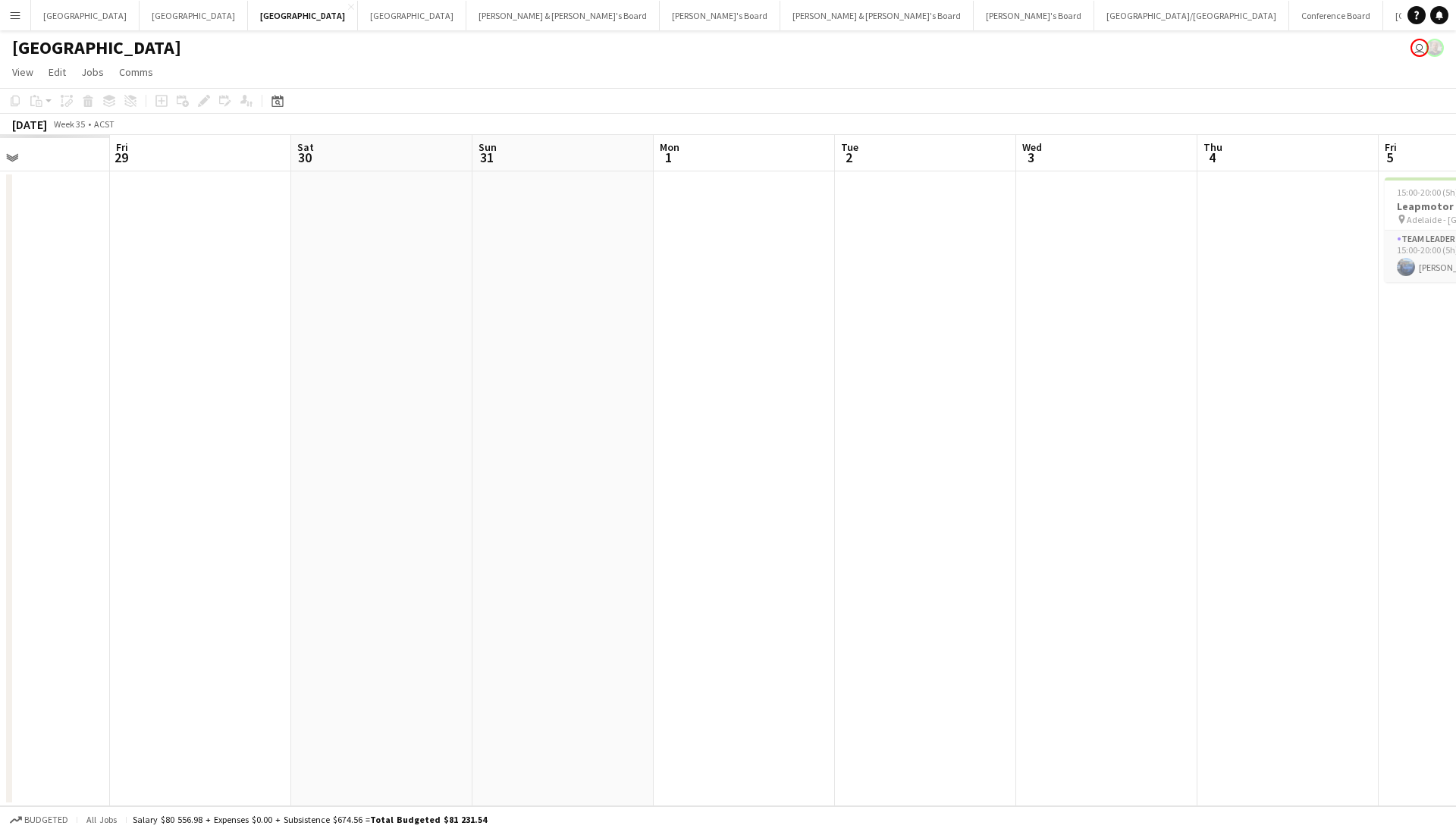
drag, startPoint x: 302, startPoint y: 491, endPoint x: 829, endPoint y: 498, distance: 527.0
click at [829, 498] on app-calendar-viewport "Tue 26 Wed 27 Thu 28 Fri 29 Sat 30 Sun 31 Mon 1 Tue 2 Wed 3 Thu 4 Fri 5 1/1 1 J…" at bounding box center [728, 471] width 1456 height 672
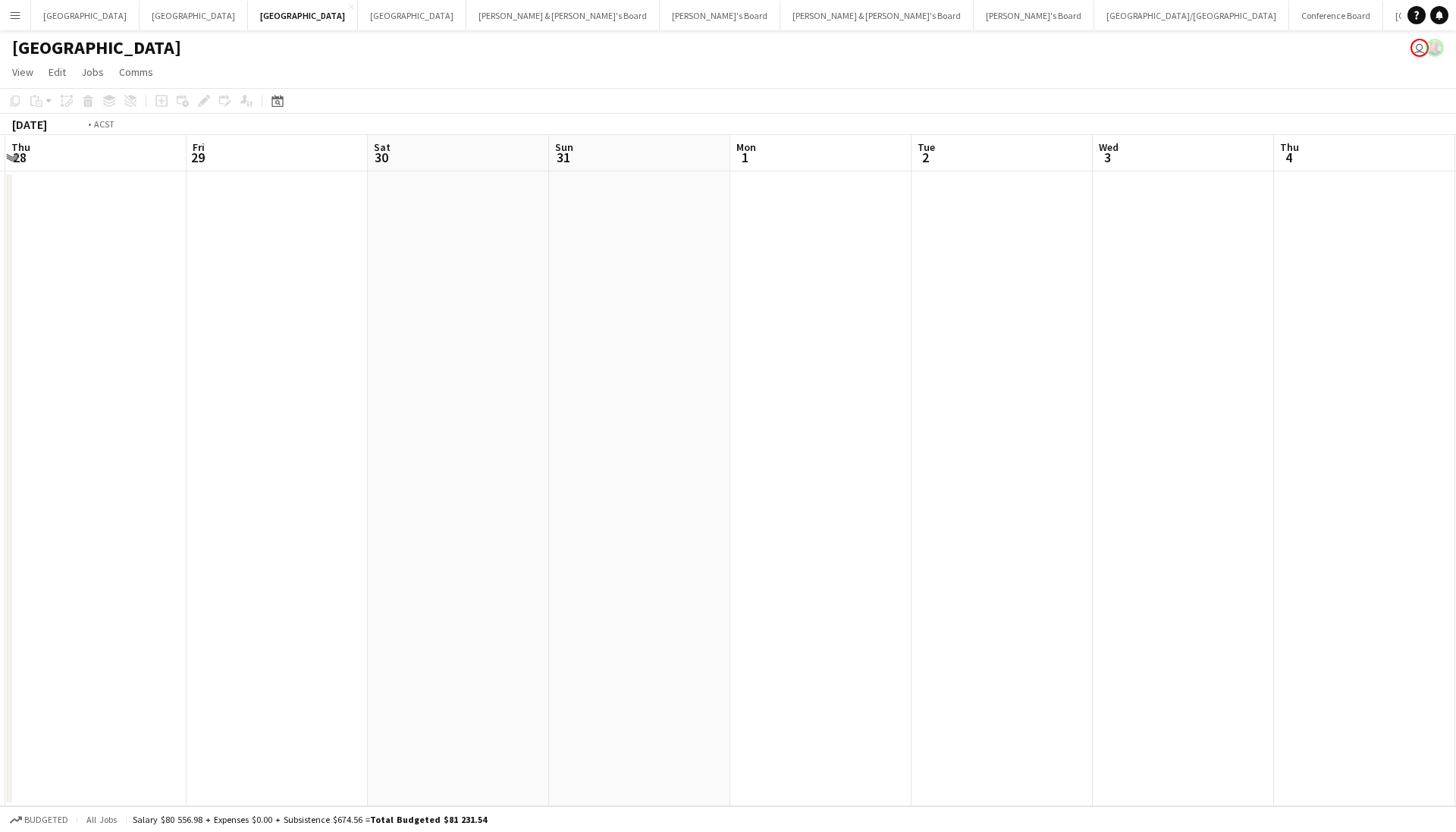
drag, startPoint x: 473, startPoint y: 501, endPoint x: 1091, endPoint y: 518, distance: 618.2
click at [1091, 517] on app-calendar-viewport "Tue 26 Wed 27 Thu 28 Fri 29 Sat 30 Sun 31 Mon 1 Tue 2 Wed 3 Thu 4 Fri 5 1/1 1 J…" at bounding box center [728, 471] width 1456 height 672
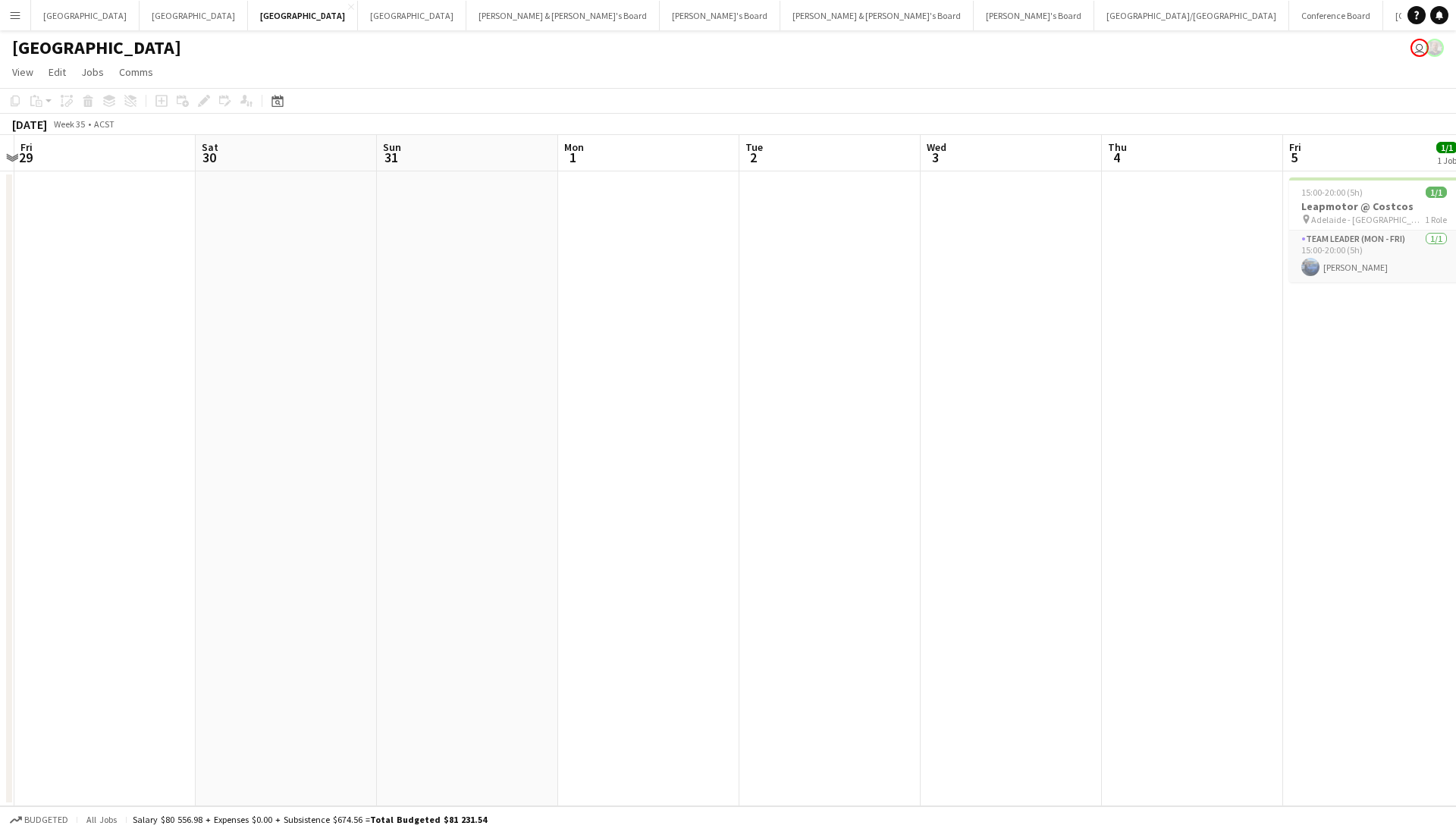
drag, startPoint x: 771, startPoint y: 522, endPoint x: 328, endPoint y: 516, distance: 443.0
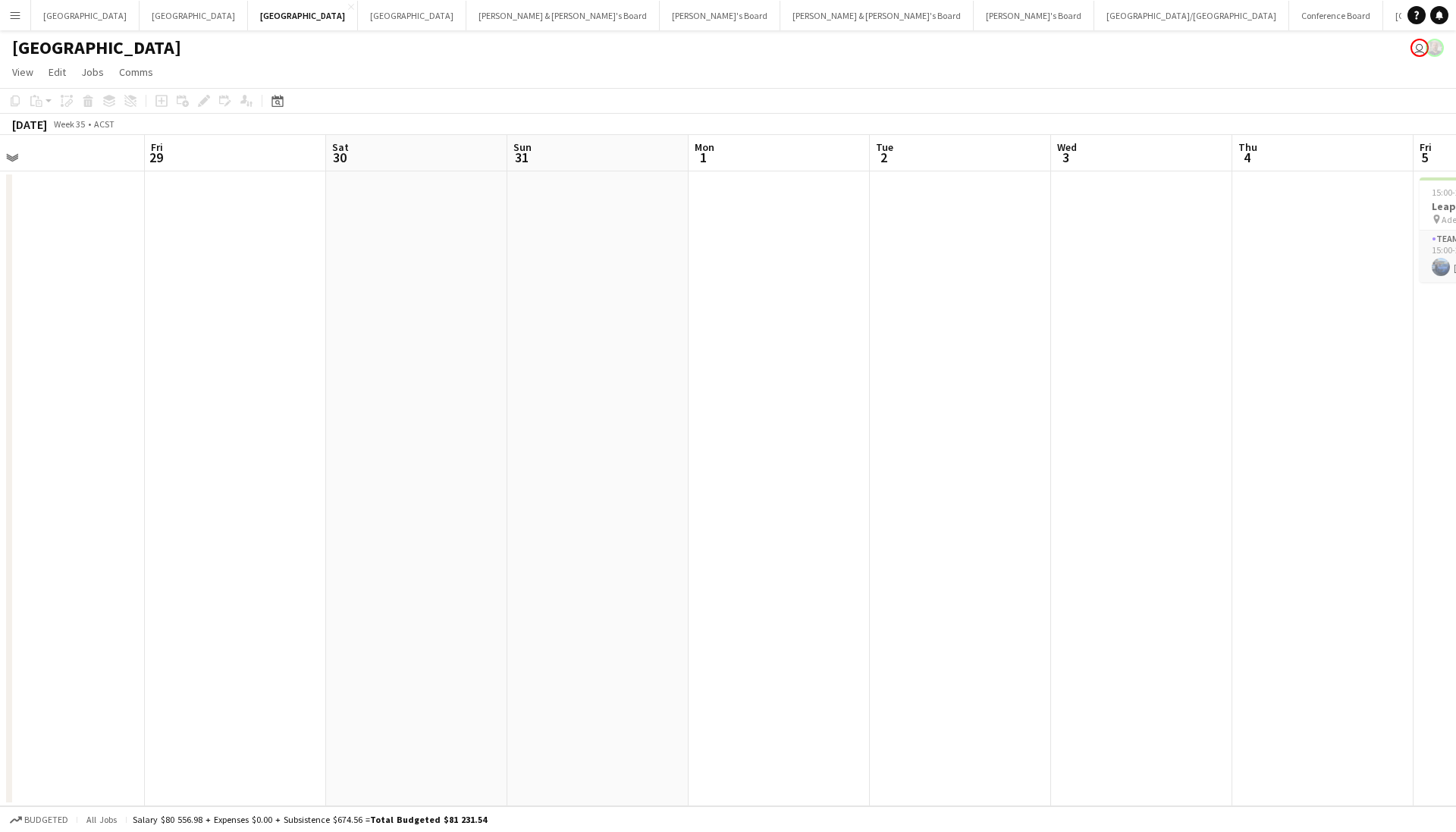
click at [5, 578] on app-calendar-viewport "Mon 25 Tue 26 Wed 27 Thu 28 Fri 29 Sat 30 Sun 31 Mon 1 Tue 2 Wed 3 Thu 4 Fri 5 …" at bounding box center [728, 471] width 1456 height 672
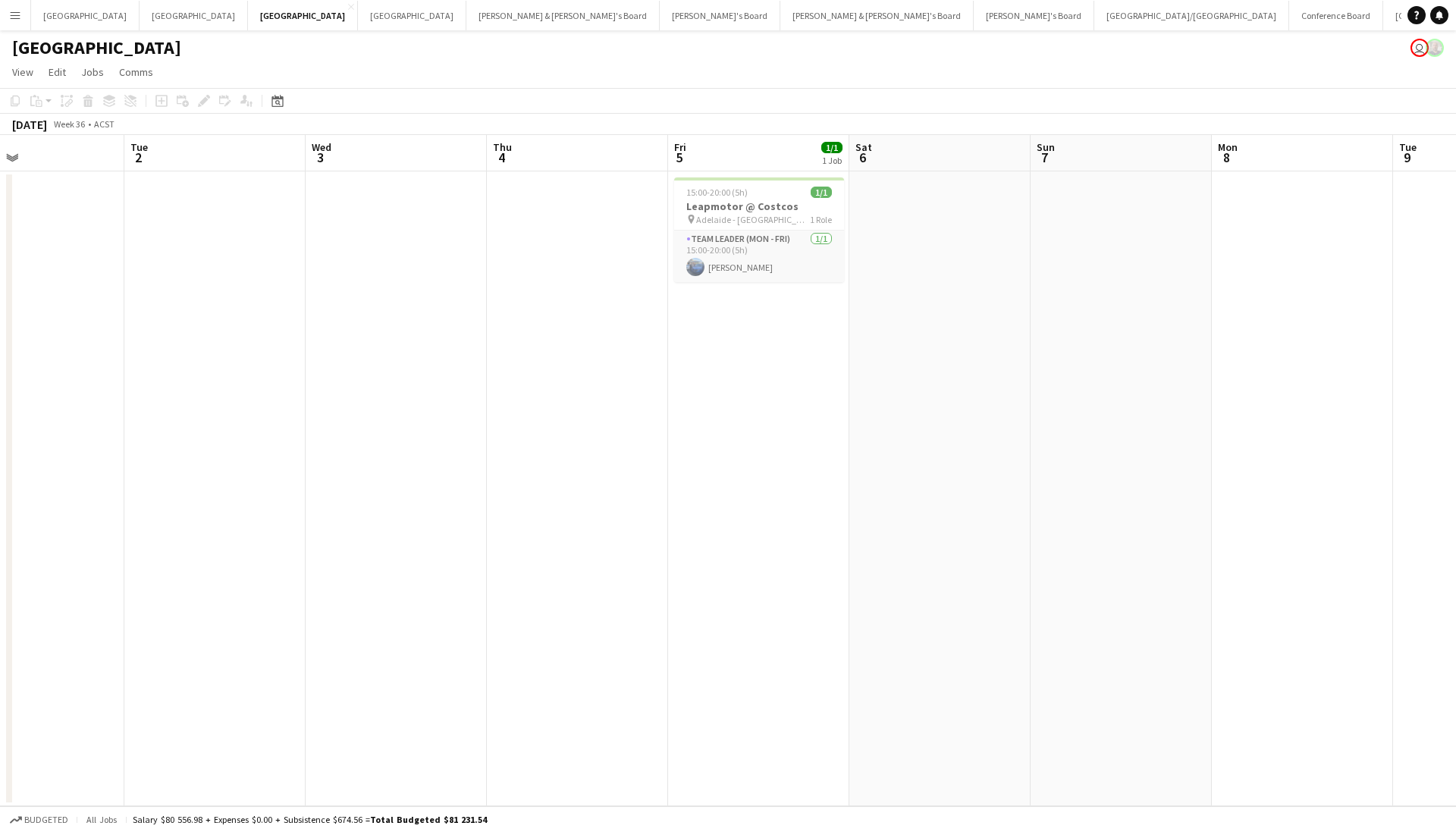
drag, startPoint x: 0, startPoint y: 550, endPoint x: 204, endPoint y: 507, distance: 208.5
click at [0, 553] on app-calendar-viewport "Sat 30 Sun 31 Mon 1 Tue 2 Wed 3 Thu 4 Fri 5 1/1 1 Job Sat 6 Sun 7 Mon 8 Tue 9 W…" at bounding box center [728, 471] width 1456 height 672
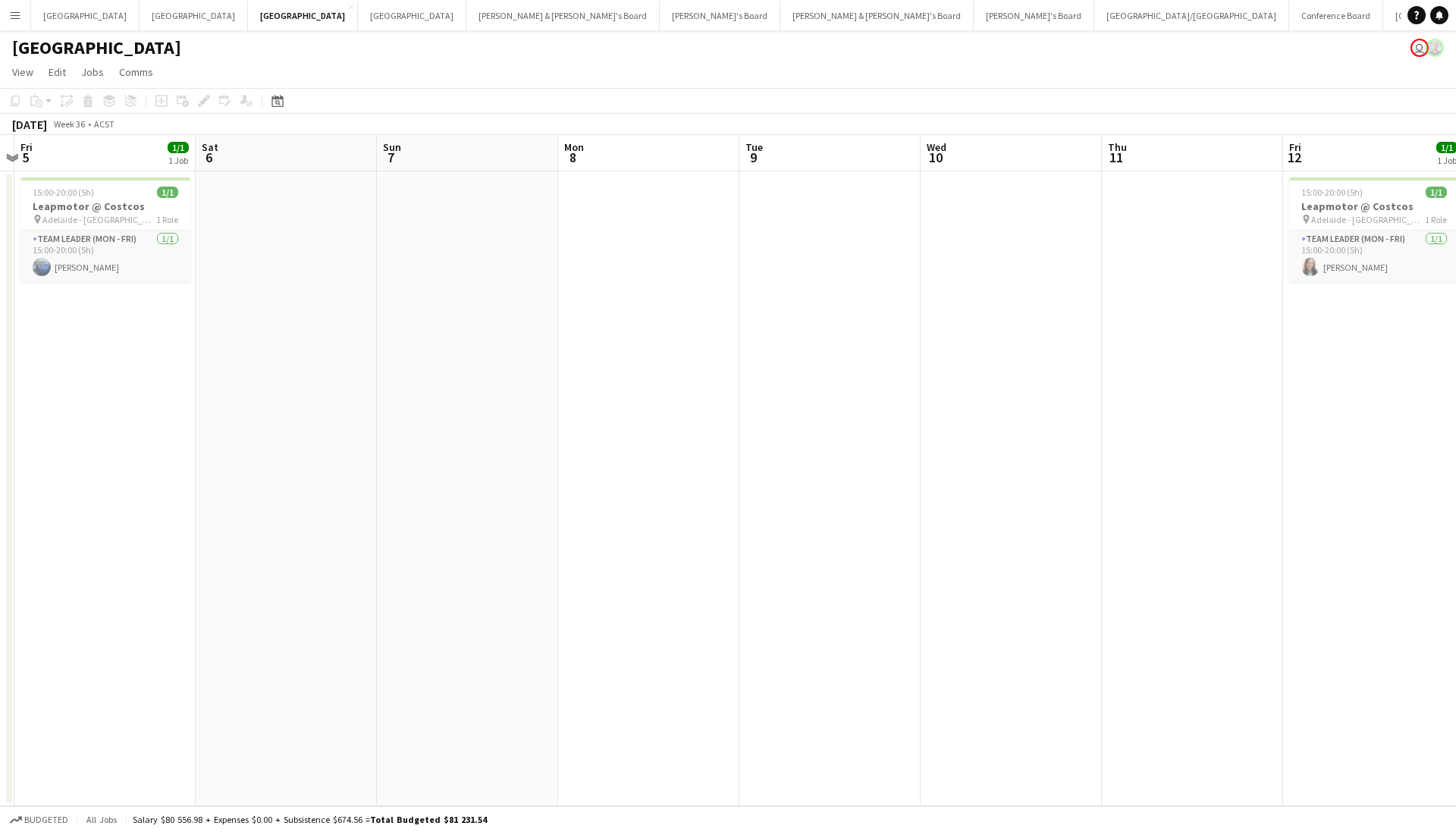
drag, startPoint x: 131, startPoint y: 560, endPoint x: 162, endPoint y: 541, distance: 36.4
click at [118, 560] on app-calendar-viewport "Tue 2 Wed 3 Thu 4 Fri 5 1/1 1 Job Sat 6 Sun 7 Mon 8 Tue 9 Wed 10 Thu 11 Fri 12 …" at bounding box center [728, 471] width 1456 height 672
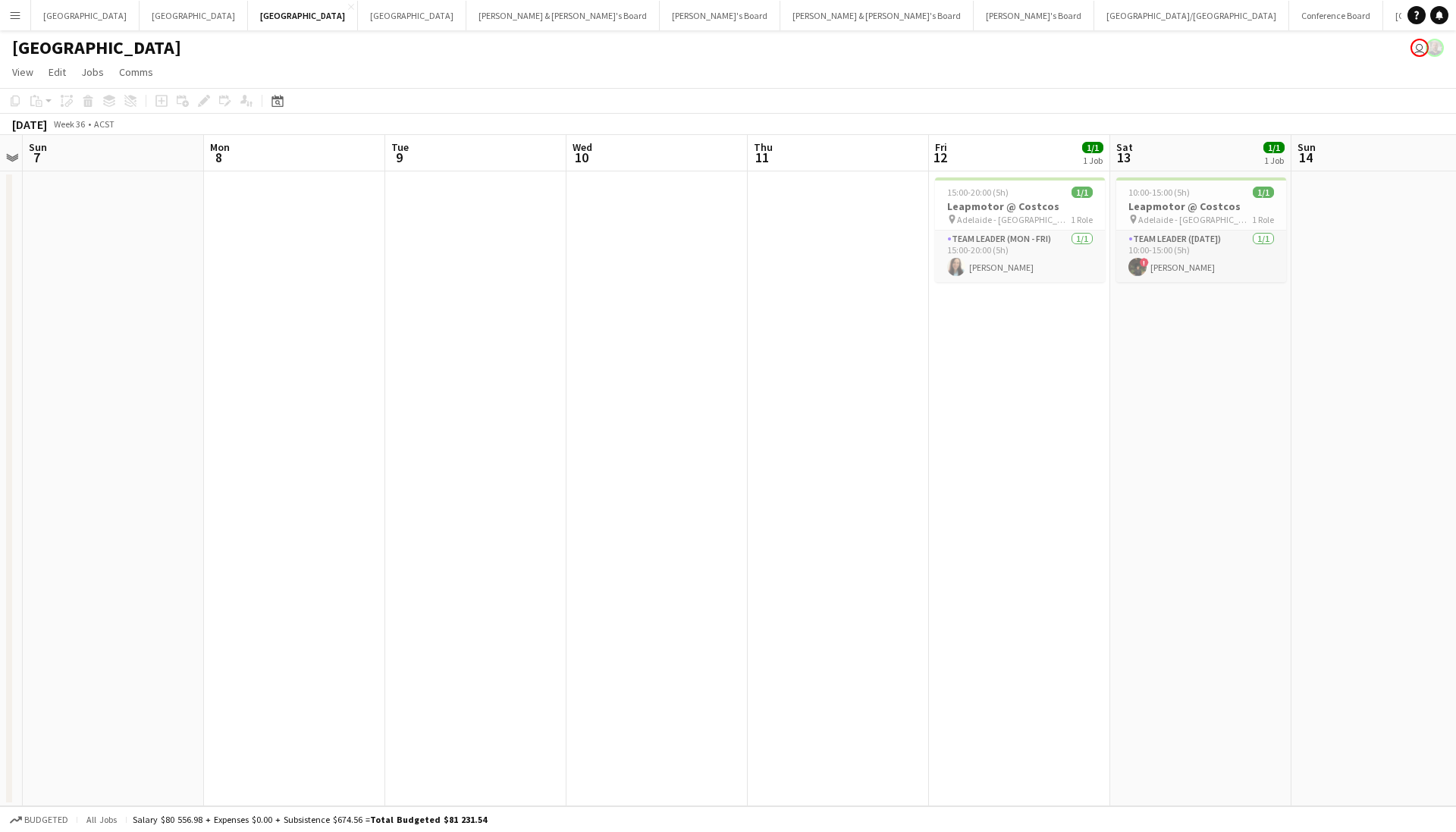
drag, startPoint x: 323, startPoint y: 525, endPoint x: 315, endPoint y: 527, distance: 8.2
click at [312, 527] on app-calendar-viewport "Thu 4 Fri 5 1/1 1 Job Sat 6 Sun 7 Mon 8 Tue 9 Wed 10 Thu 11 Fri 12 1/1 1 Job Sa…" at bounding box center [728, 471] width 1456 height 672
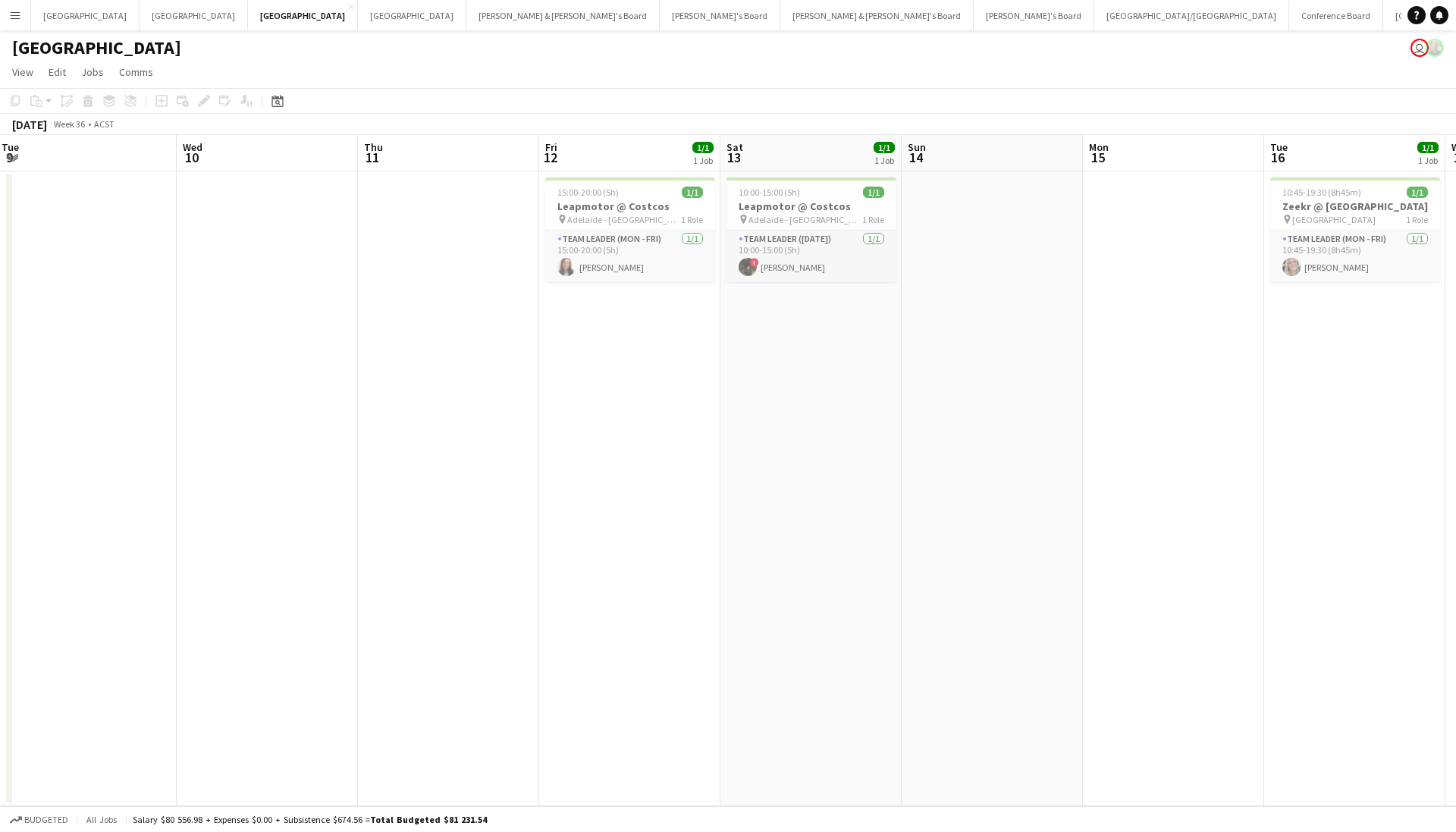
drag, startPoint x: 1044, startPoint y: 353, endPoint x: 718, endPoint y: 492, distance: 354.4
click at [662, 491] on app-calendar-viewport "Sat 6 Sun 7 Mon 8 Tue 9 Wed 10 Thu 11 Fri 12 1/1 1 Job Sat 13 1/1 1 Job Sun 14 …" at bounding box center [728, 471] width 1456 height 672
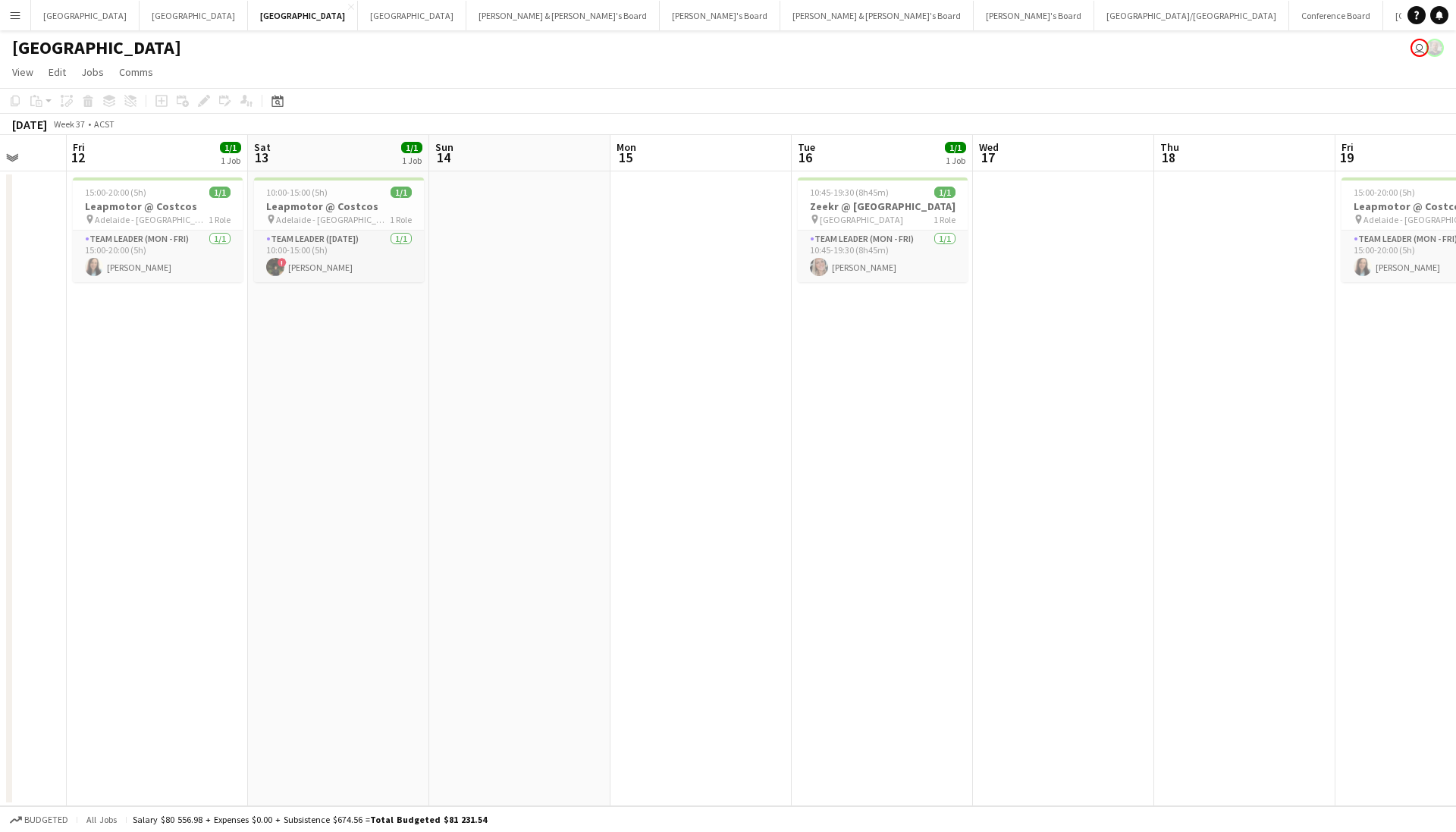
drag, startPoint x: 510, startPoint y: 537, endPoint x: 353, endPoint y: 560, distance: 158.7
click at [339, 563] on app-calendar-viewport "Mon 8 Tue 9 Wed 10 Thu 11 Fri 12 1/1 1 Job Sat 13 1/1 1 Job Sun 14 Mon 15 Tue 1…" at bounding box center [728, 471] width 1456 height 672
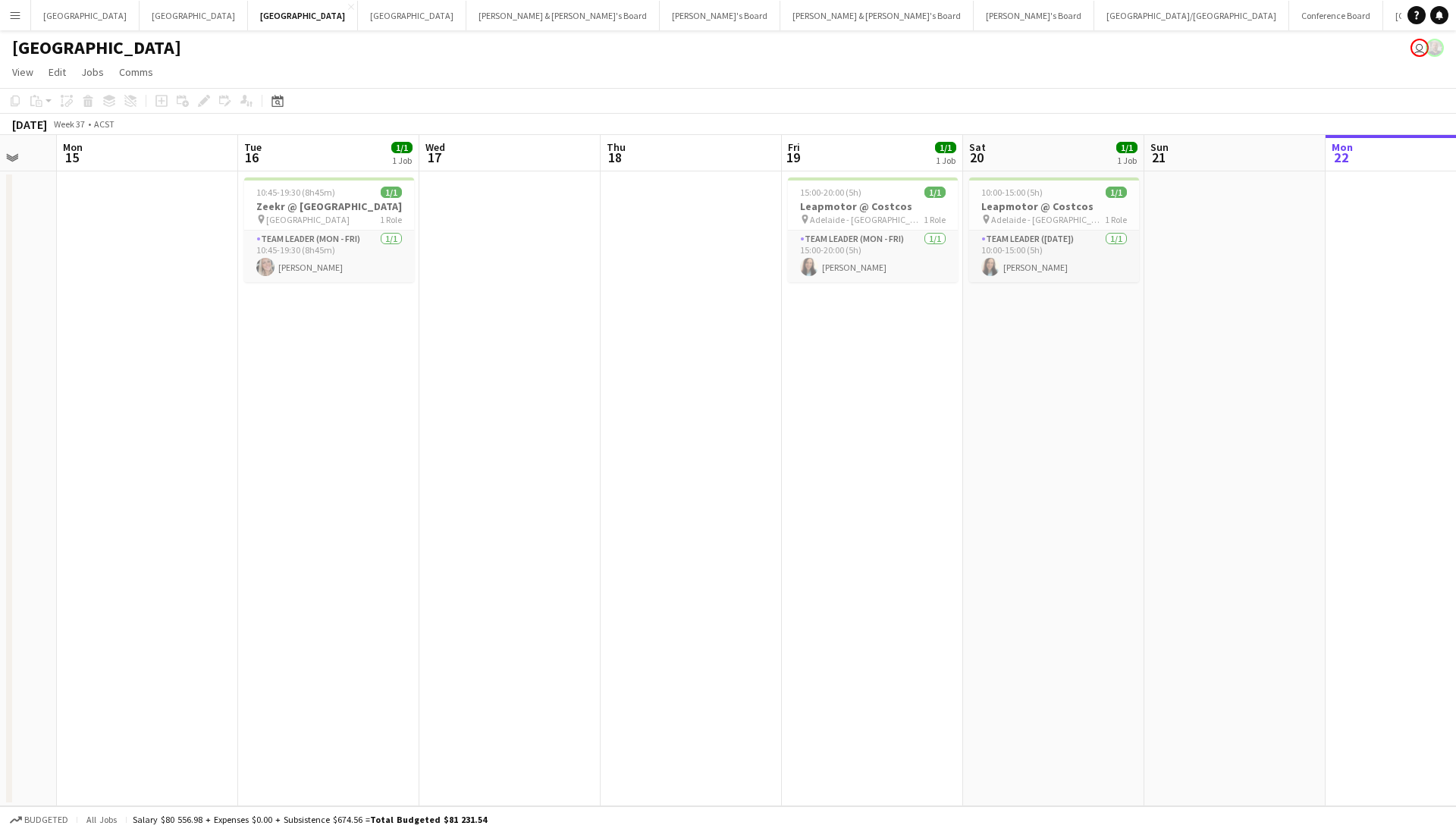
drag, startPoint x: 847, startPoint y: 472, endPoint x: 601, endPoint y: 471, distance: 246.0
click at [304, 505] on app-calendar-viewport "Fri 12 1/1 1 Job Sat 13 1/1 1 Job Sun 14 Mon 15 Tue 16 1/1 1 Job Wed 17 Thu 18 …" at bounding box center [728, 471] width 1456 height 672
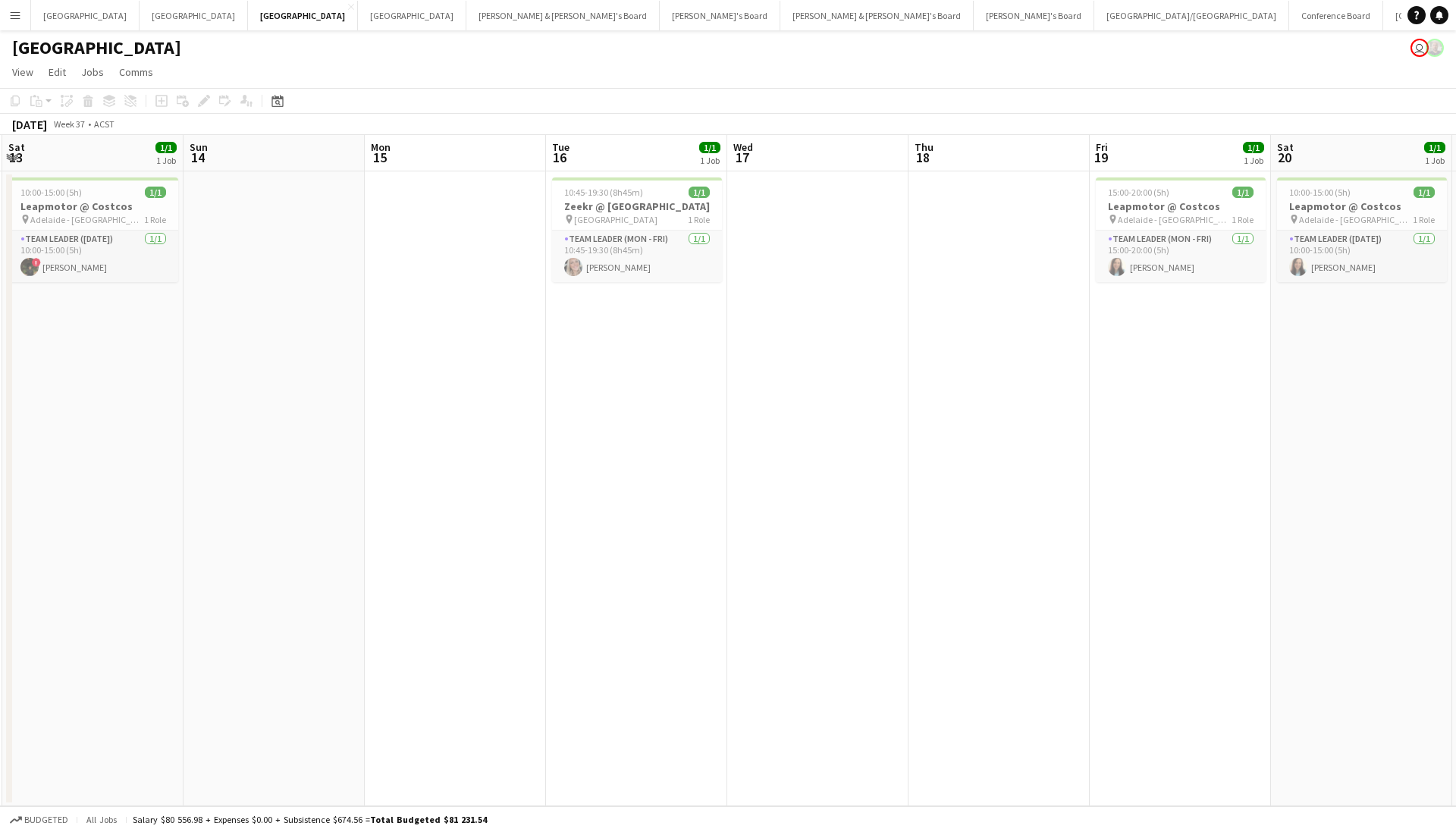
scroll to position [0, 331]
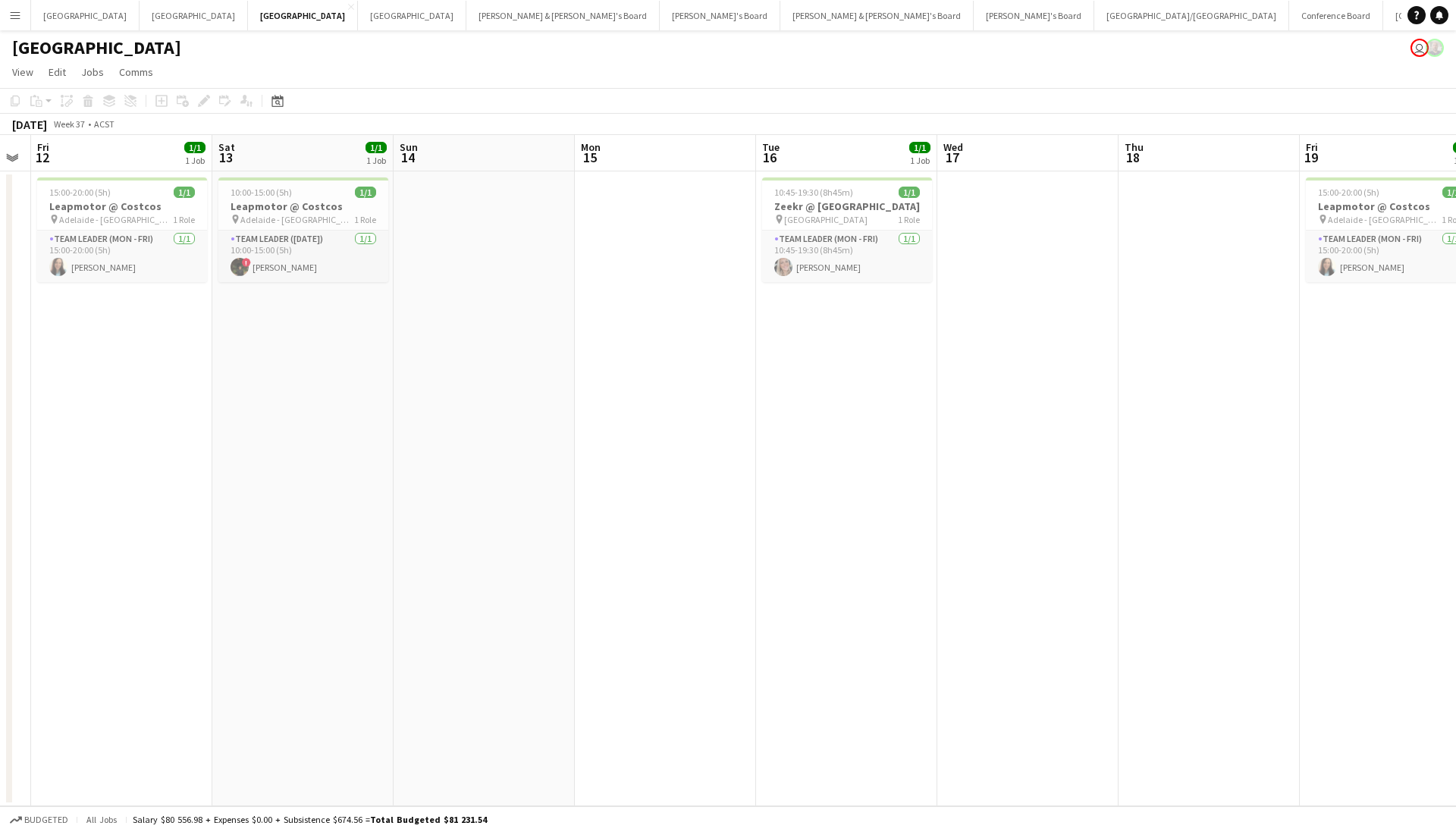
drag, startPoint x: 376, startPoint y: 486, endPoint x: 869, endPoint y: 480, distance: 493.0
click at [869, 480] on app-calendar-viewport "Wed 10 Thu 11 Fri 12 1/1 1 Job Sat 13 1/1 1 Job Sun 14 Mon 15 Tue 16 1/1 1 Job …" at bounding box center [728, 471] width 1456 height 672
click at [133, 273] on app-card-role "Team Leader (Mon - Fri) [DATE] 15:00-20:00 (5h) [PERSON_NAME]" at bounding box center [122, 257] width 170 height 52
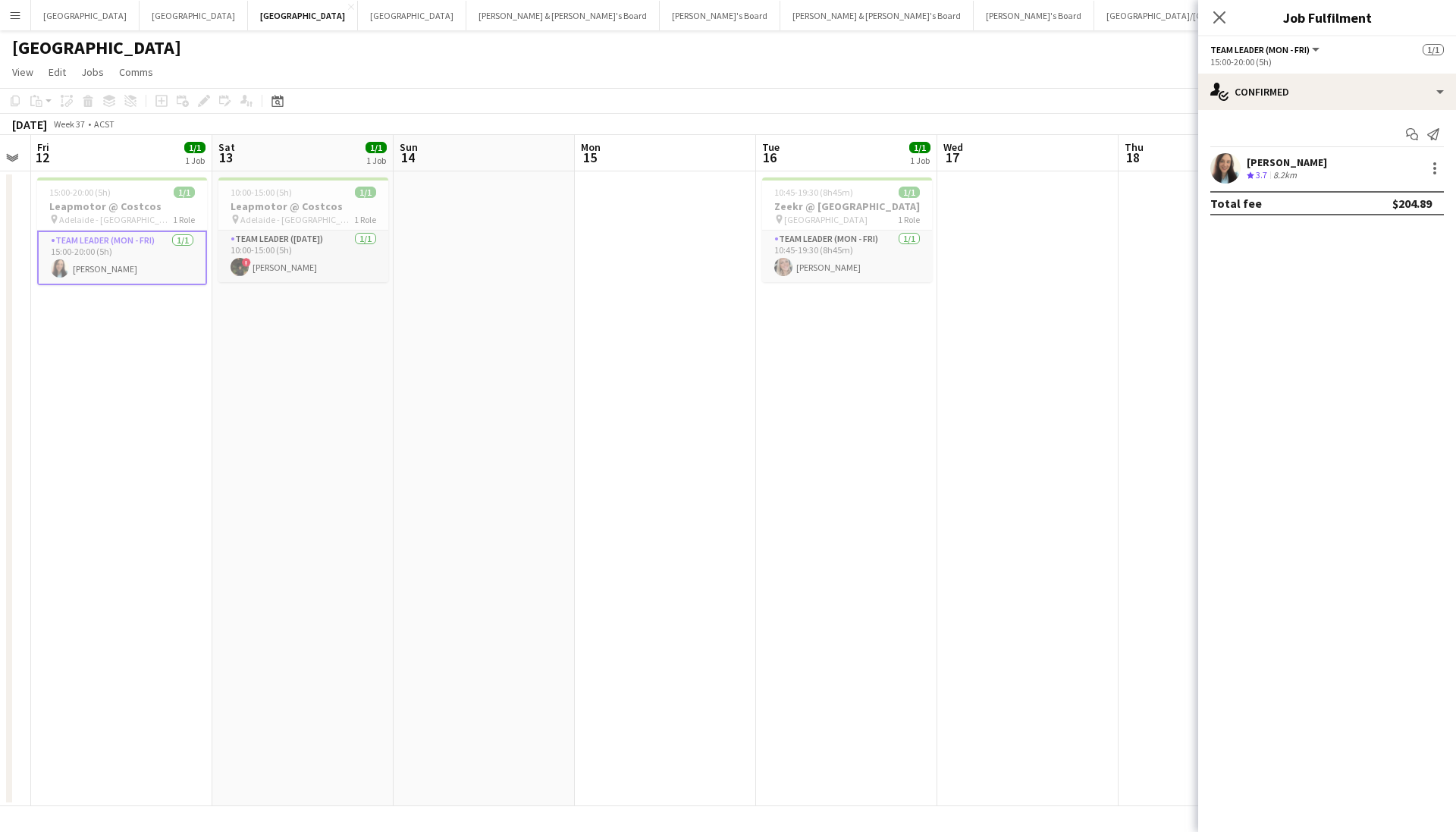
click at [1221, 177] on app-user-avatar at bounding box center [1225, 168] width 31 height 31
